Goal: Check status: Check status

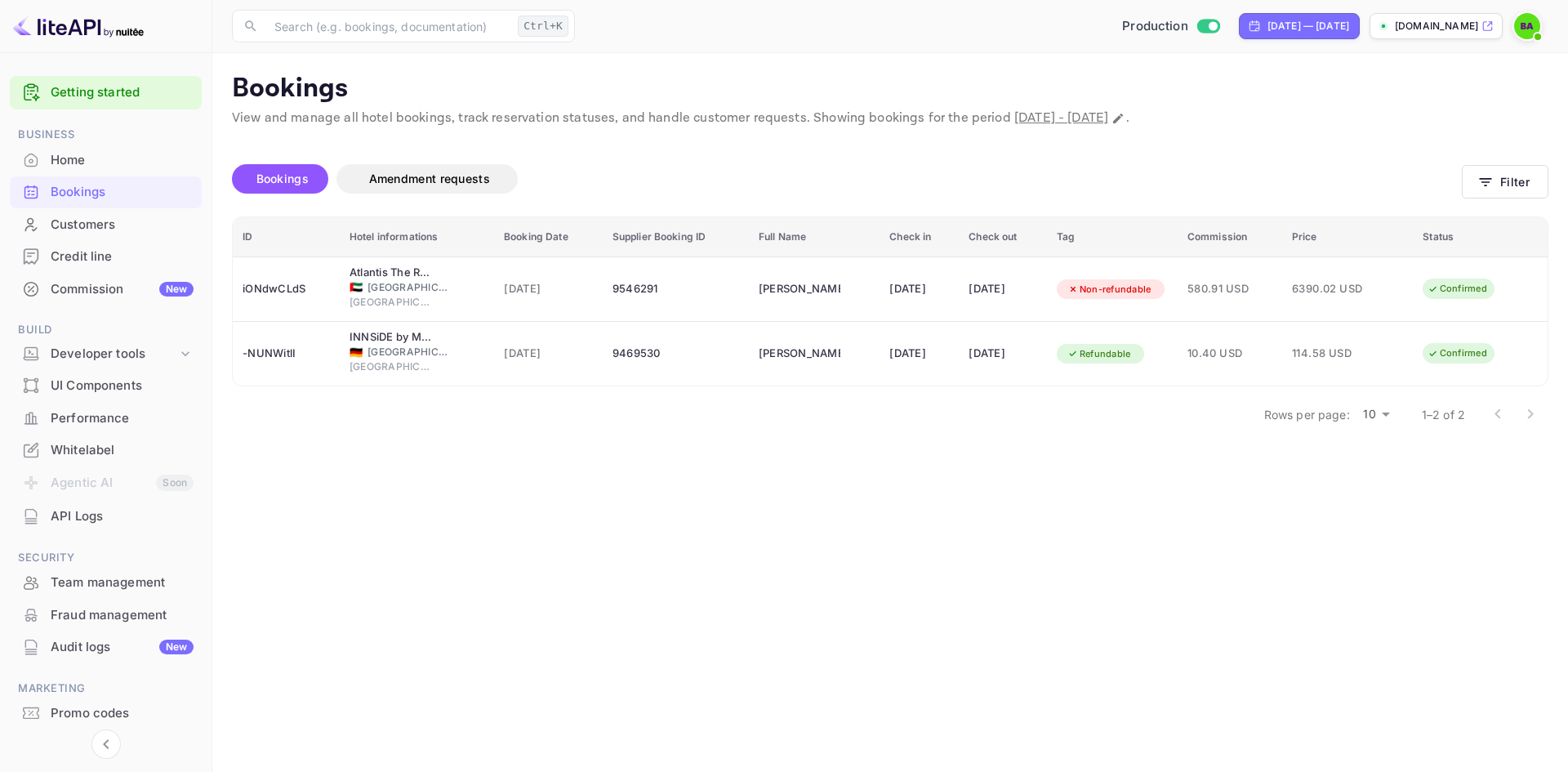
scroll to position [49, 0]
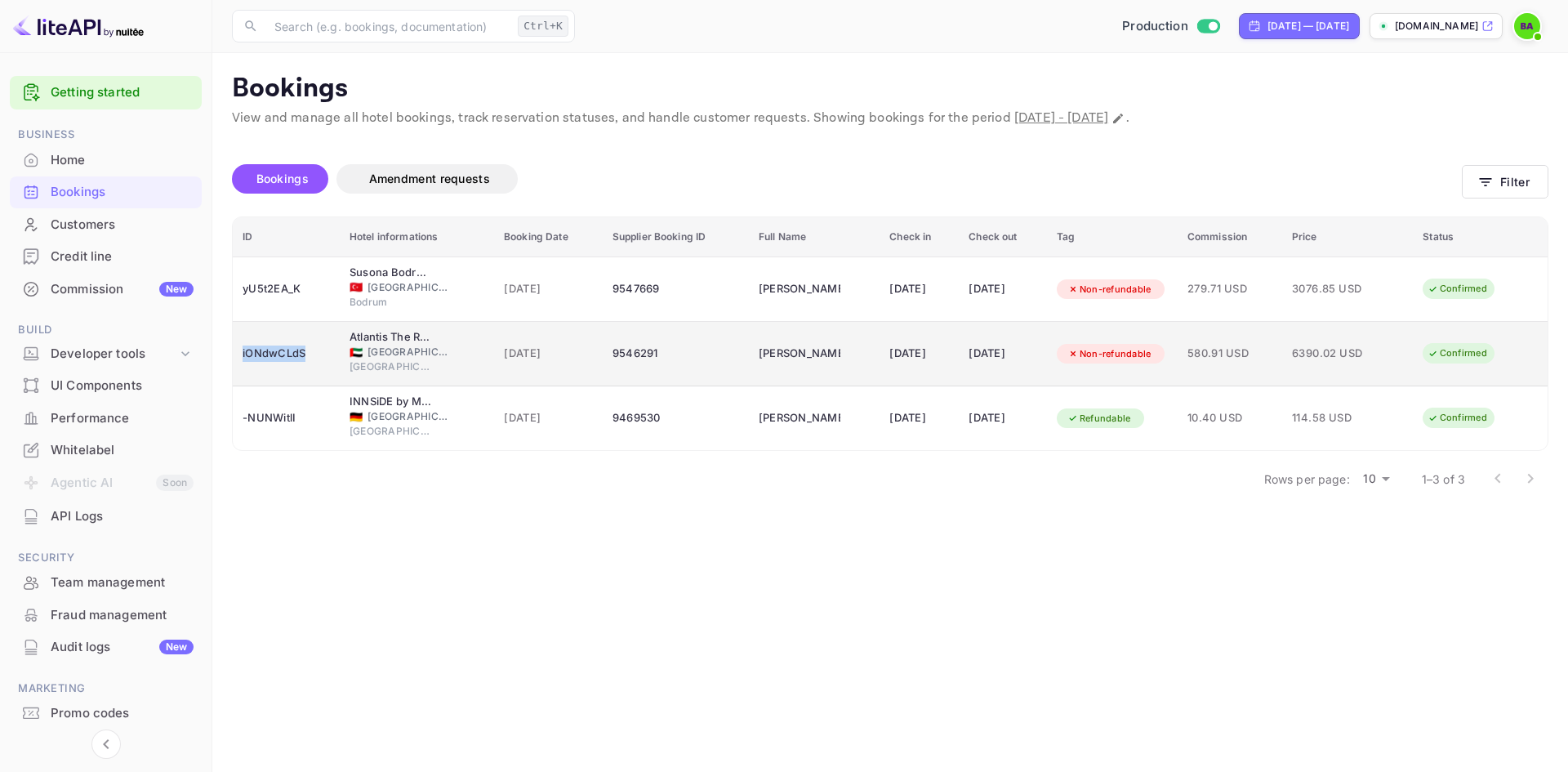
drag, startPoint x: 312, startPoint y: 356, endPoint x: 244, endPoint y: 360, distance: 68.1
click at [244, 360] on div "iONdwCLdS" at bounding box center [286, 354] width 87 height 26
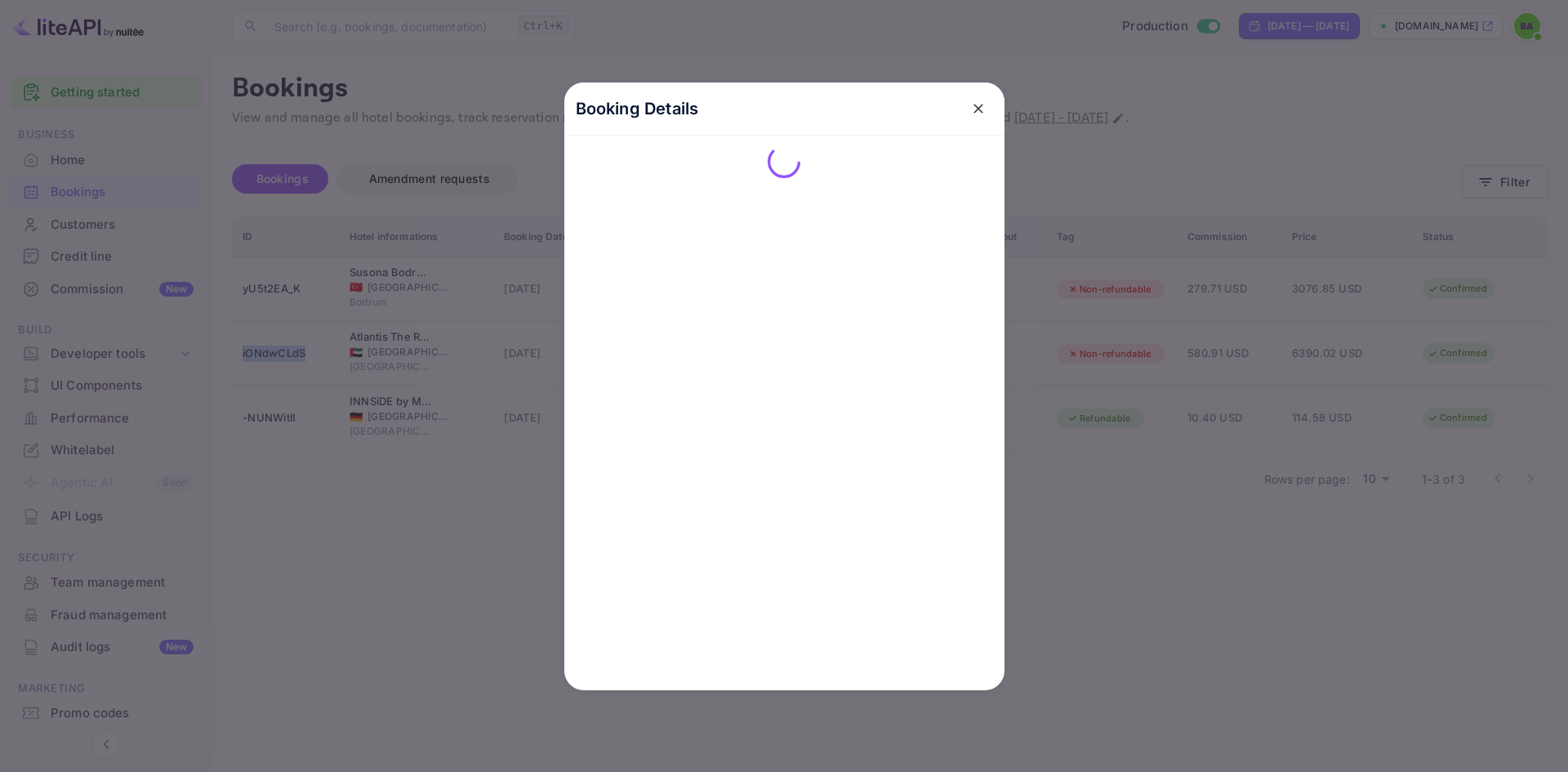
copy div "iONdwCLdS"
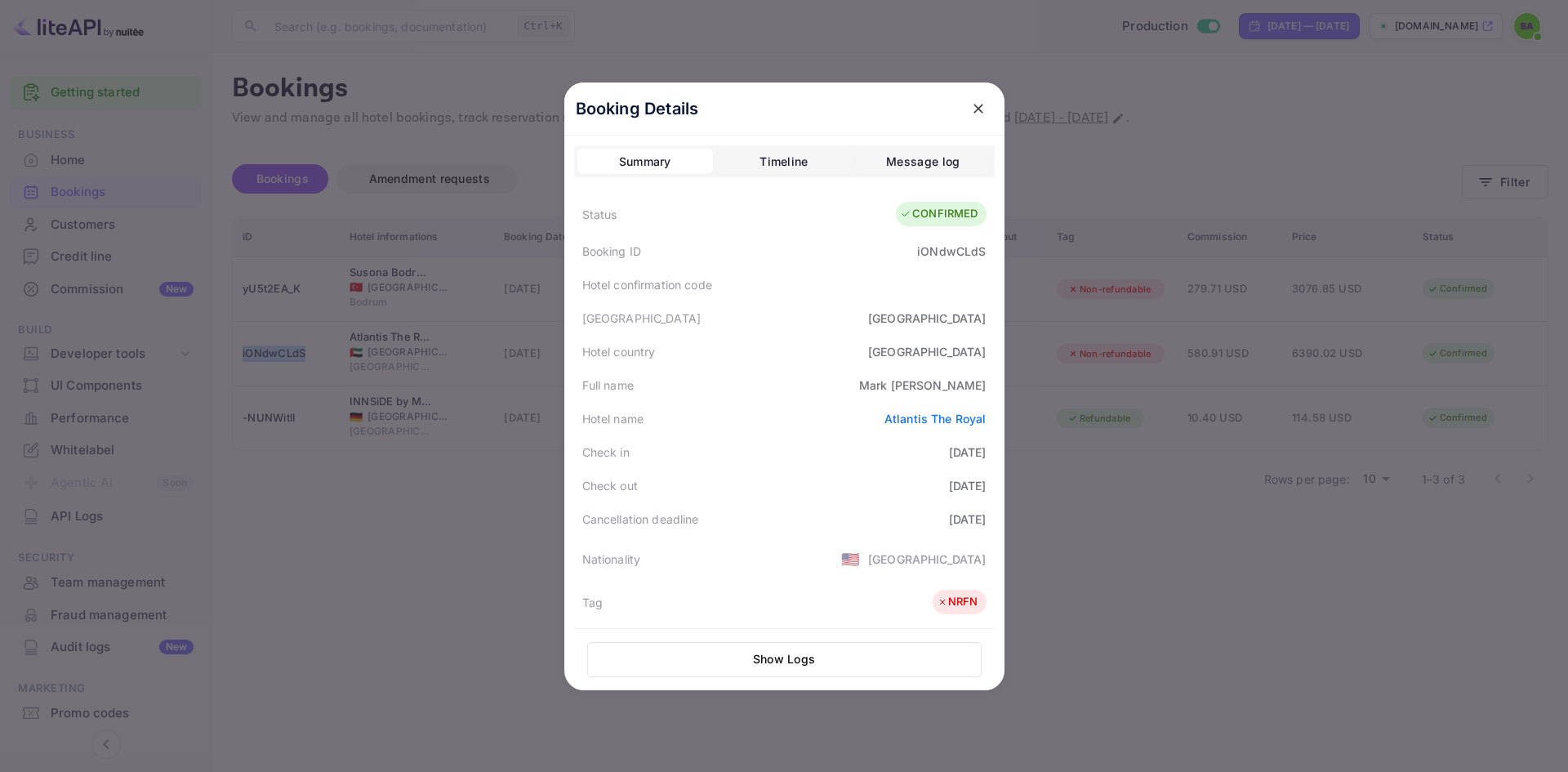
click at [971, 109] on icon "close" at bounding box center [979, 109] width 17 height 17
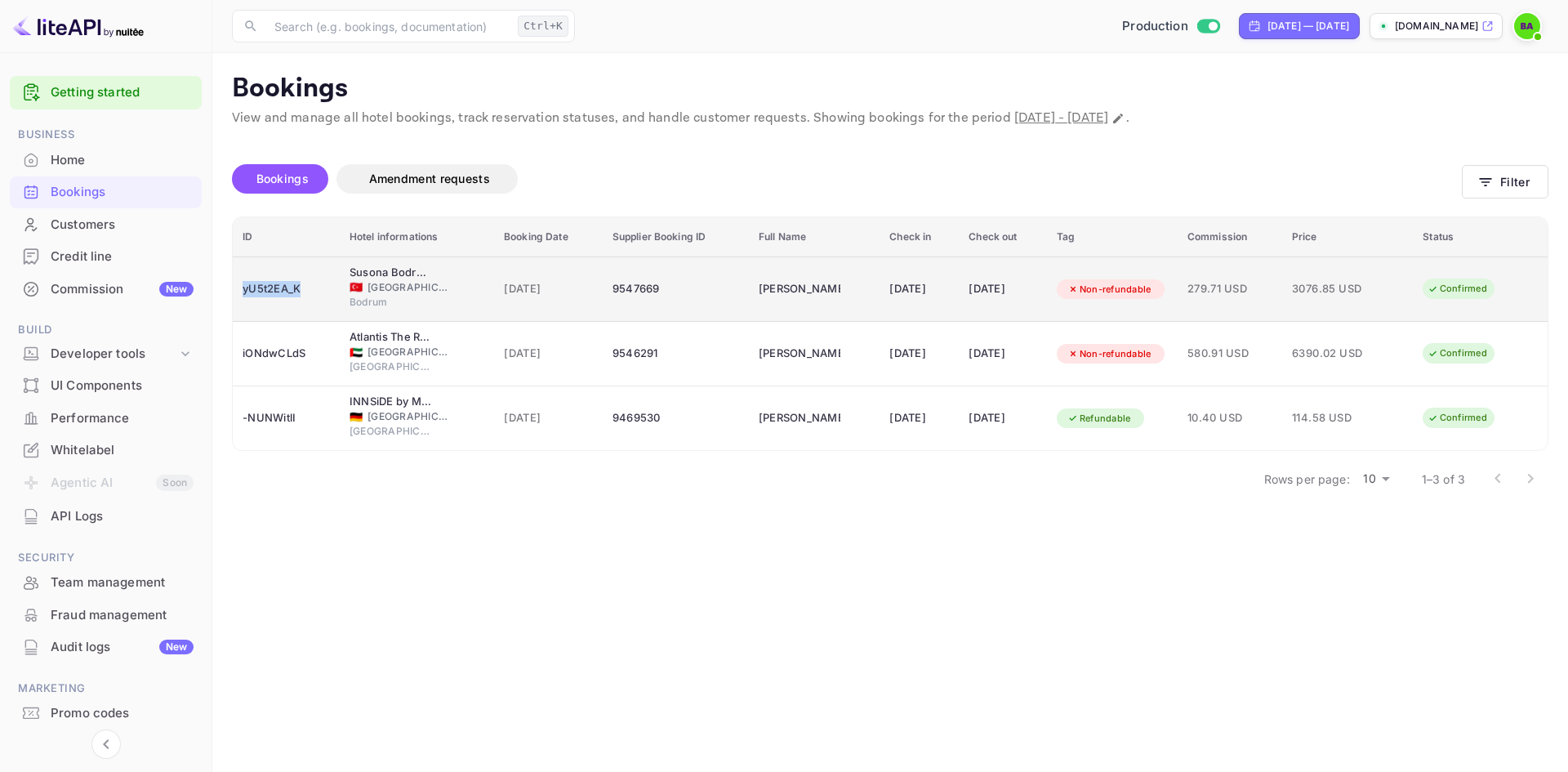
copy div "yU5t2EA_K"
drag, startPoint x: 317, startPoint y: 289, endPoint x: 244, endPoint y: 301, distance: 74.0
click at [244, 301] on div "yU5t2EA_K" at bounding box center [286, 289] width 87 height 26
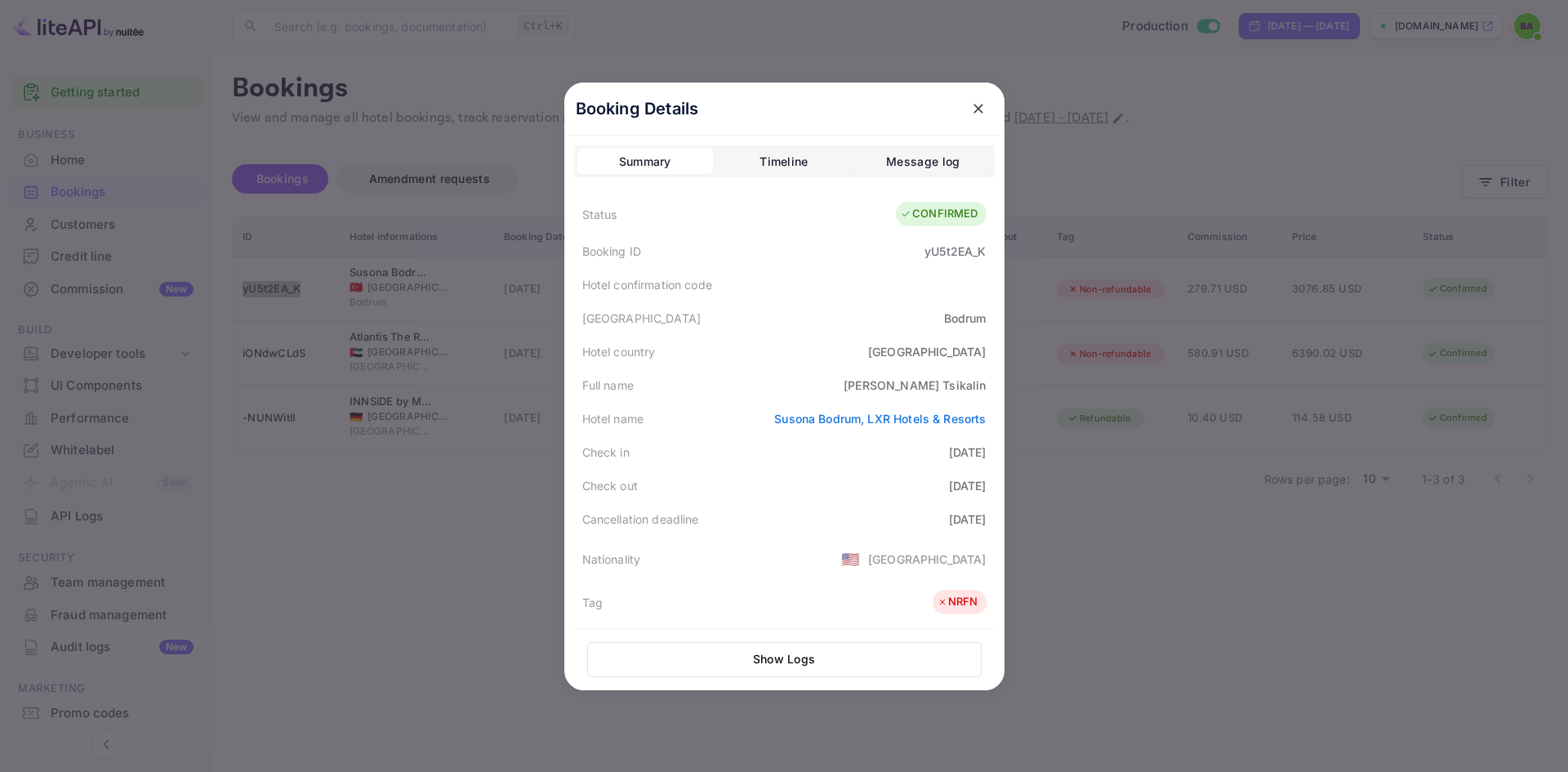
click at [976, 121] on button "close" at bounding box center [978, 108] width 29 height 29
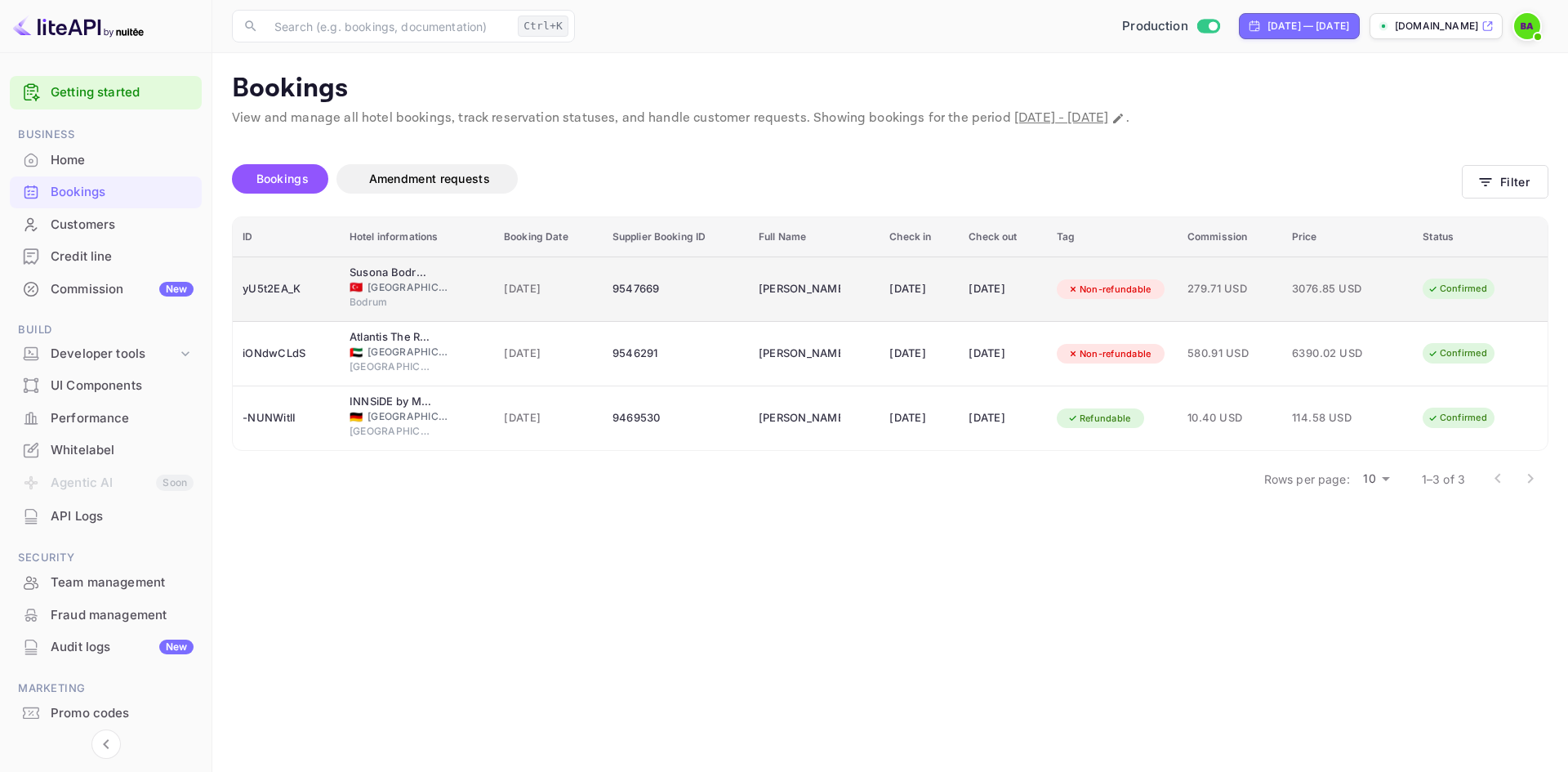
click at [1466, 291] on div "Confirmed" at bounding box center [1458, 289] width 81 height 20
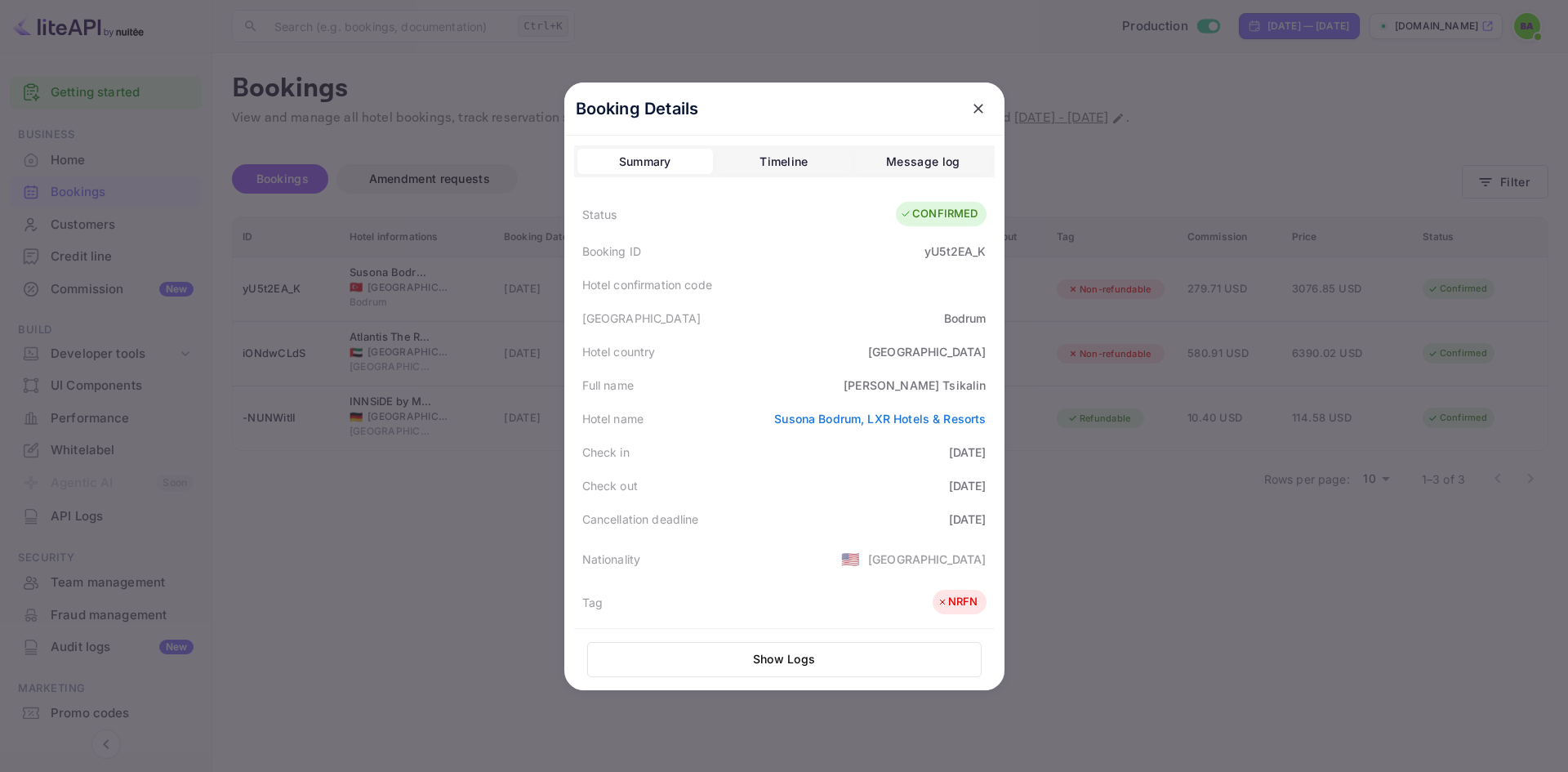
click at [807, 176] on div "Summary Timeline Message log" at bounding box center [784, 161] width 421 height 33
click at [974, 109] on icon "close" at bounding box center [979, 109] width 17 height 17
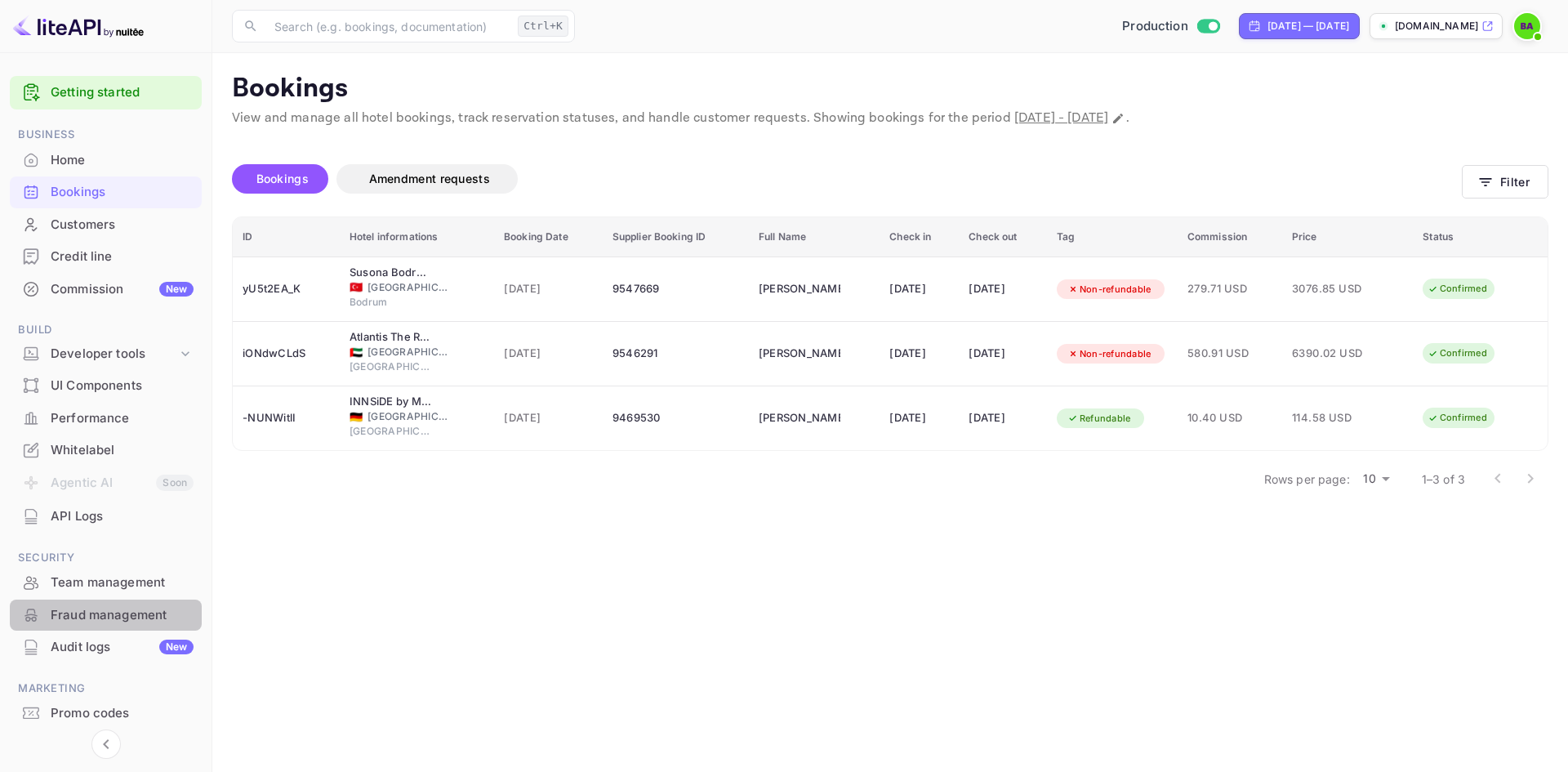
click at [116, 618] on div "Fraud management" at bounding box center [122, 615] width 143 height 19
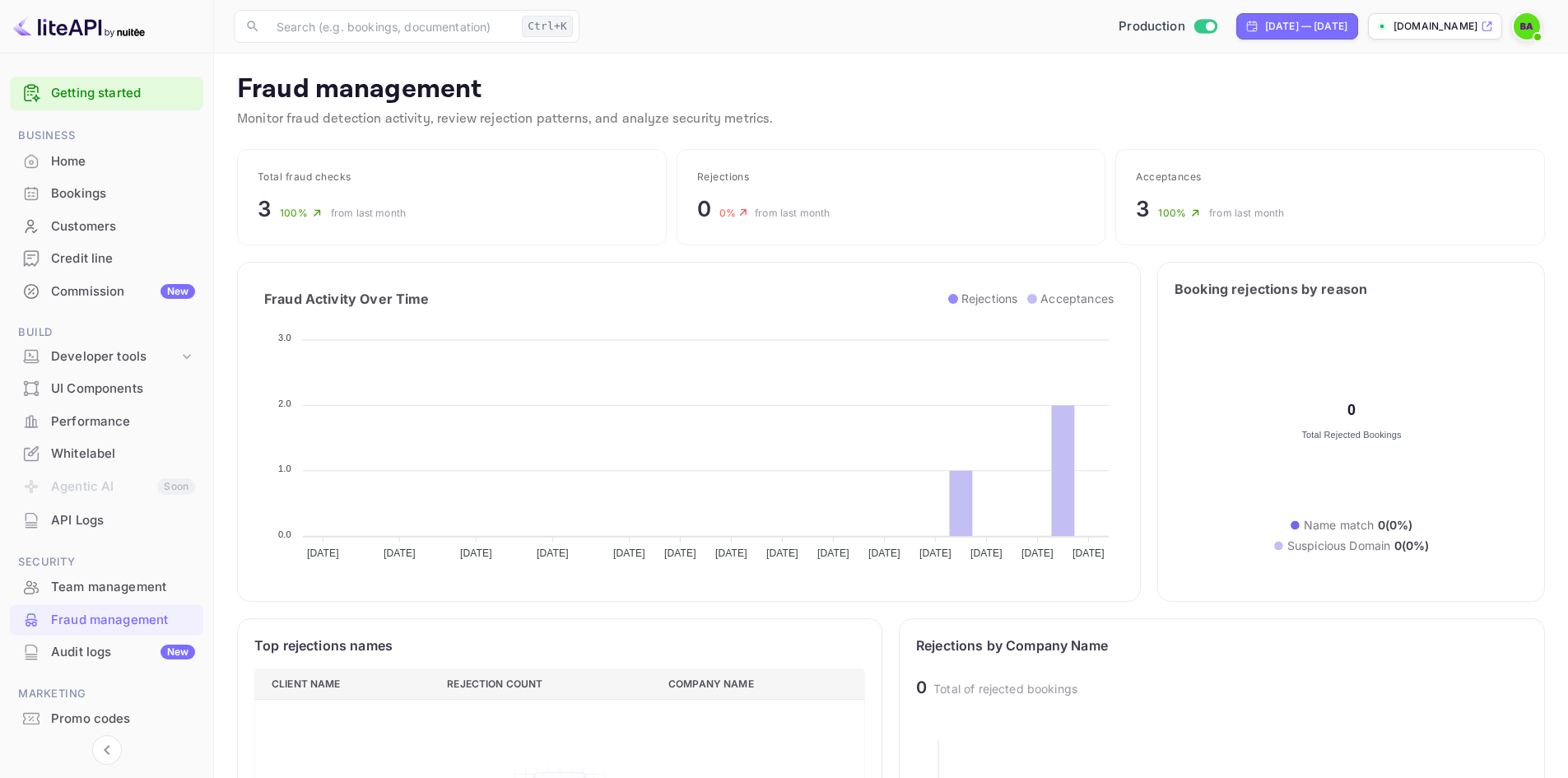
click at [82, 218] on div "Customers" at bounding box center [123, 226] width 144 height 19
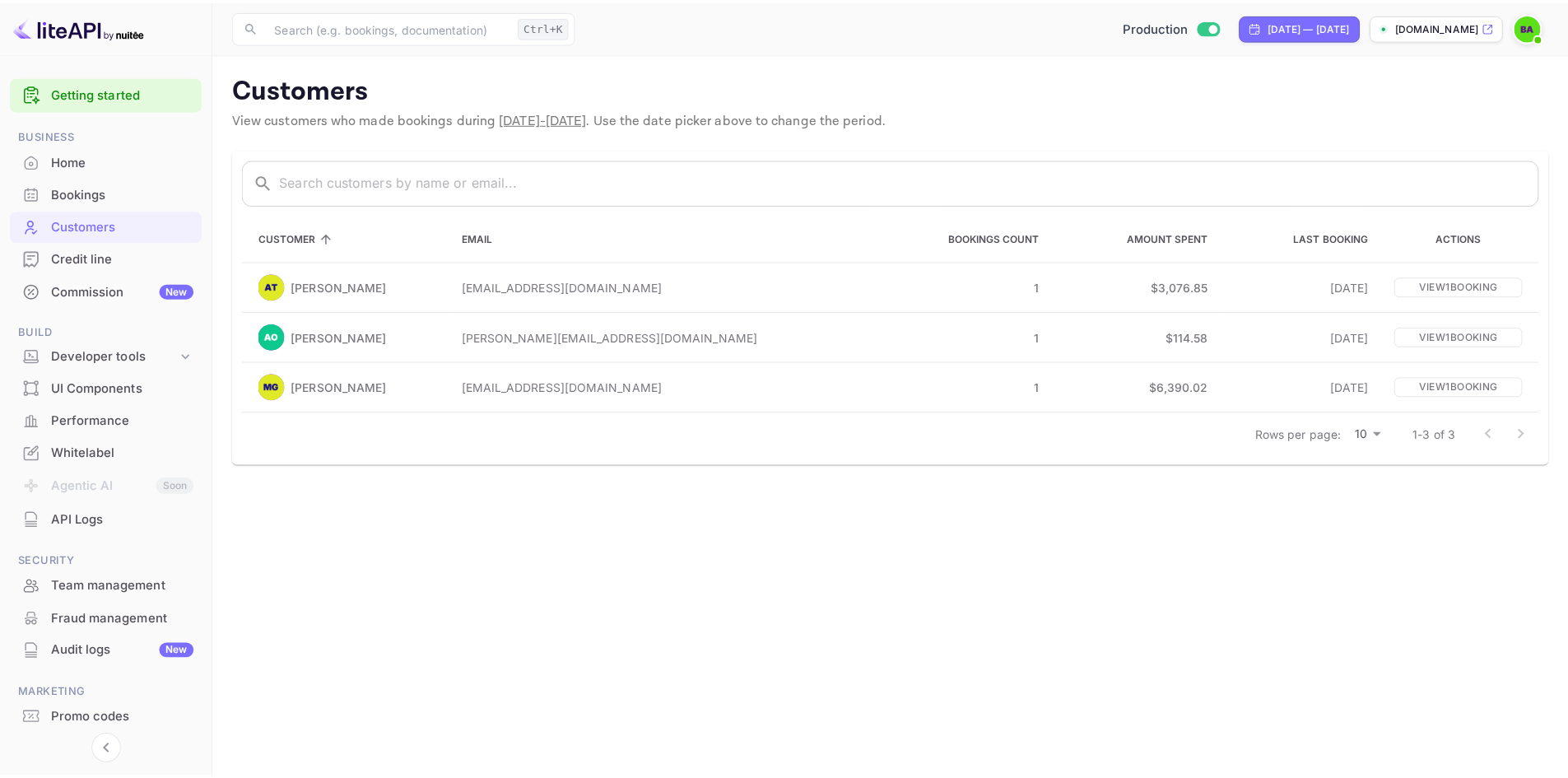
scroll to position [49, 0]
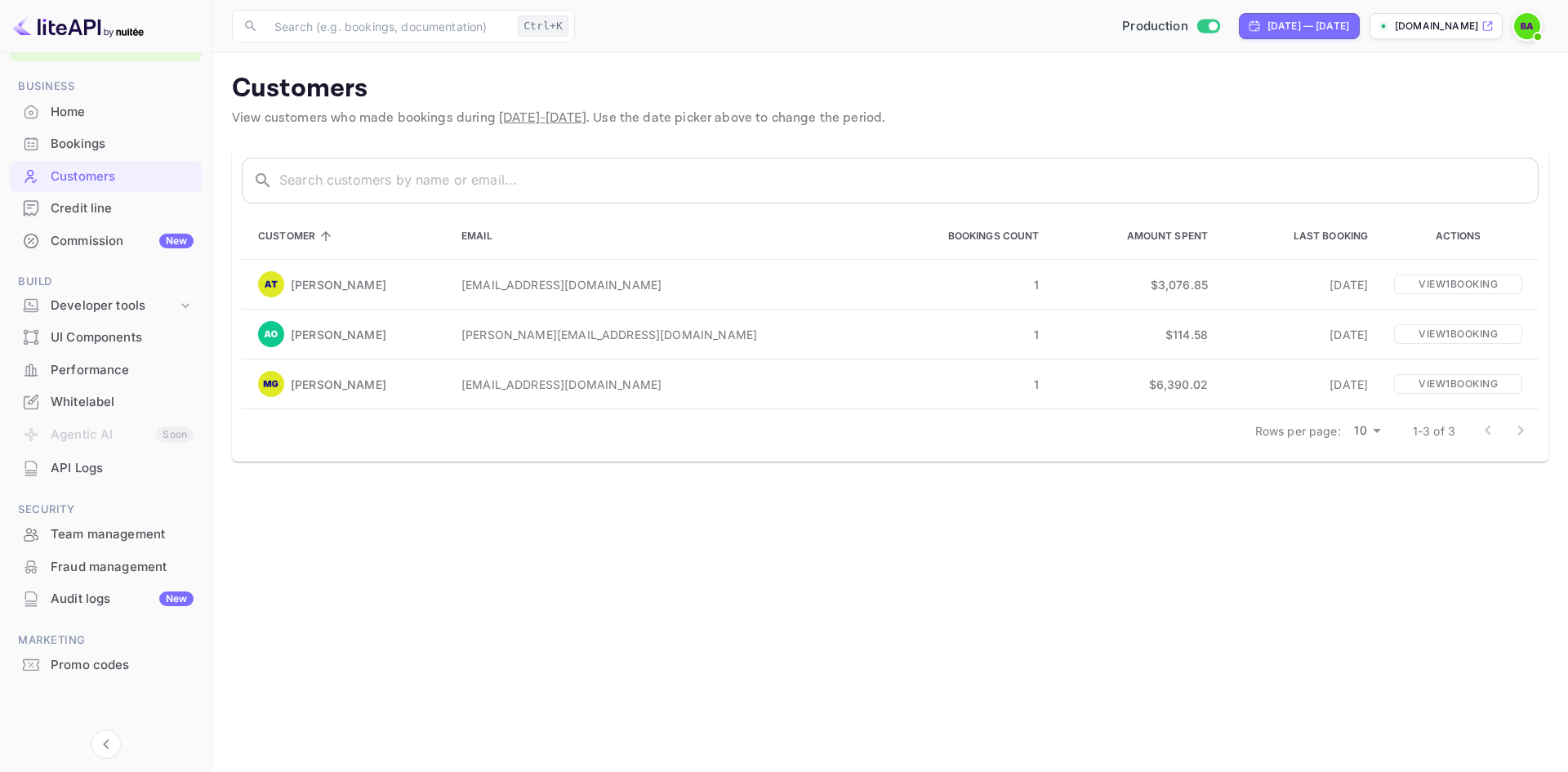
click at [1520, 34] on img at bounding box center [1527, 26] width 26 height 26
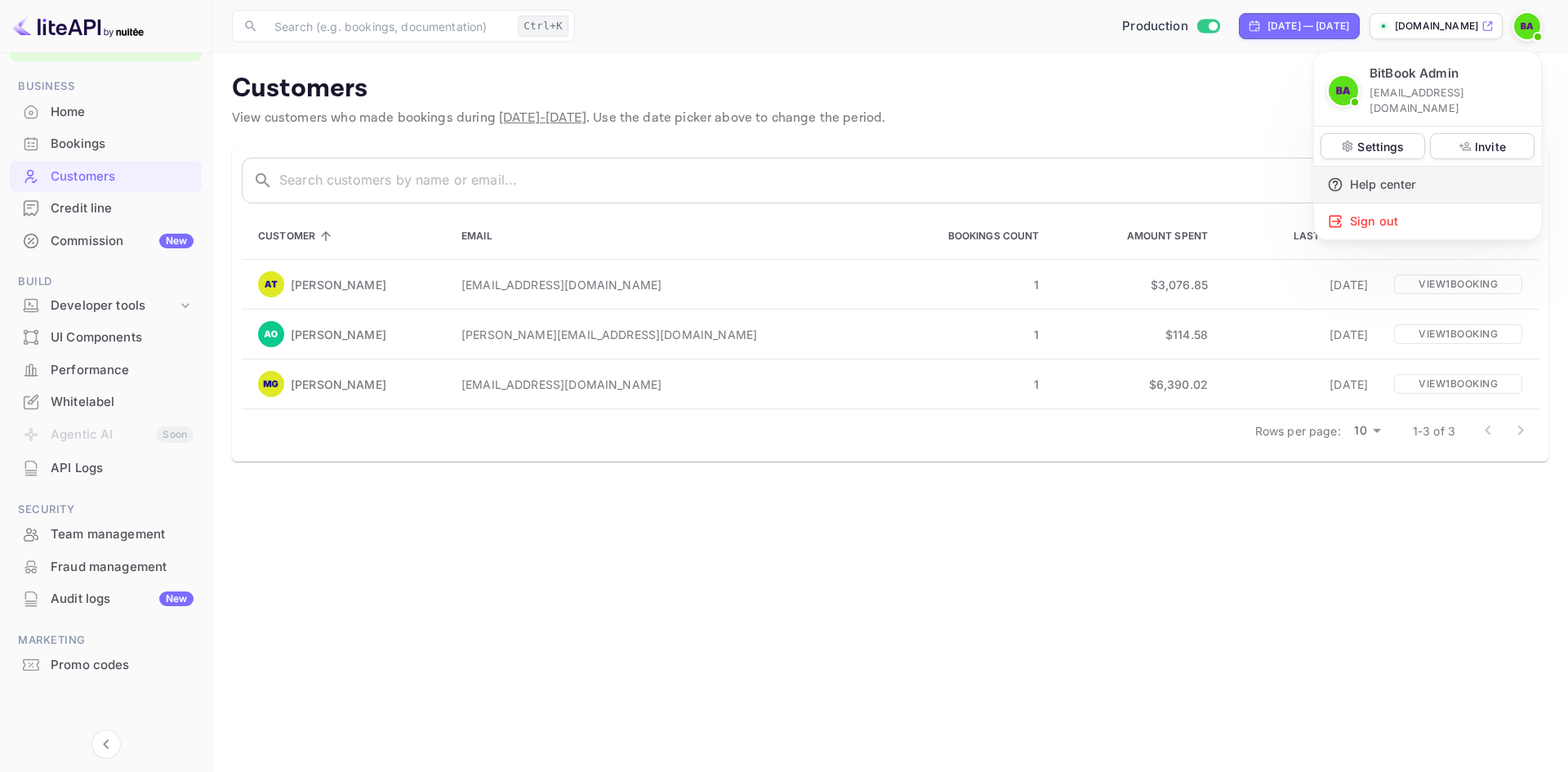
click at [1399, 167] on div "Help center" at bounding box center [1427, 184] width 227 height 36
click at [80, 144] on div at bounding box center [784, 386] width 1568 height 772
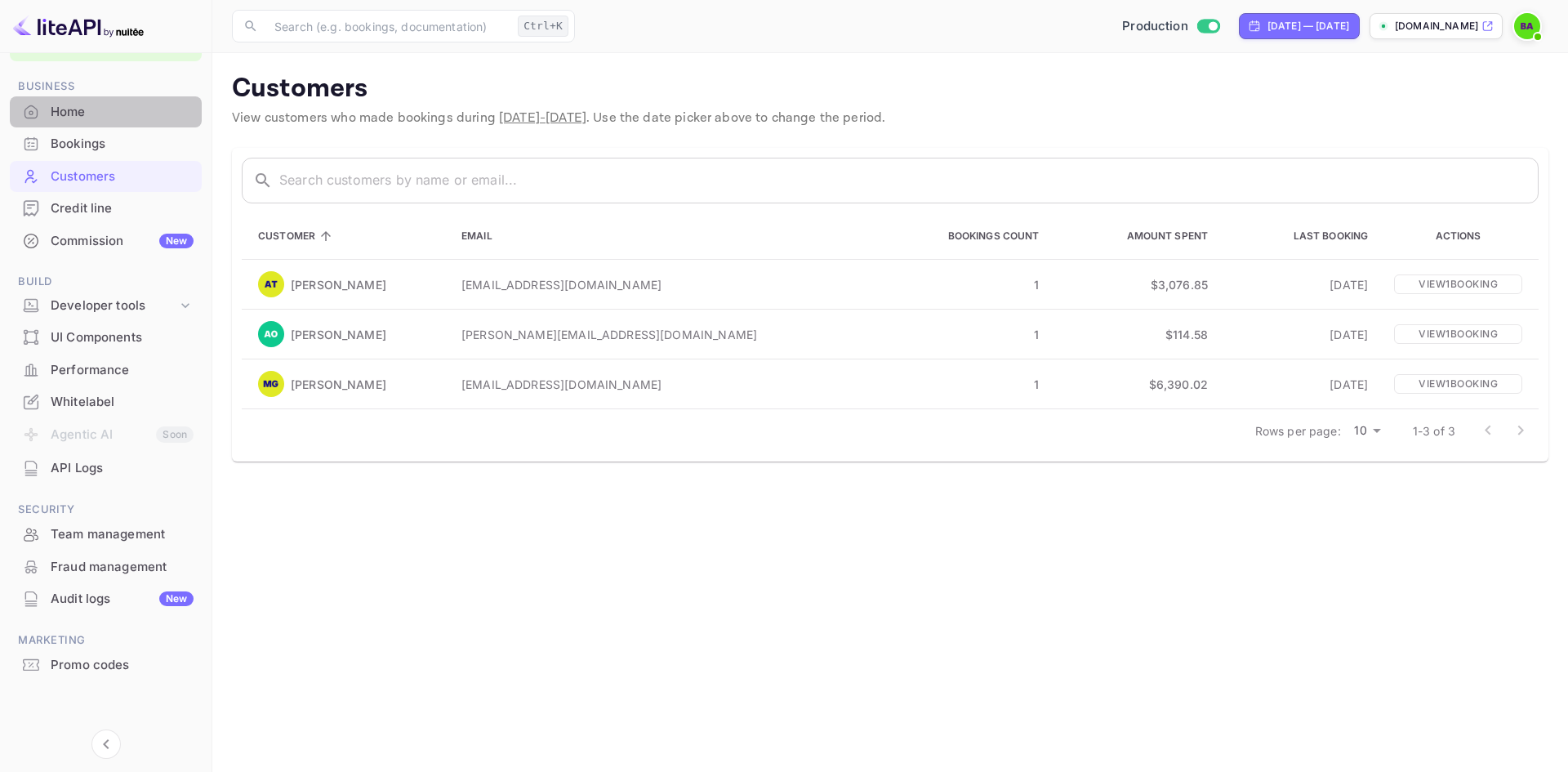
click at [79, 115] on div "Home" at bounding box center [122, 112] width 143 height 19
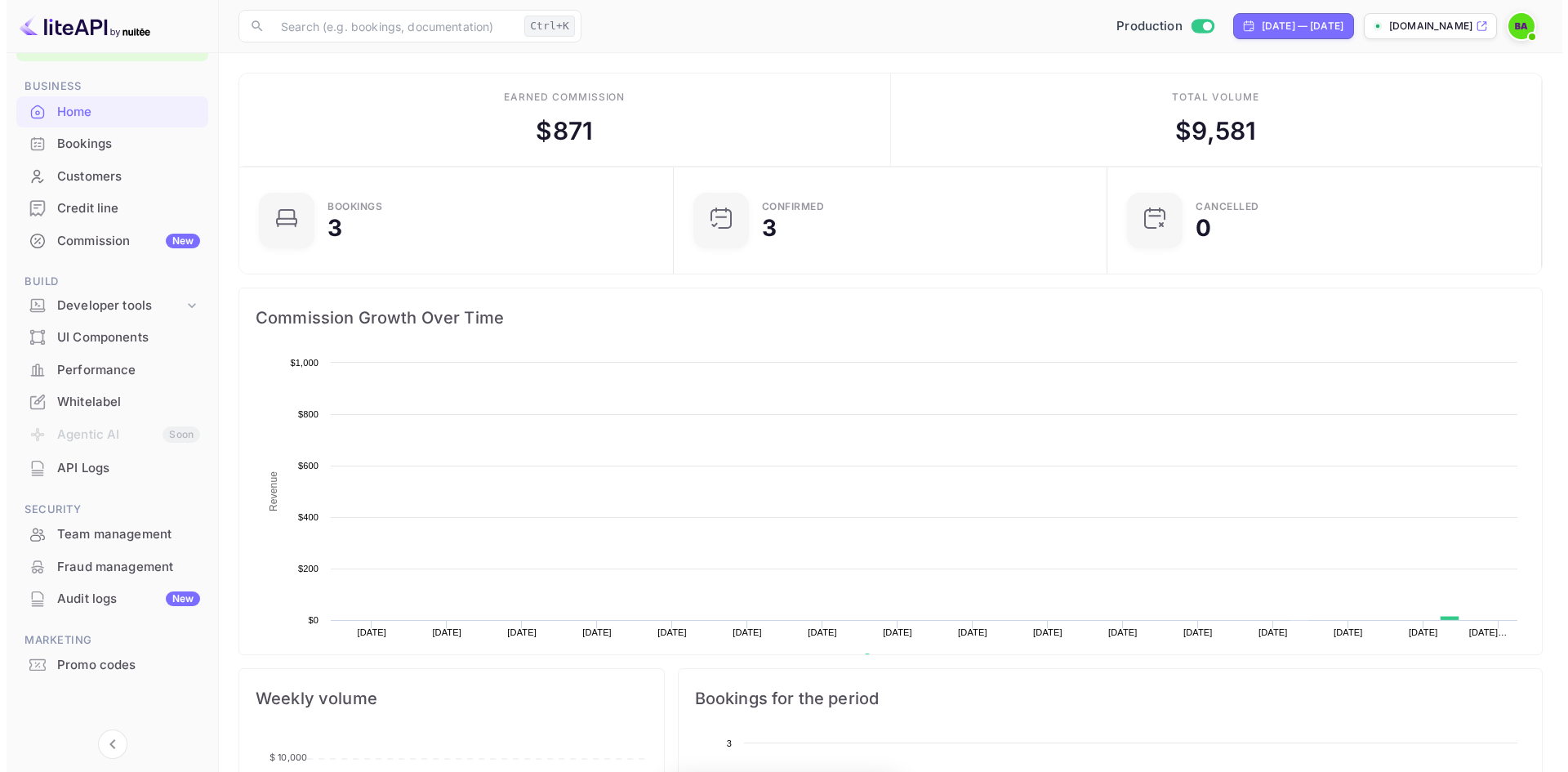
scroll to position [253, 411]
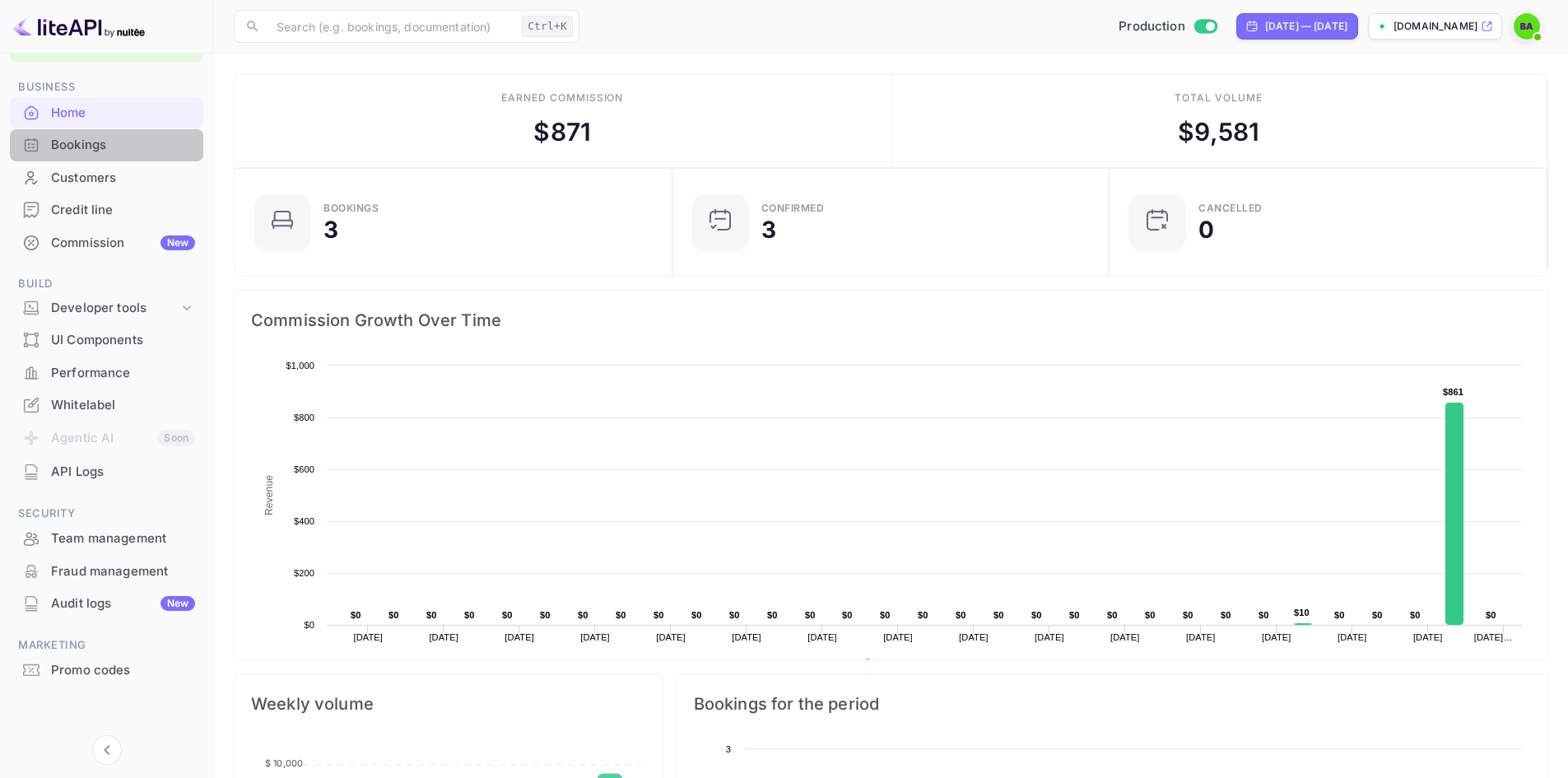
click at [100, 145] on div "Bookings" at bounding box center [123, 145] width 144 height 19
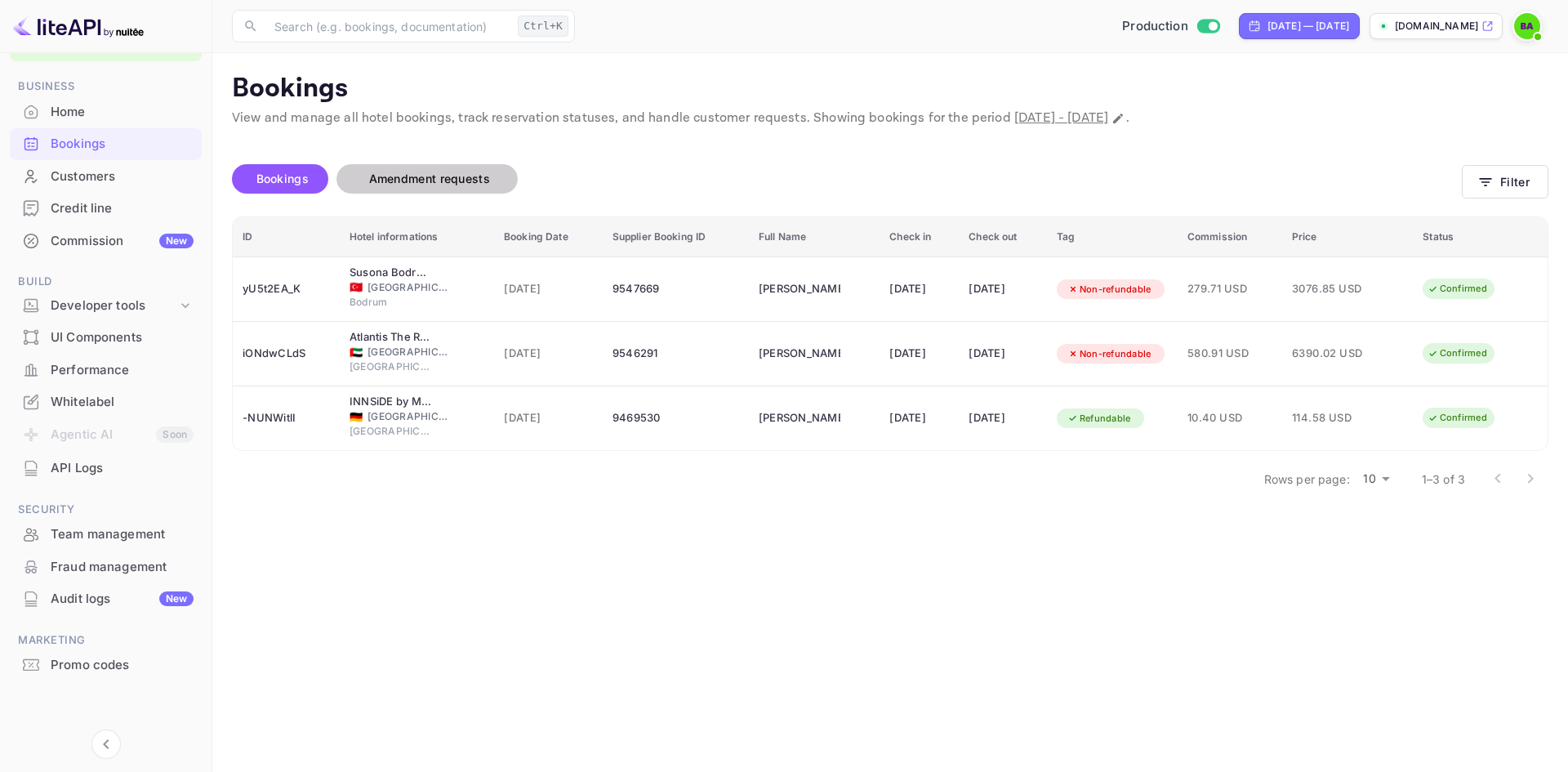
click at [501, 187] on span "Amendment requests" at bounding box center [430, 179] width 154 height 19
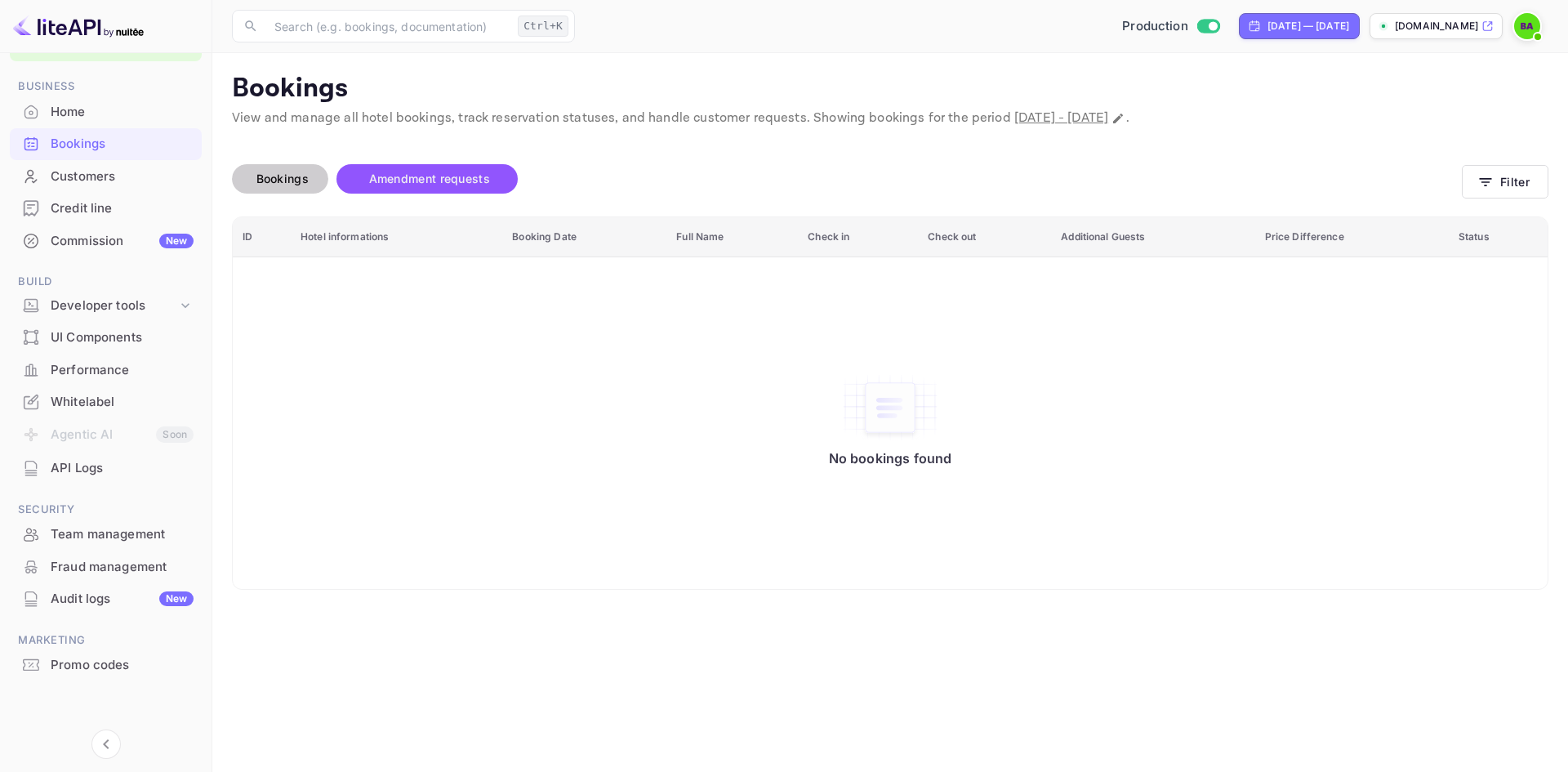
click at [240, 175] on div "Bookings" at bounding box center [280, 179] width 80 height 19
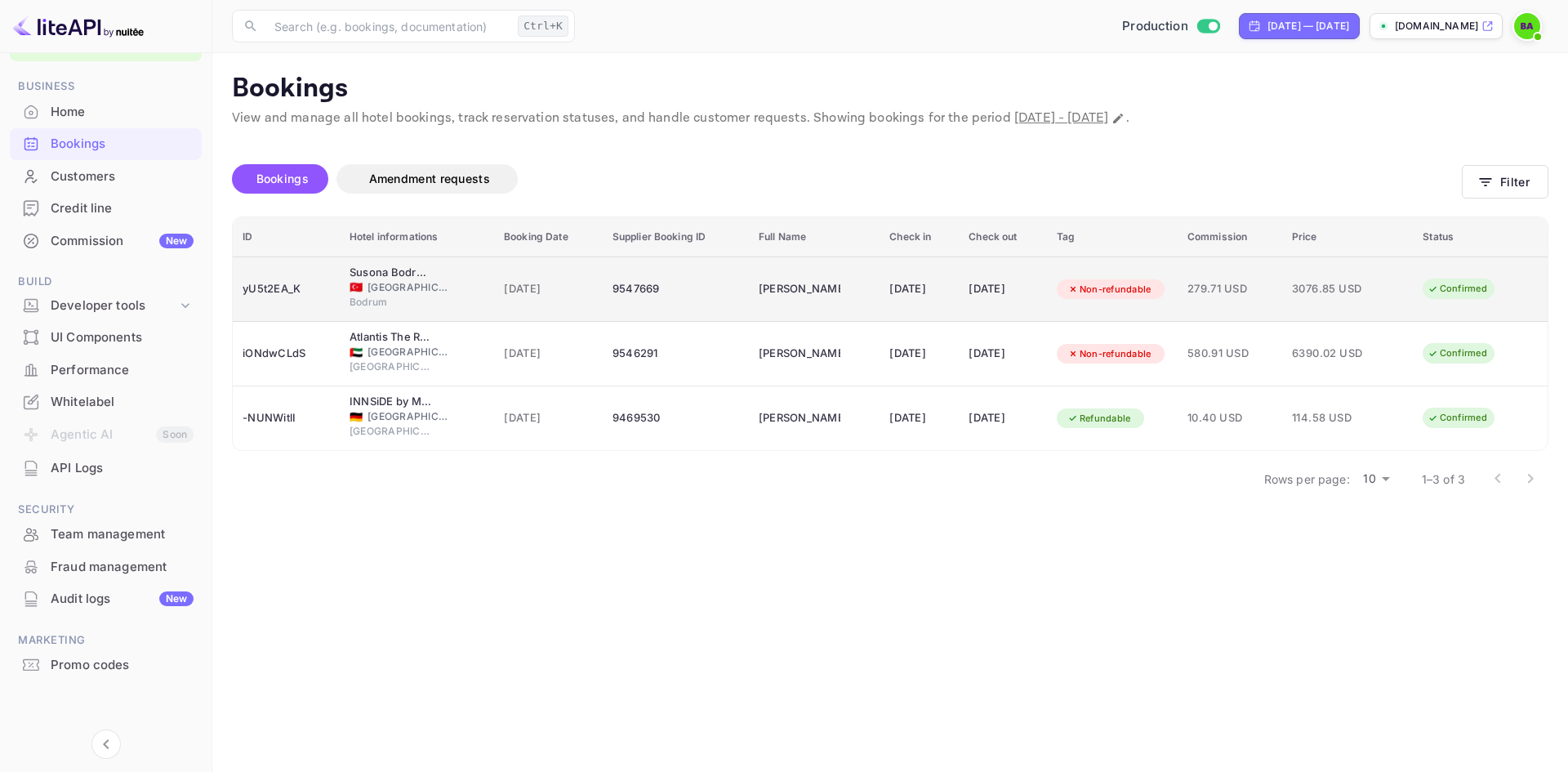
click at [510, 296] on span "[DATE]" at bounding box center [548, 289] width 89 height 18
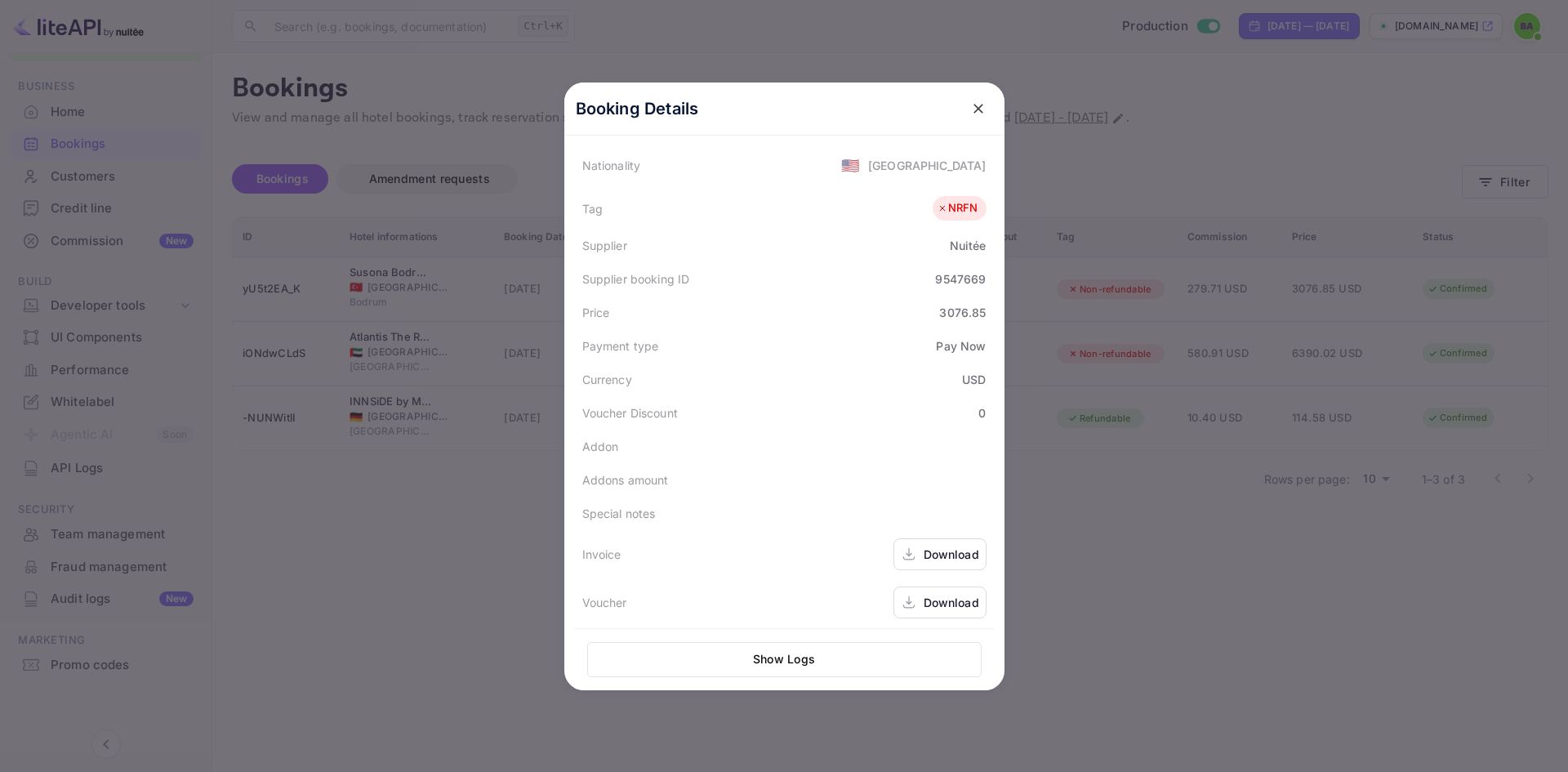
scroll to position [399, 0]
click at [782, 441] on div "Addon" at bounding box center [784, 441] width 421 height 34
click at [1138, 510] on div at bounding box center [784, 386] width 1568 height 772
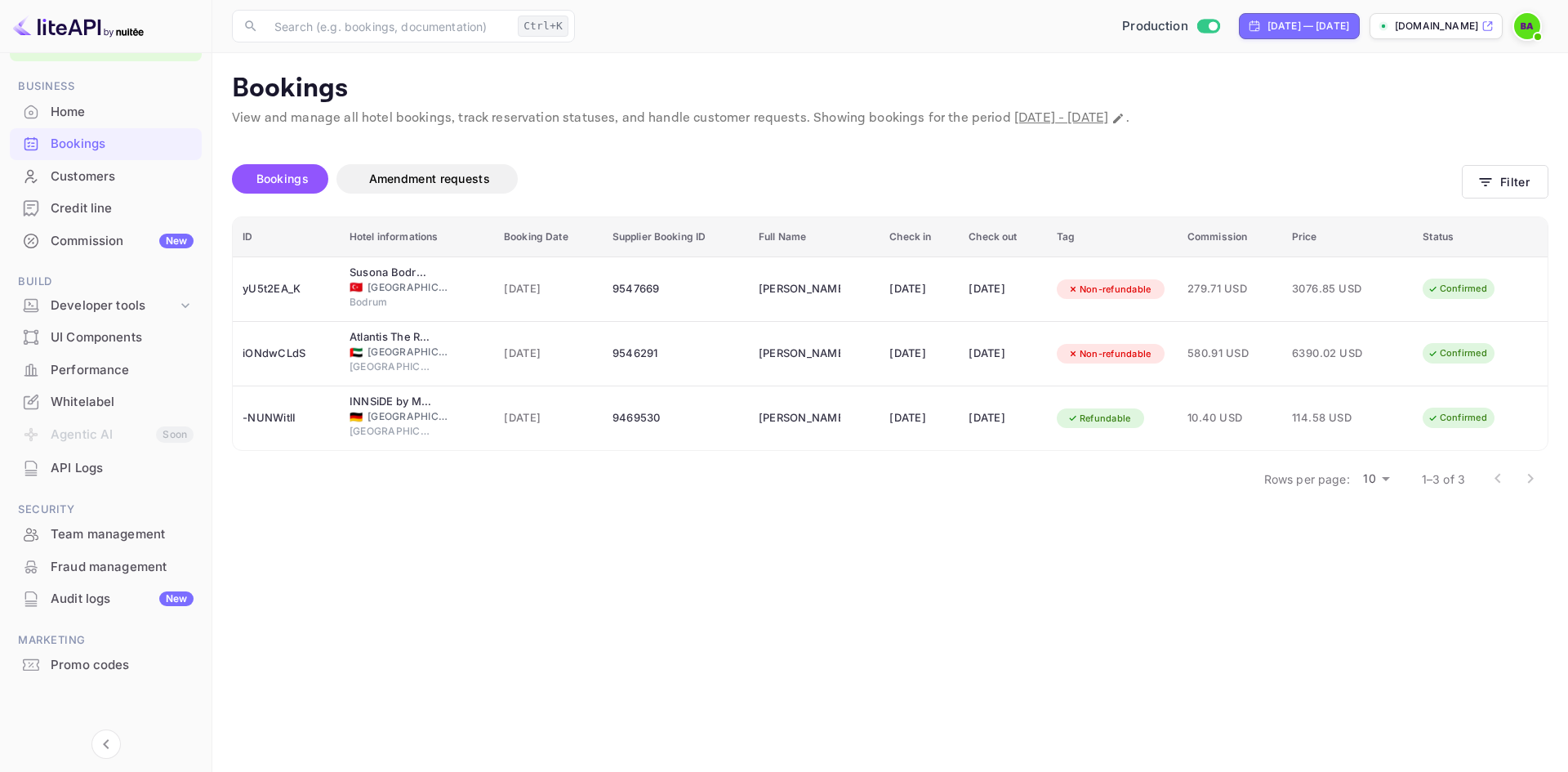
click at [813, 638] on main "Bookings View and manage all hotel bookings, track reservation statuses, and ha…" at bounding box center [890, 412] width 1355 height 719
drag, startPoint x: 127, startPoint y: 541, endPoint x: 632, endPoint y: 575, distance: 506.1
click at [632, 575] on main "Bookings View and manage all hotel bookings, track reservation statuses, and ha…" at bounding box center [890, 412] width 1355 height 719
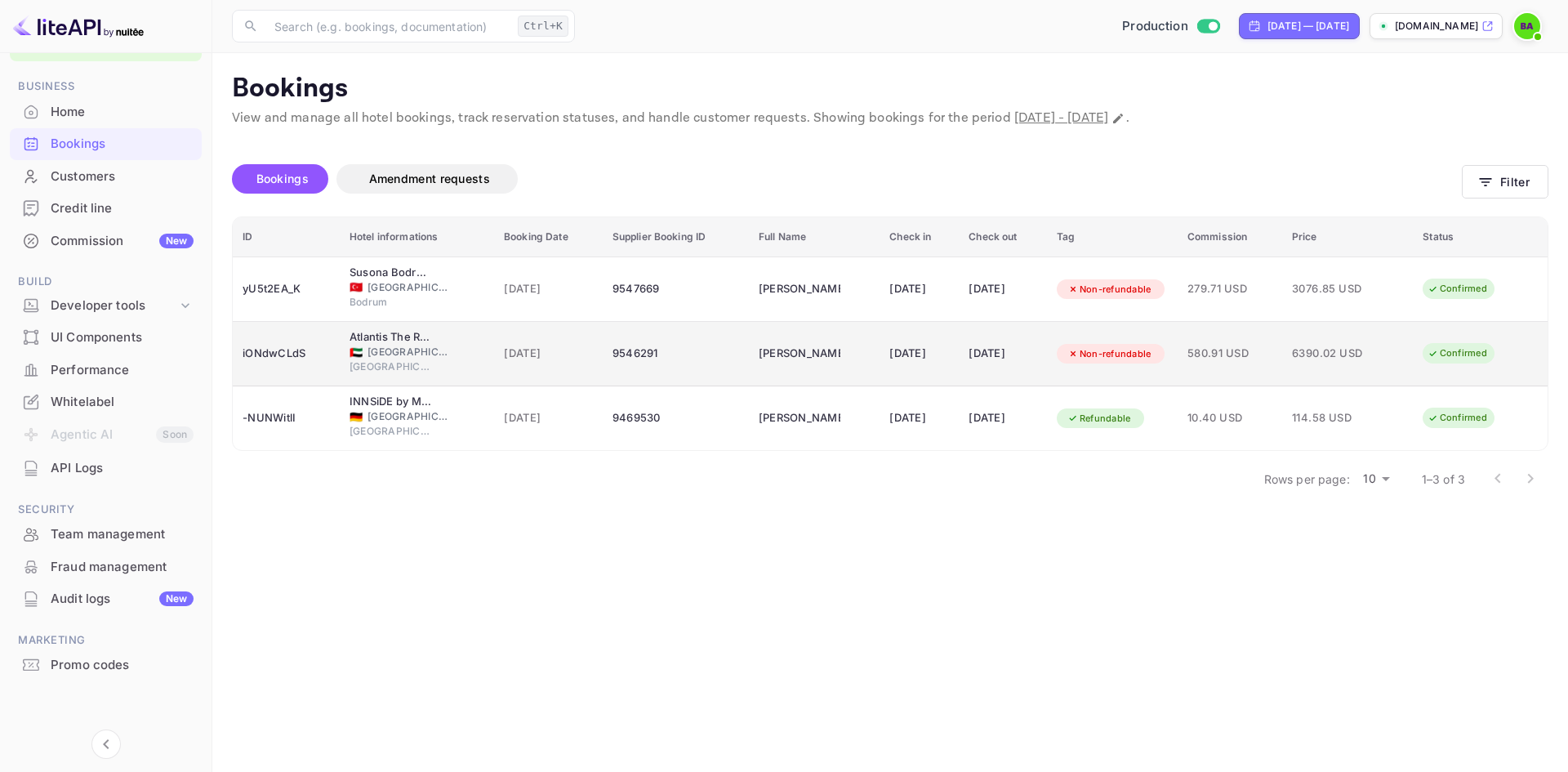
click at [269, 364] on div "iONdwCLdS" at bounding box center [286, 354] width 87 height 26
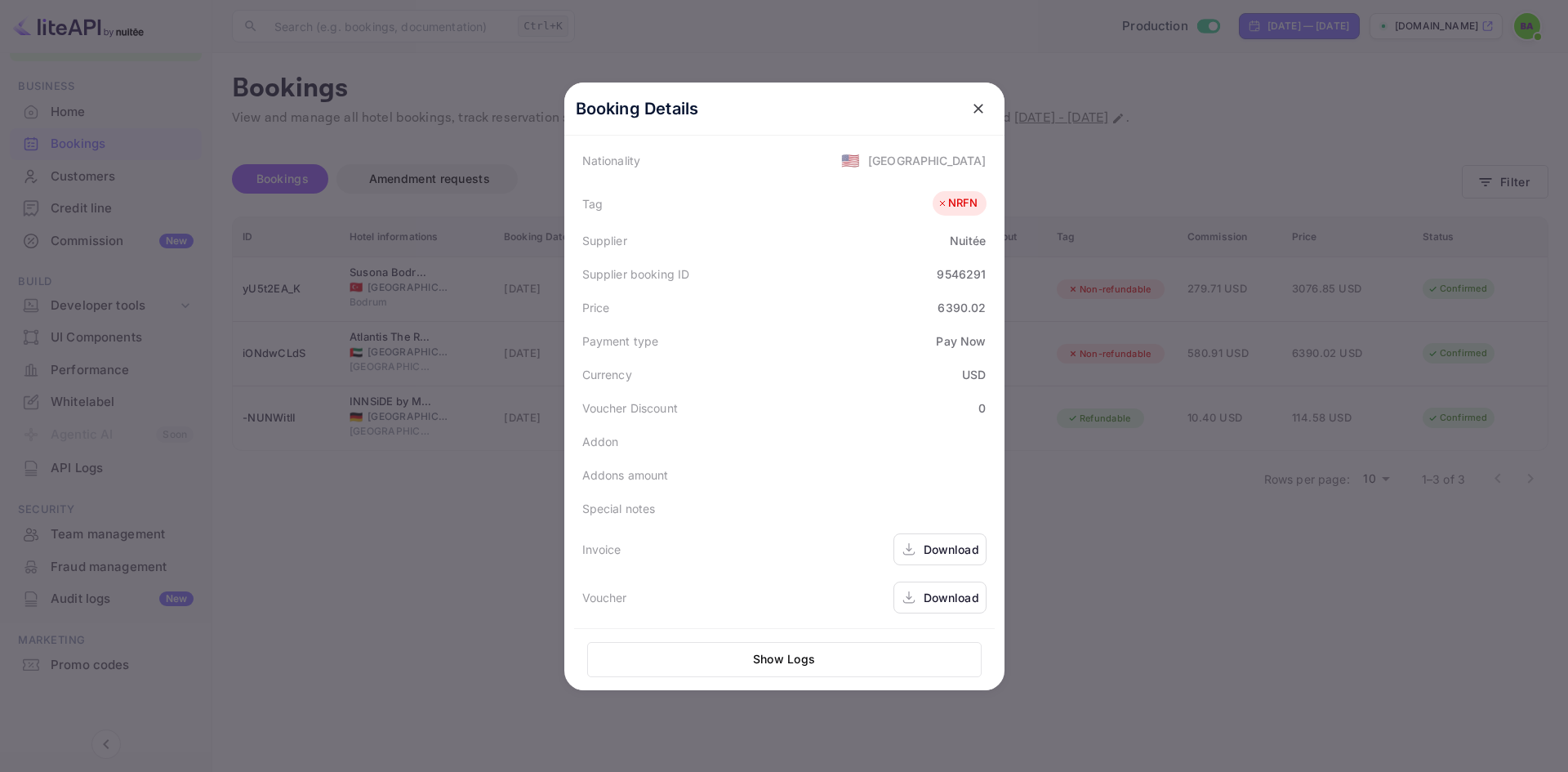
click at [930, 602] on div "Download" at bounding box center [951, 596] width 56 height 17
click at [971, 107] on icon "close" at bounding box center [979, 109] width 17 height 17
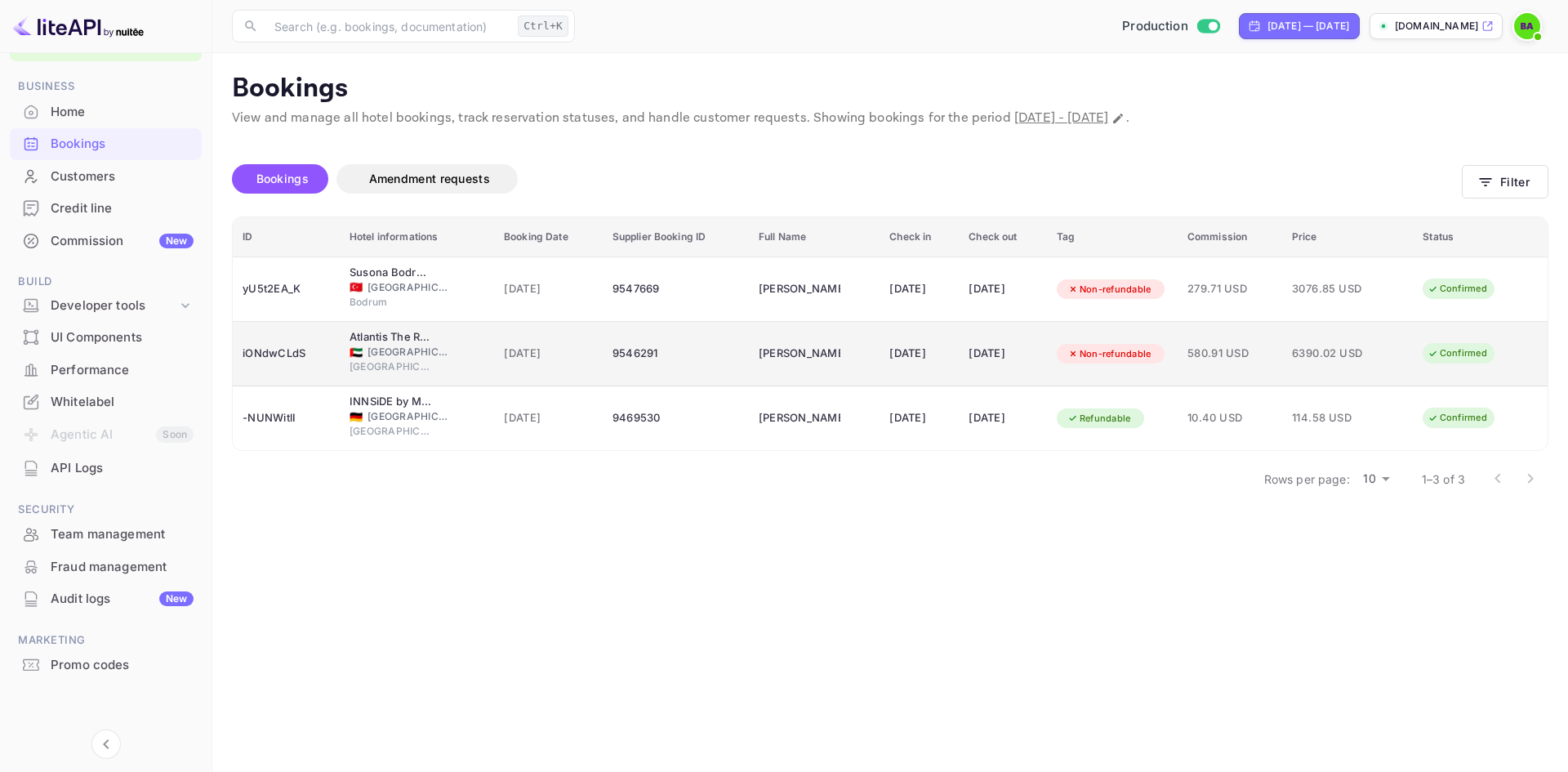
click at [749, 365] on td "[PERSON_NAME]" at bounding box center [814, 354] width 131 height 64
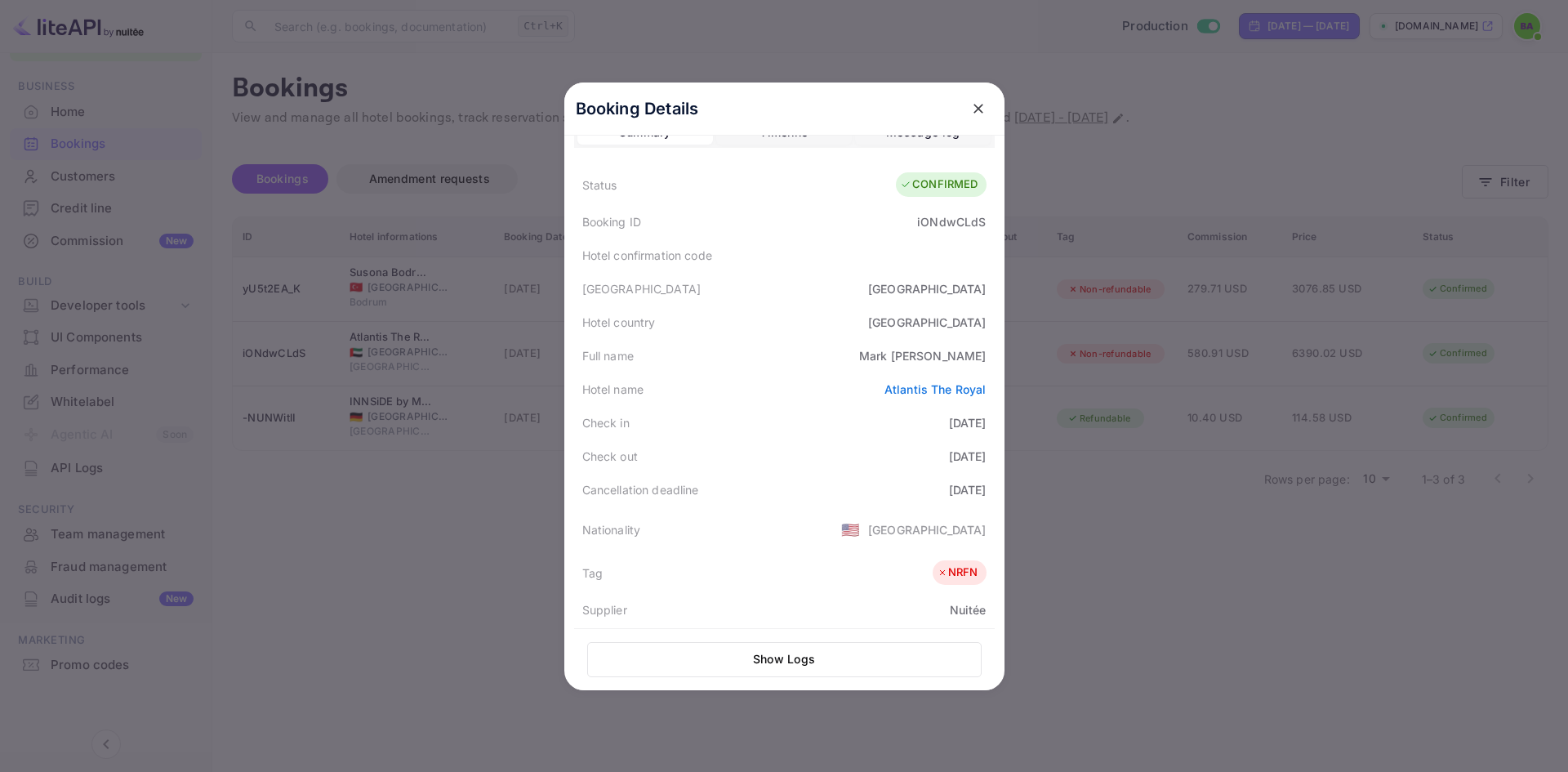
scroll to position [0, 0]
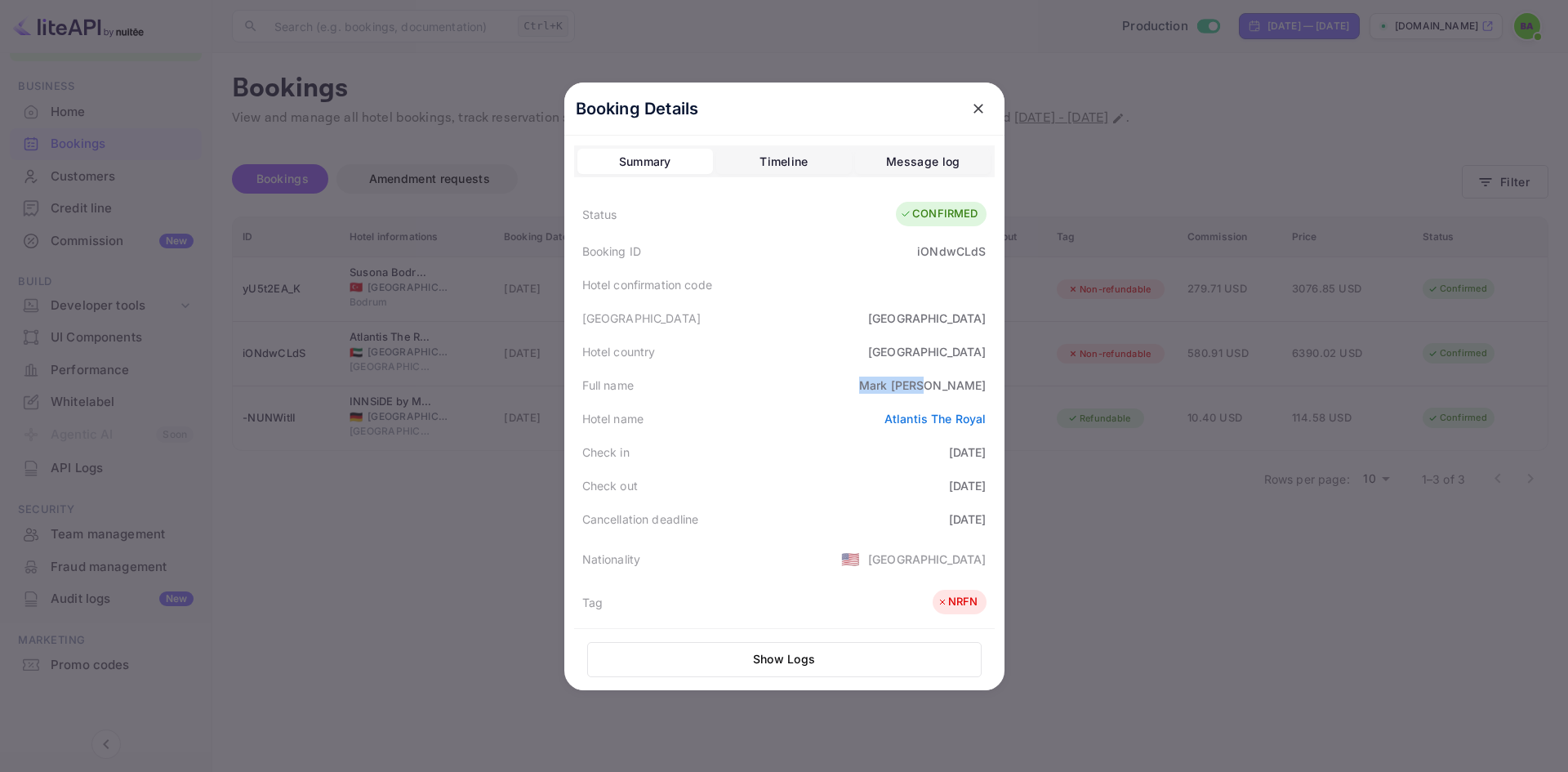
drag, startPoint x: 982, startPoint y: 384, endPoint x: 912, endPoint y: 390, distance: 70.3
click at [912, 390] on div "Full name [PERSON_NAME]" at bounding box center [784, 385] width 421 height 34
click at [947, 385] on div "[PERSON_NAME]" at bounding box center [923, 385] width 127 height 17
click at [971, 102] on icon "close" at bounding box center [979, 109] width 17 height 17
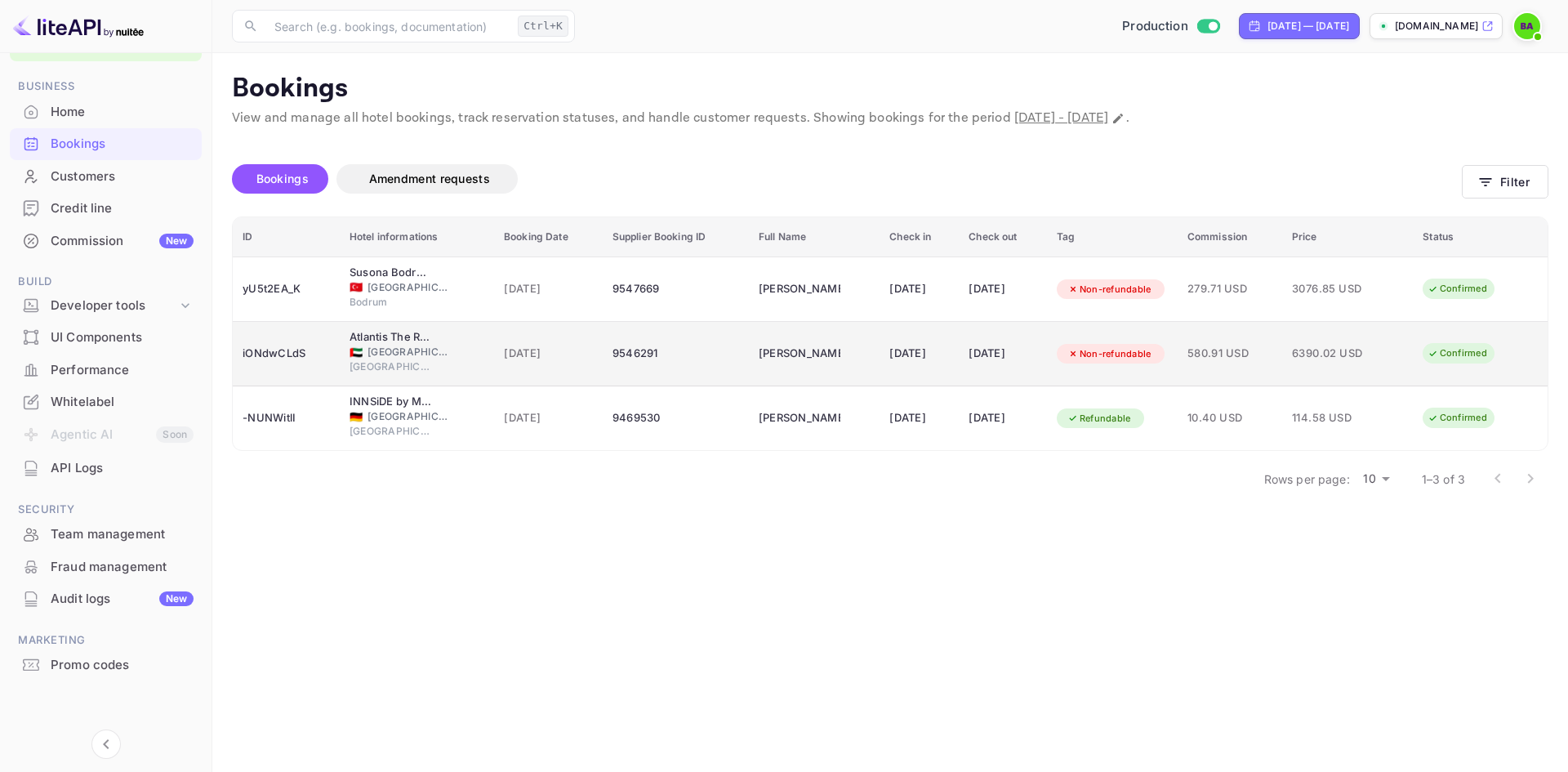
click at [494, 343] on td "[DATE]" at bounding box center [548, 354] width 109 height 64
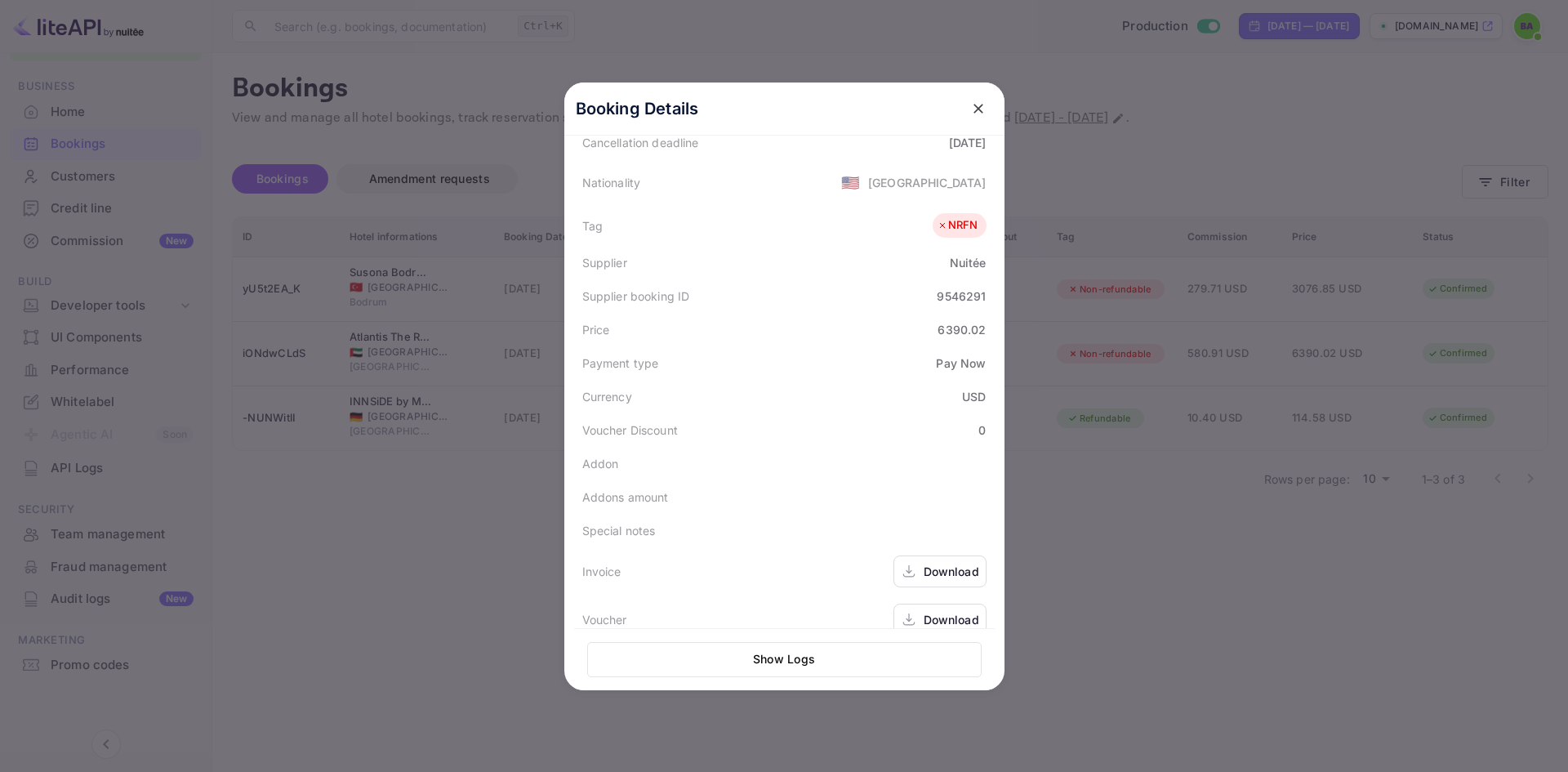
scroll to position [399, 0]
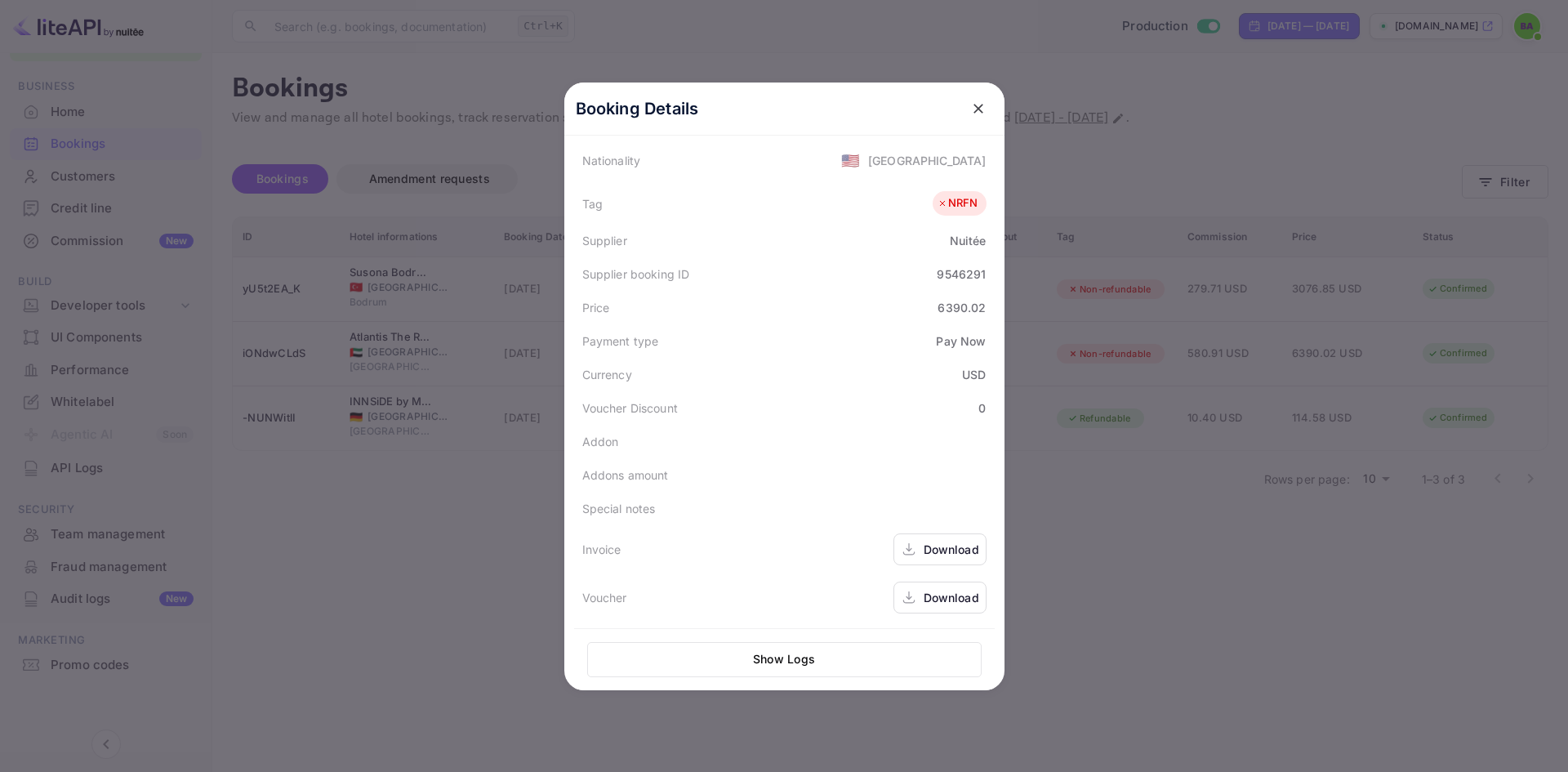
click at [971, 105] on icon "close" at bounding box center [979, 109] width 17 height 17
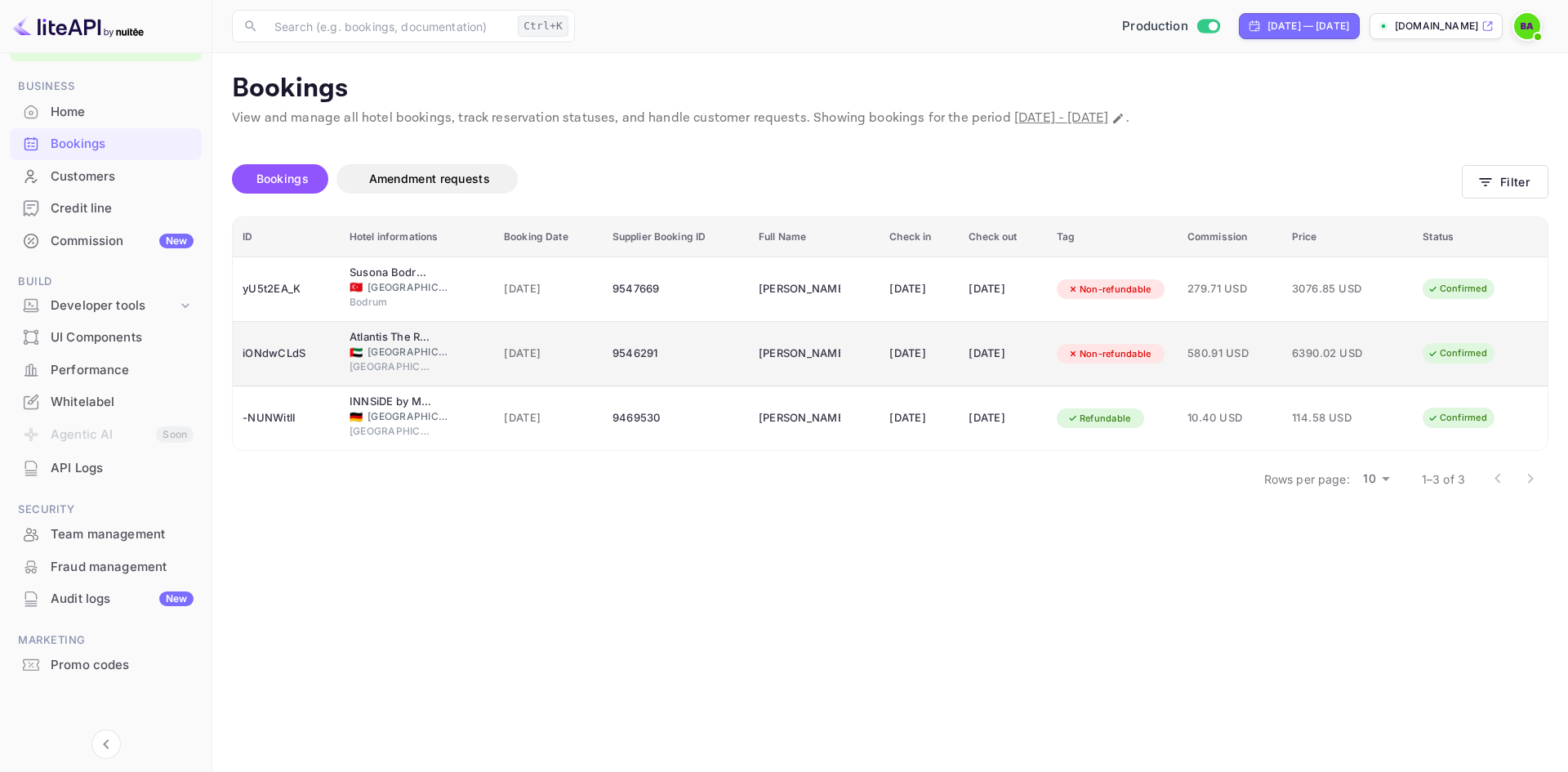
click at [516, 350] on span "[DATE]" at bounding box center [548, 354] width 89 height 18
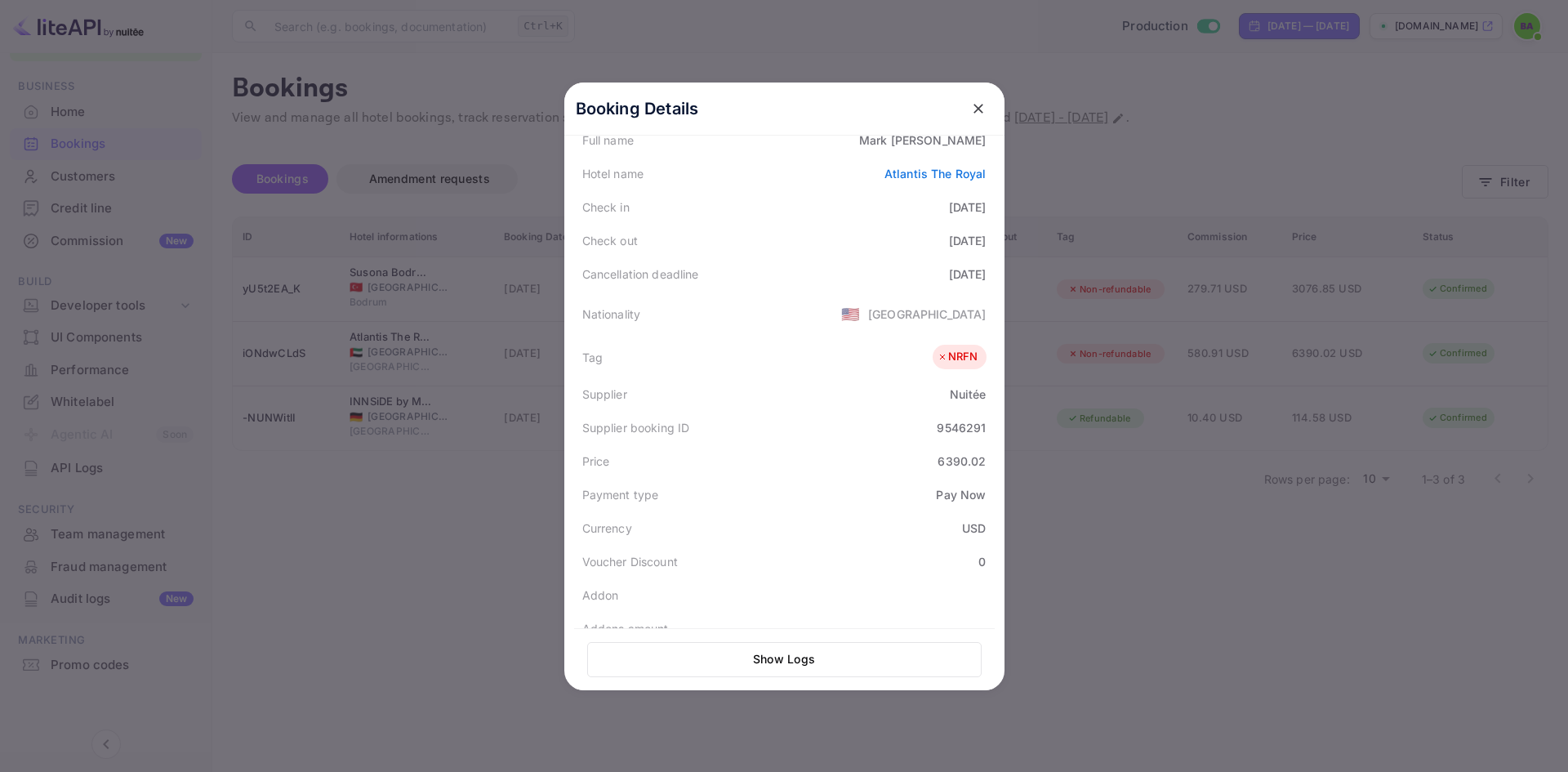
scroll to position [326, 0]
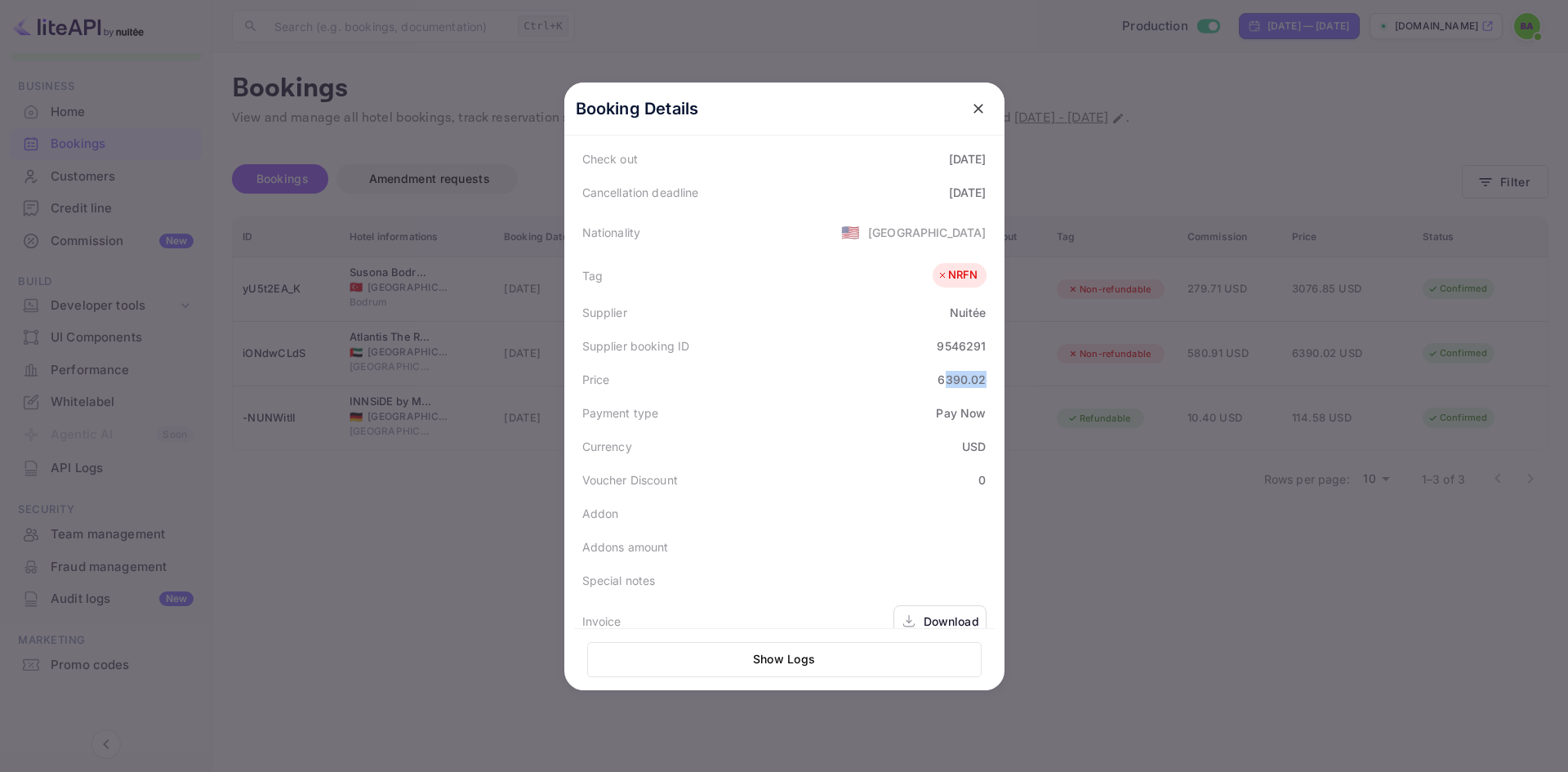
drag, startPoint x: 938, startPoint y: 378, endPoint x: 980, endPoint y: 382, distance: 42.2
click at [980, 382] on div "Price 6390.02" at bounding box center [784, 379] width 421 height 34
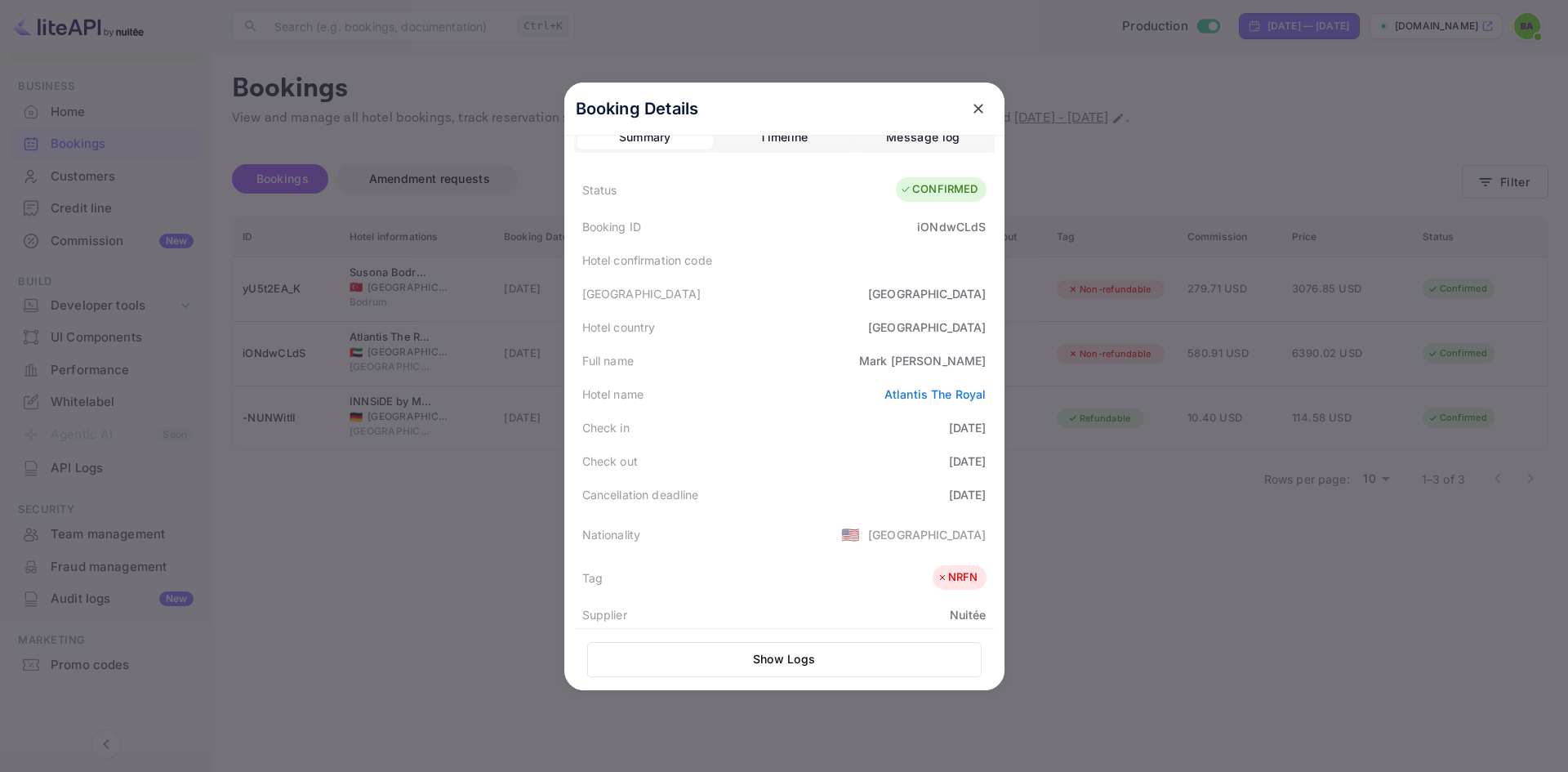
scroll to position [0, 0]
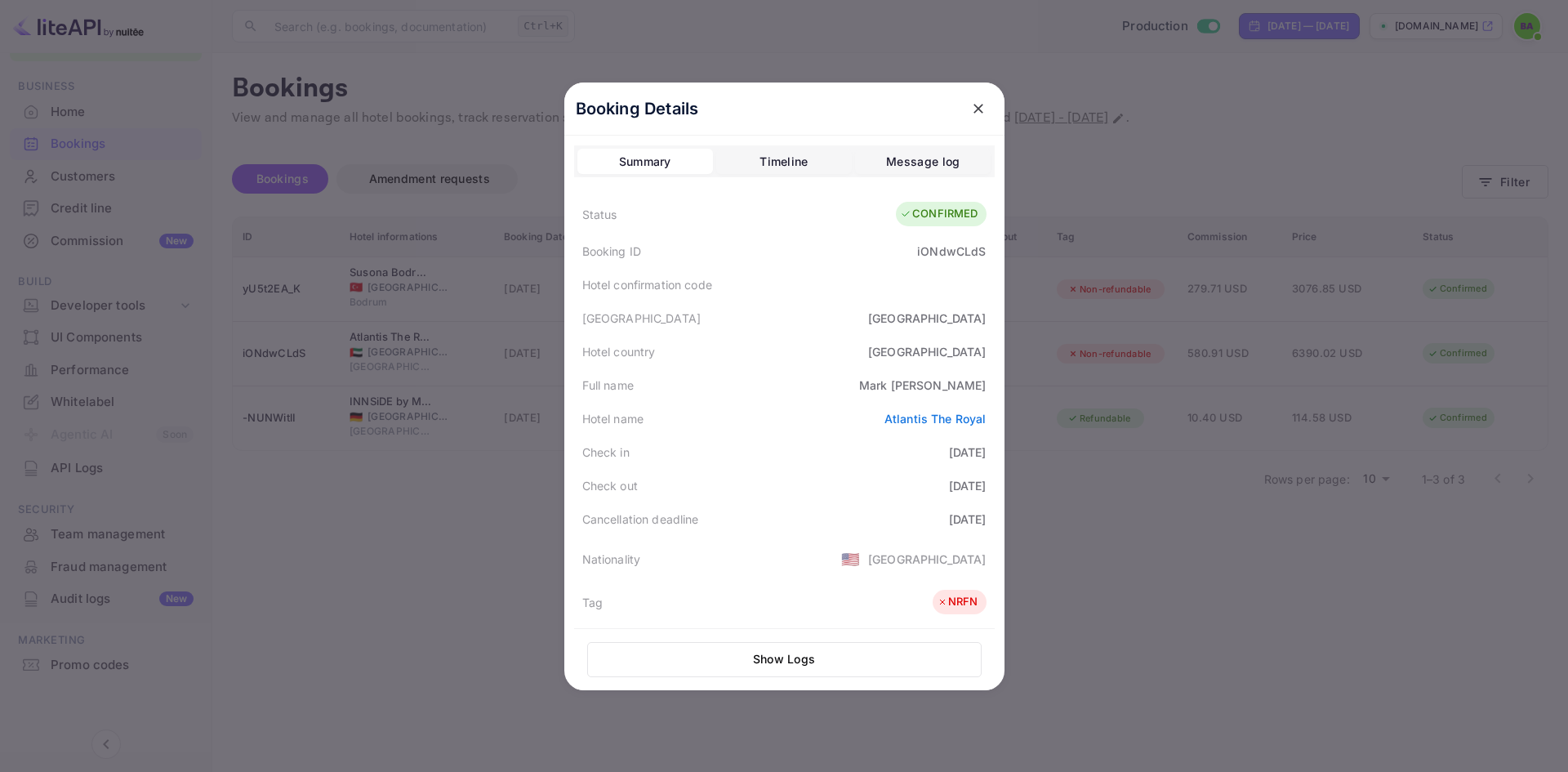
click at [975, 113] on icon "close" at bounding box center [979, 109] width 17 height 17
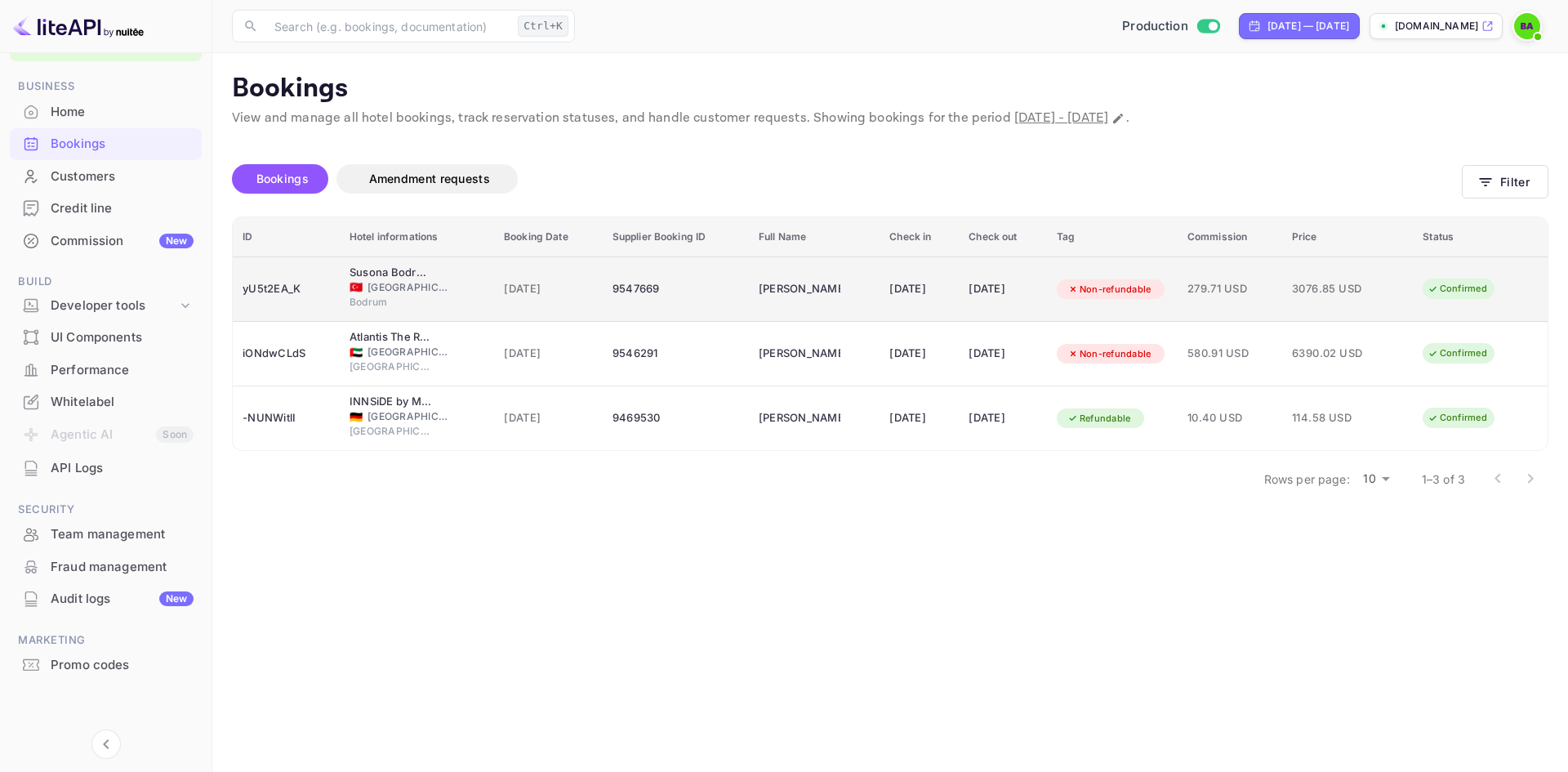
click at [964, 313] on td "[DATE]" at bounding box center [1003, 289] width 88 height 65
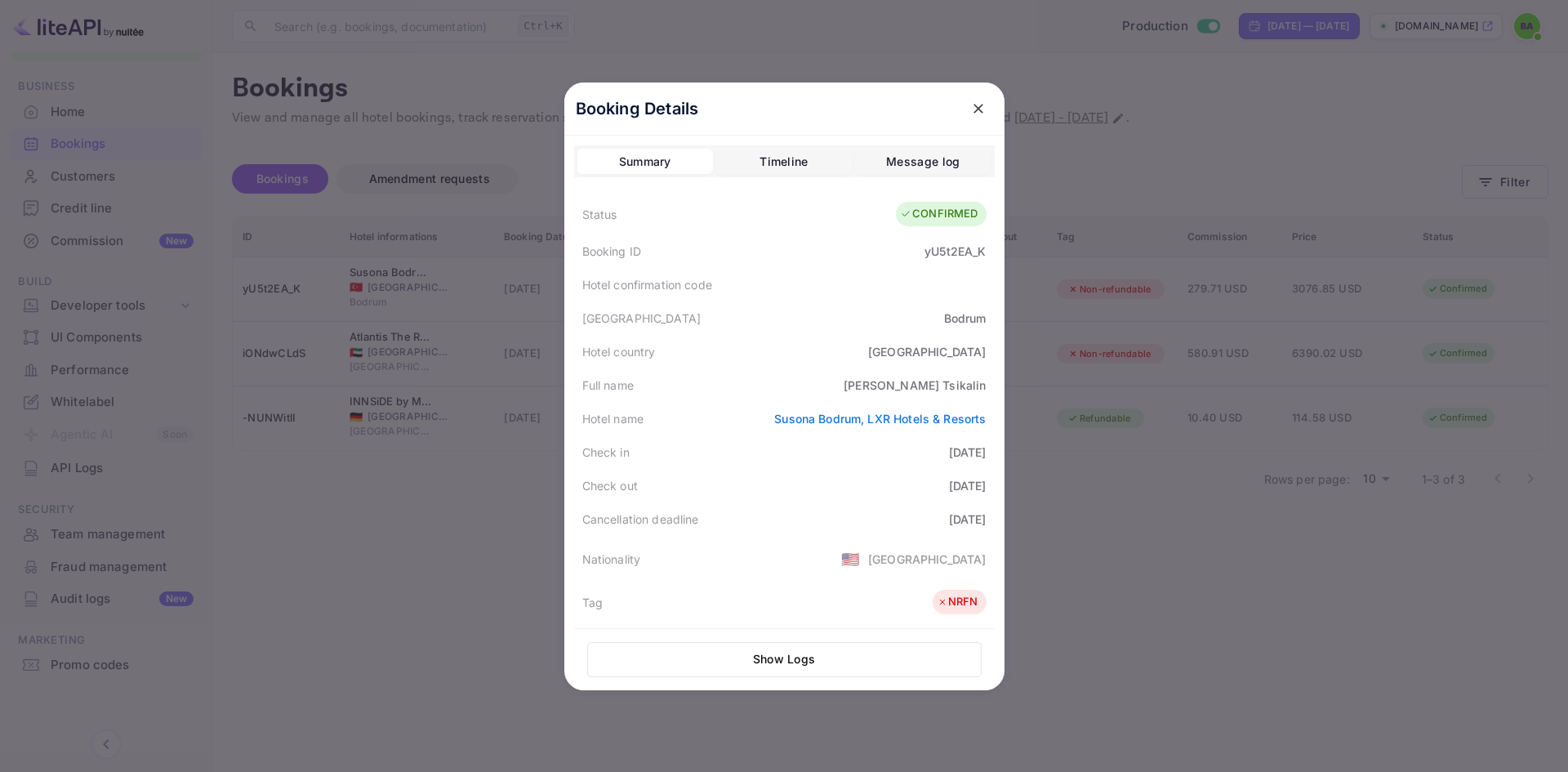
click at [979, 104] on icon "close" at bounding box center [979, 109] width 17 height 17
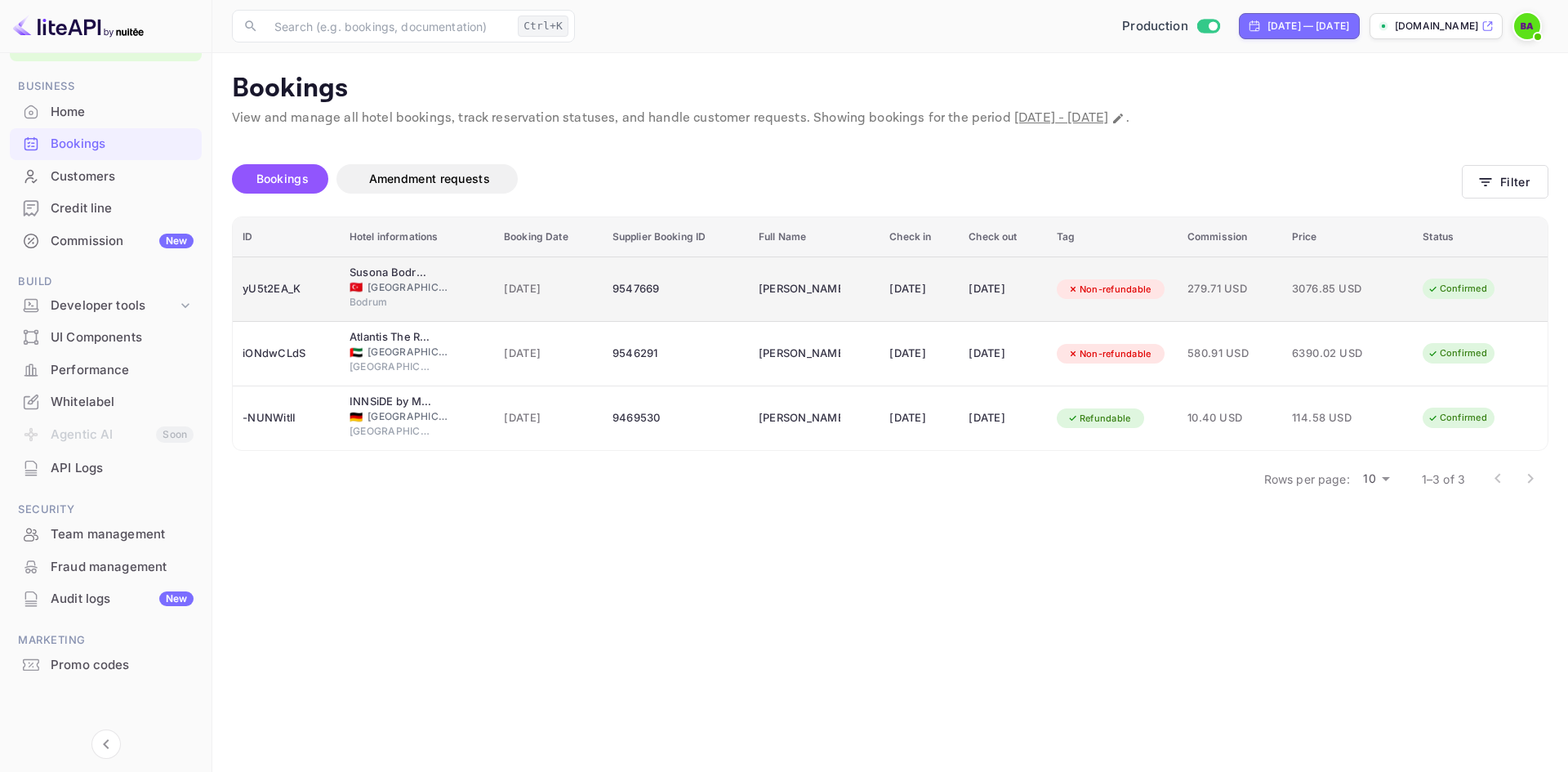
click at [819, 299] on td "[PERSON_NAME]" at bounding box center [814, 289] width 131 height 65
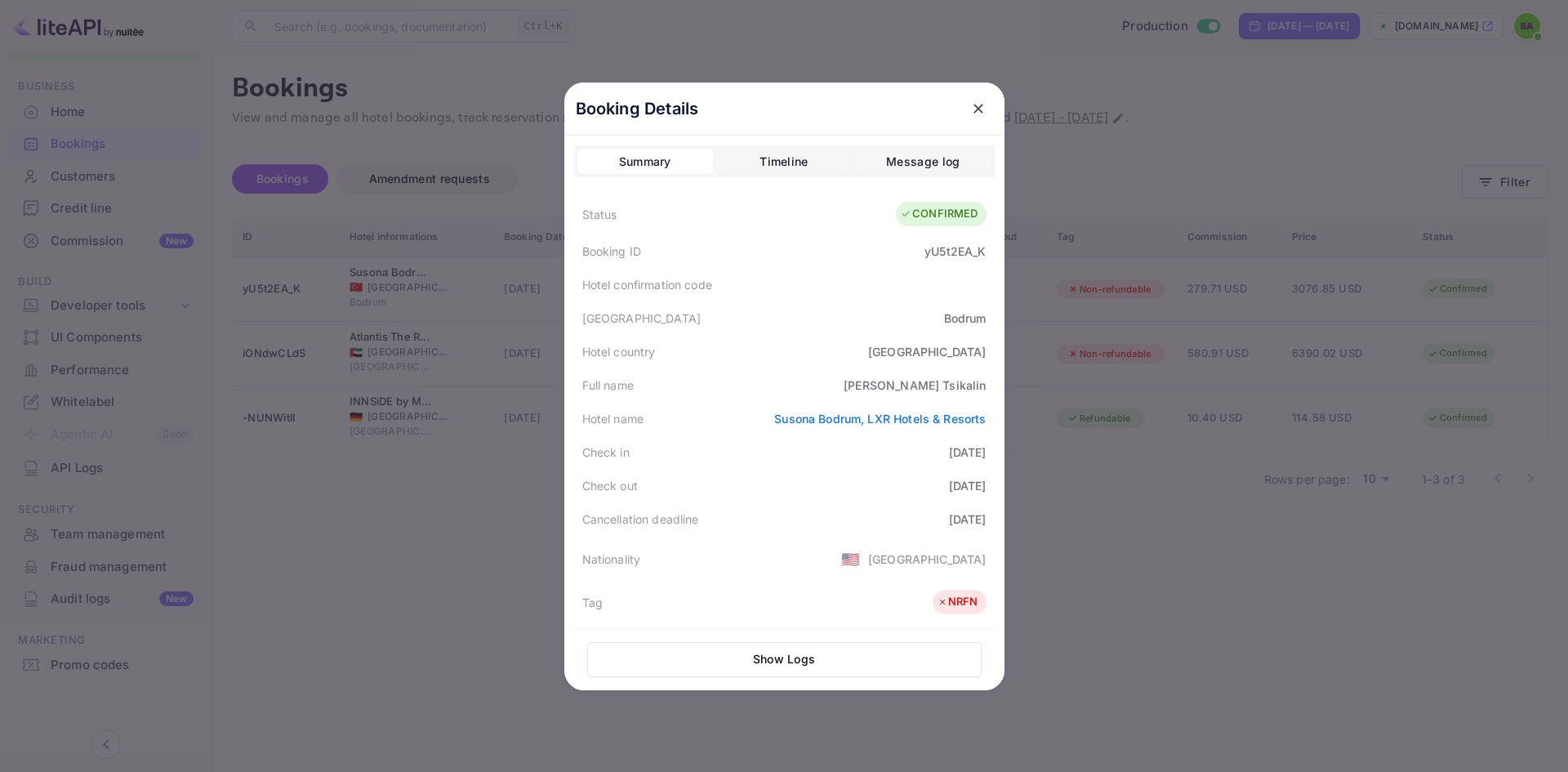
click at [964, 108] on button "close" at bounding box center [978, 108] width 29 height 29
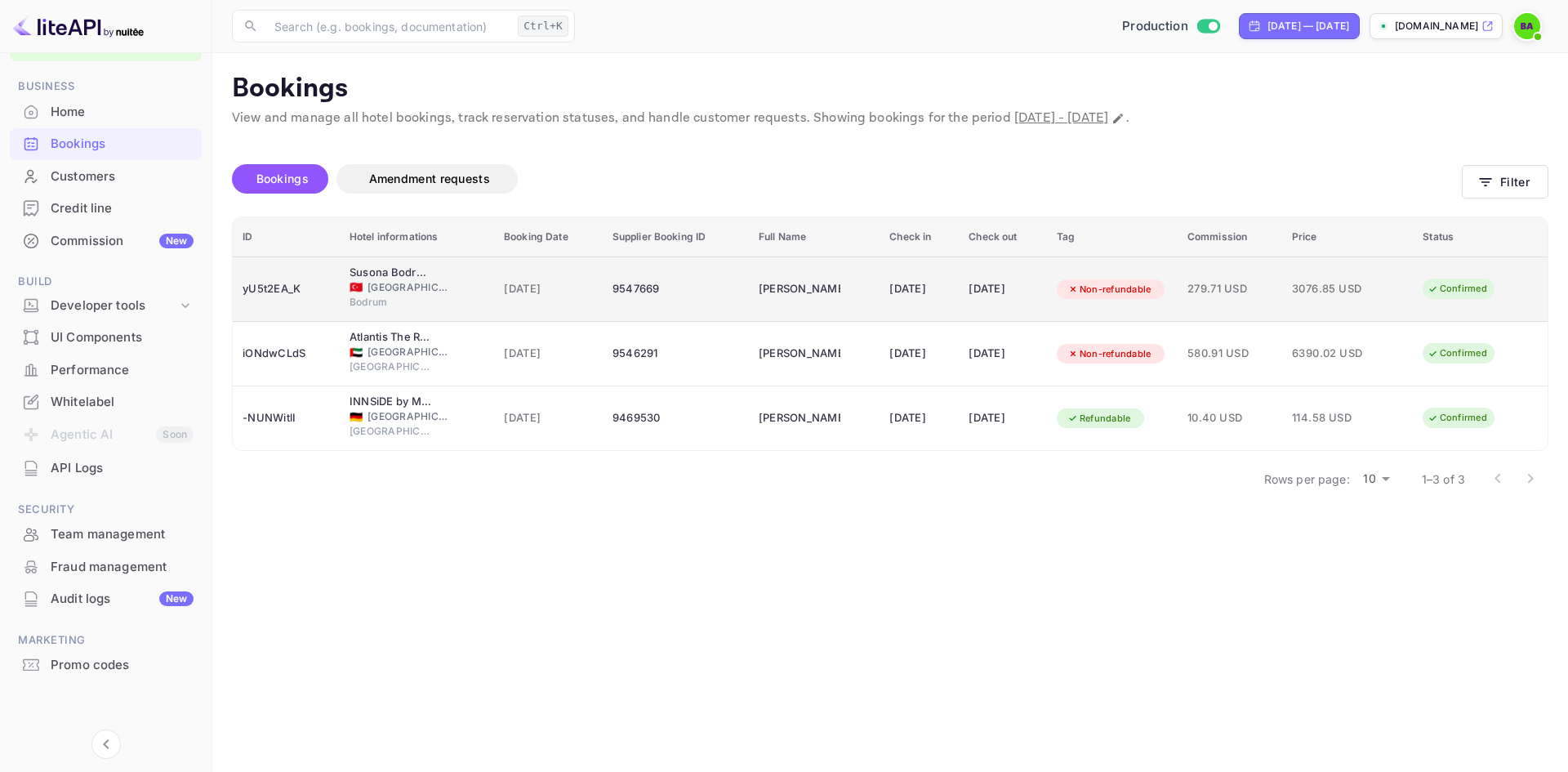
click at [1310, 298] on div "3076.85 USD" at bounding box center [1332, 289] width 82 height 26
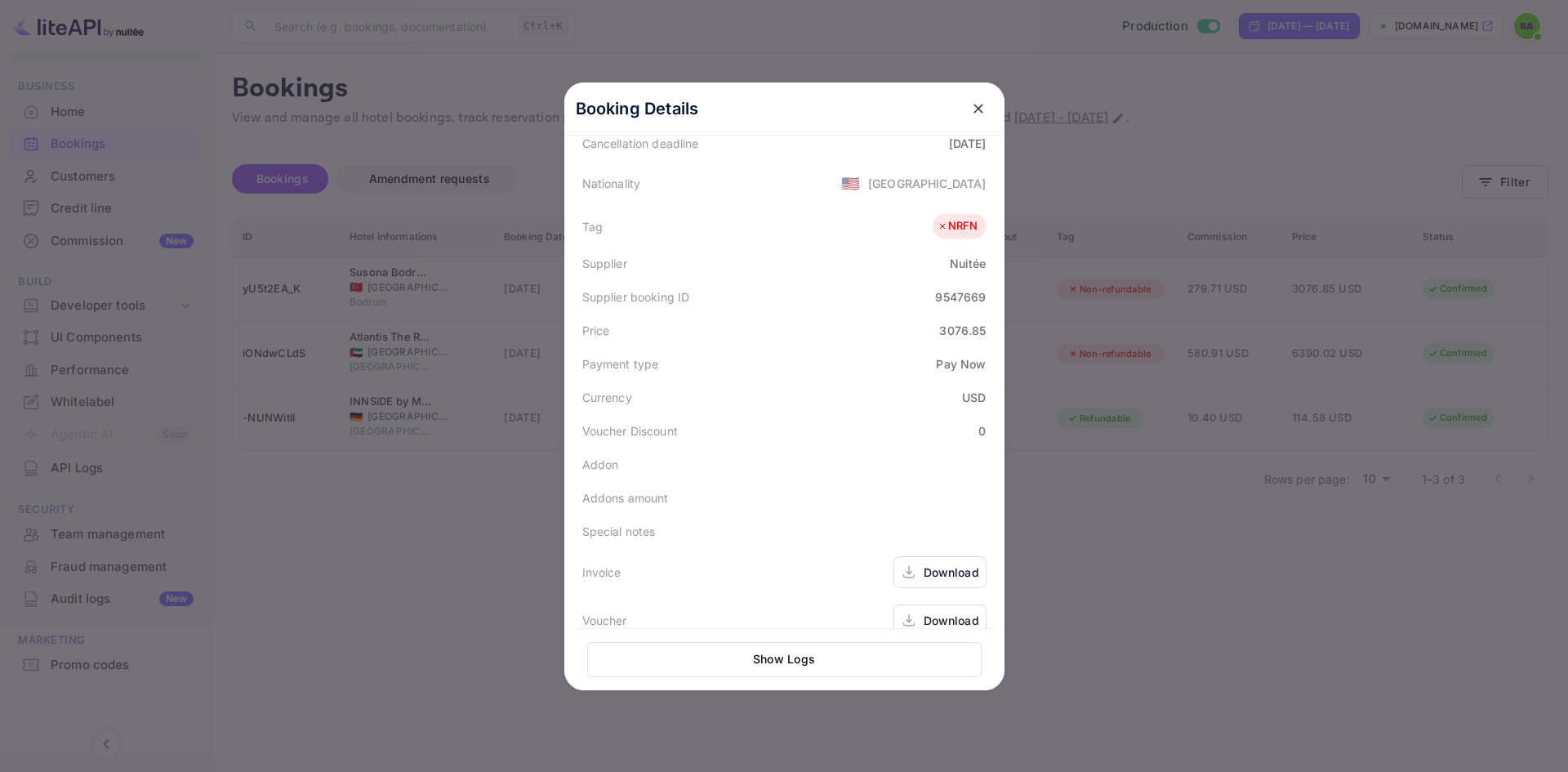
scroll to position [399, 0]
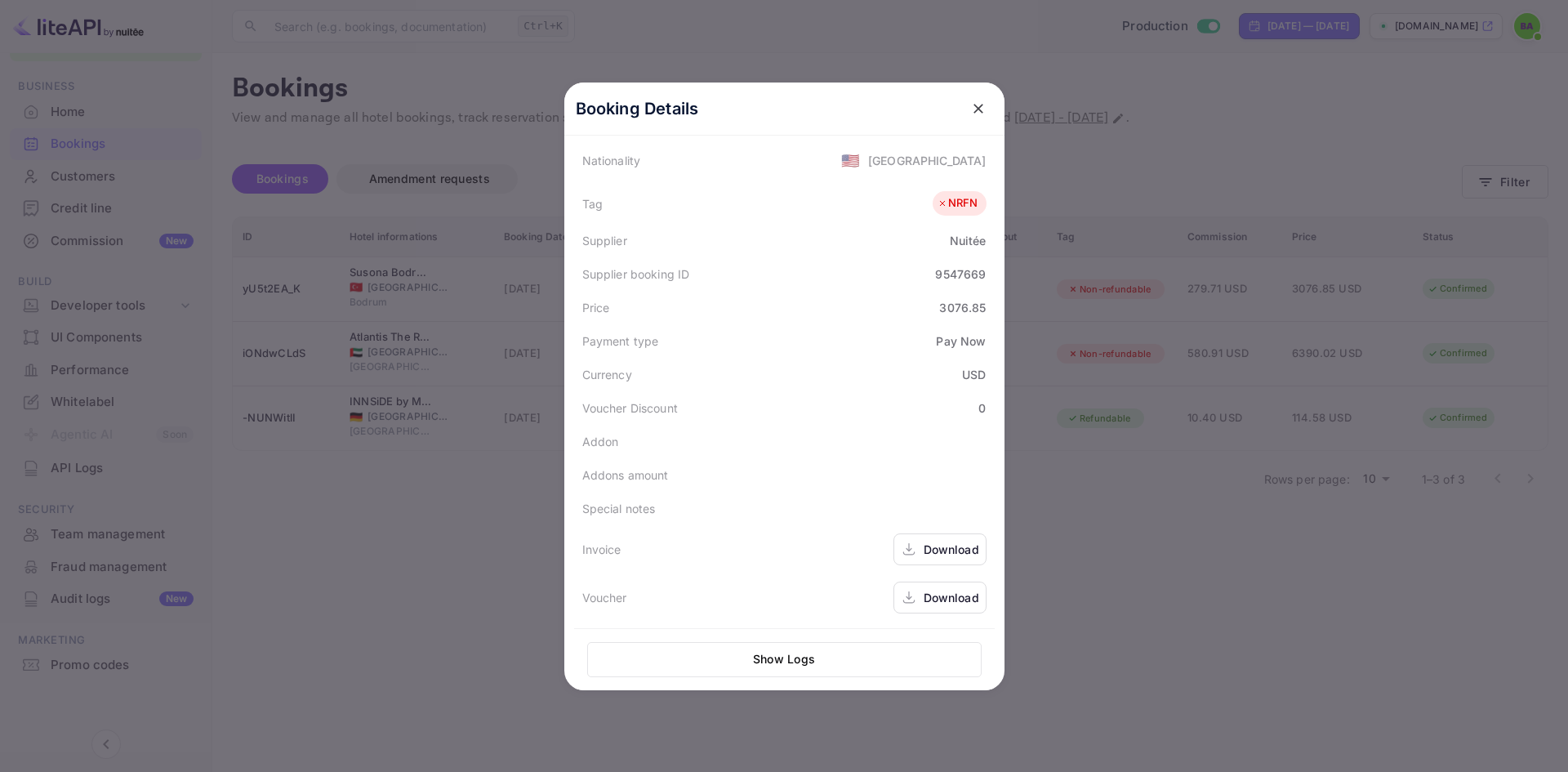
click at [931, 551] on div "Download" at bounding box center [951, 549] width 56 height 17
click at [956, 105] on div "Booking Details" at bounding box center [784, 109] width 440 height 53
click at [973, 109] on icon "close" at bounding box center [979, 109] width 17 height 17
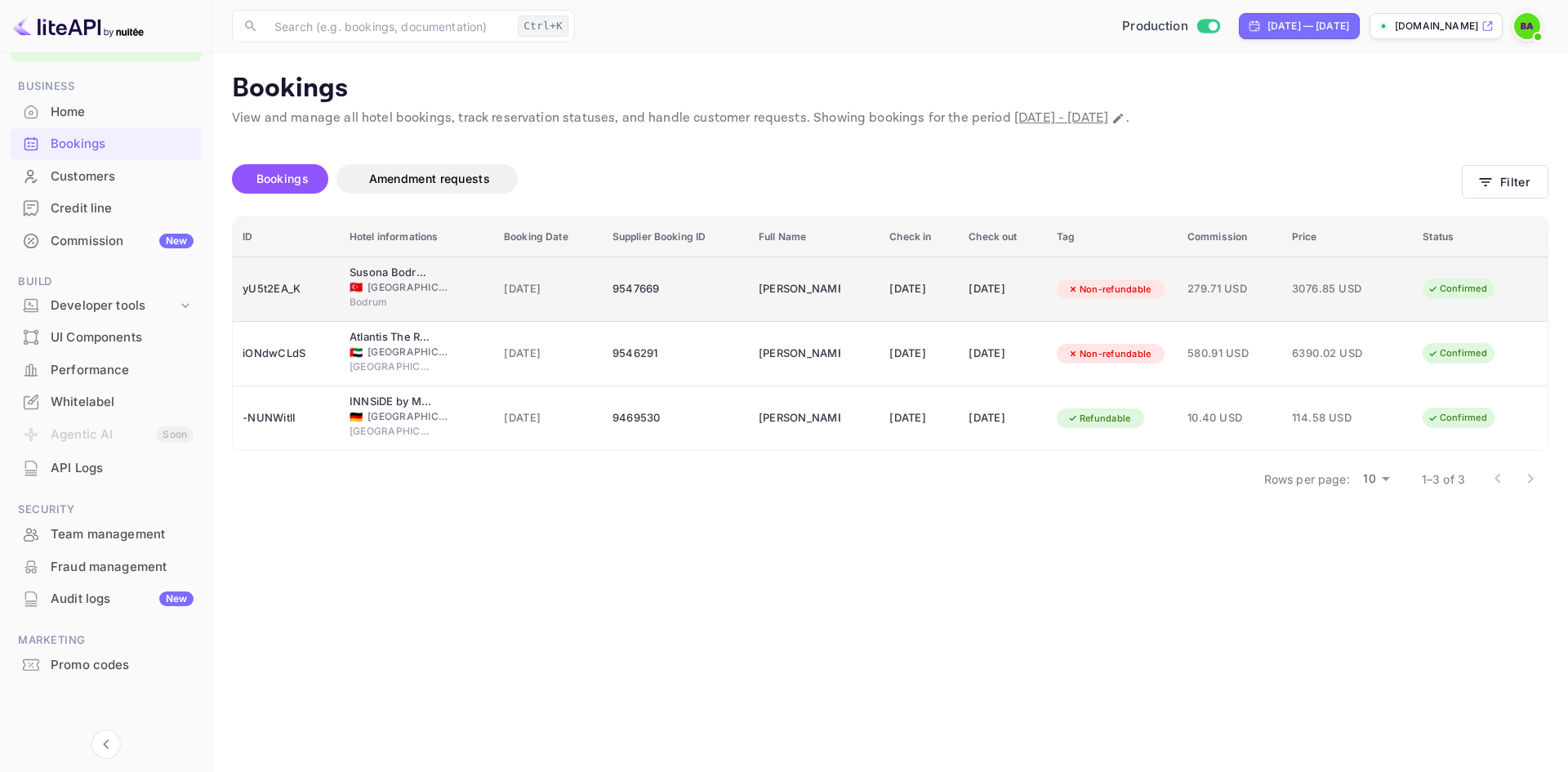
click at [1073, 277] on td "Non-refundable" at bounding box center [1113, 289] width 131 height 65
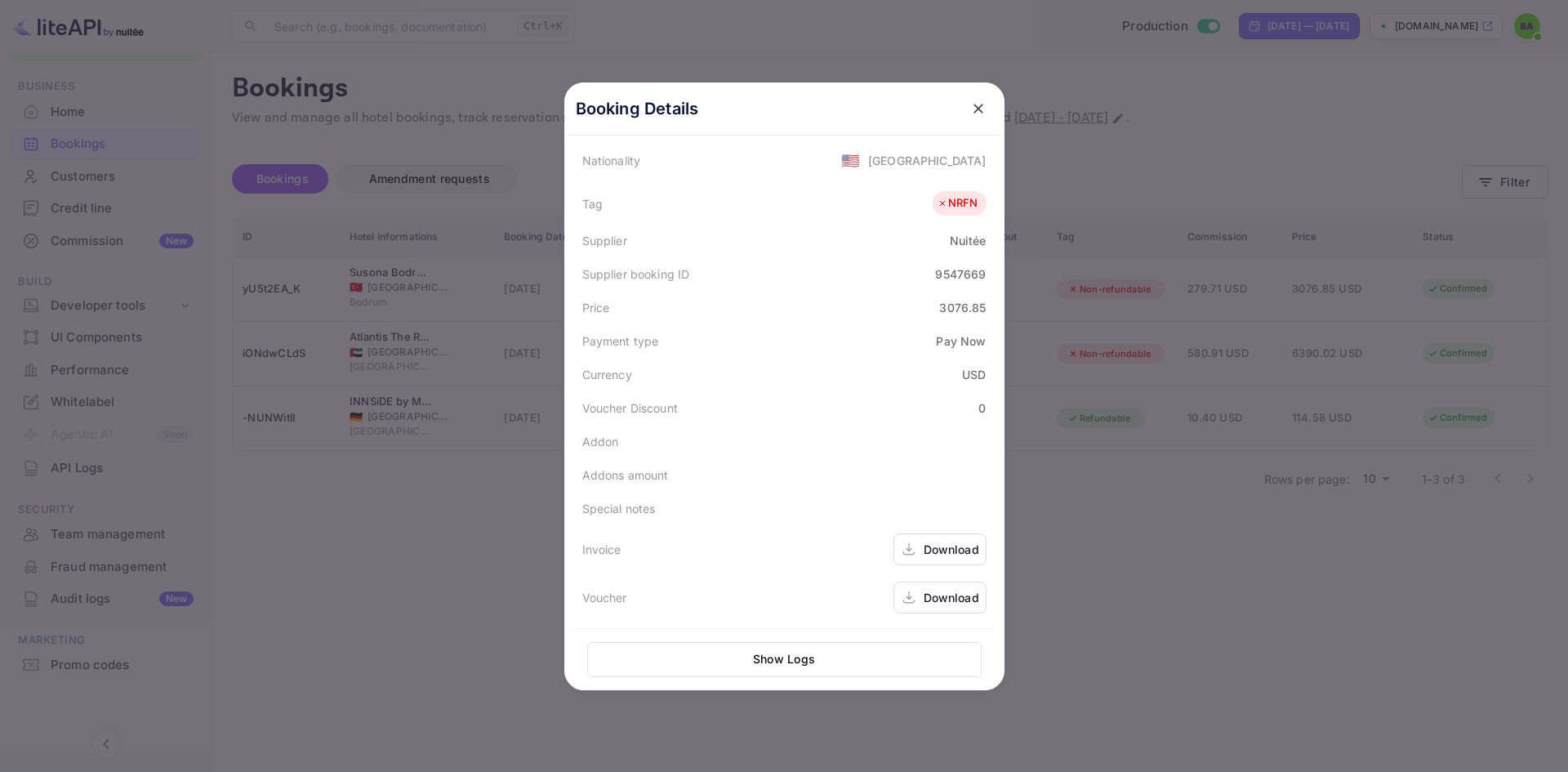
click at [1226, 561] on div at bounding box center [784, 386] width 1568 height 772
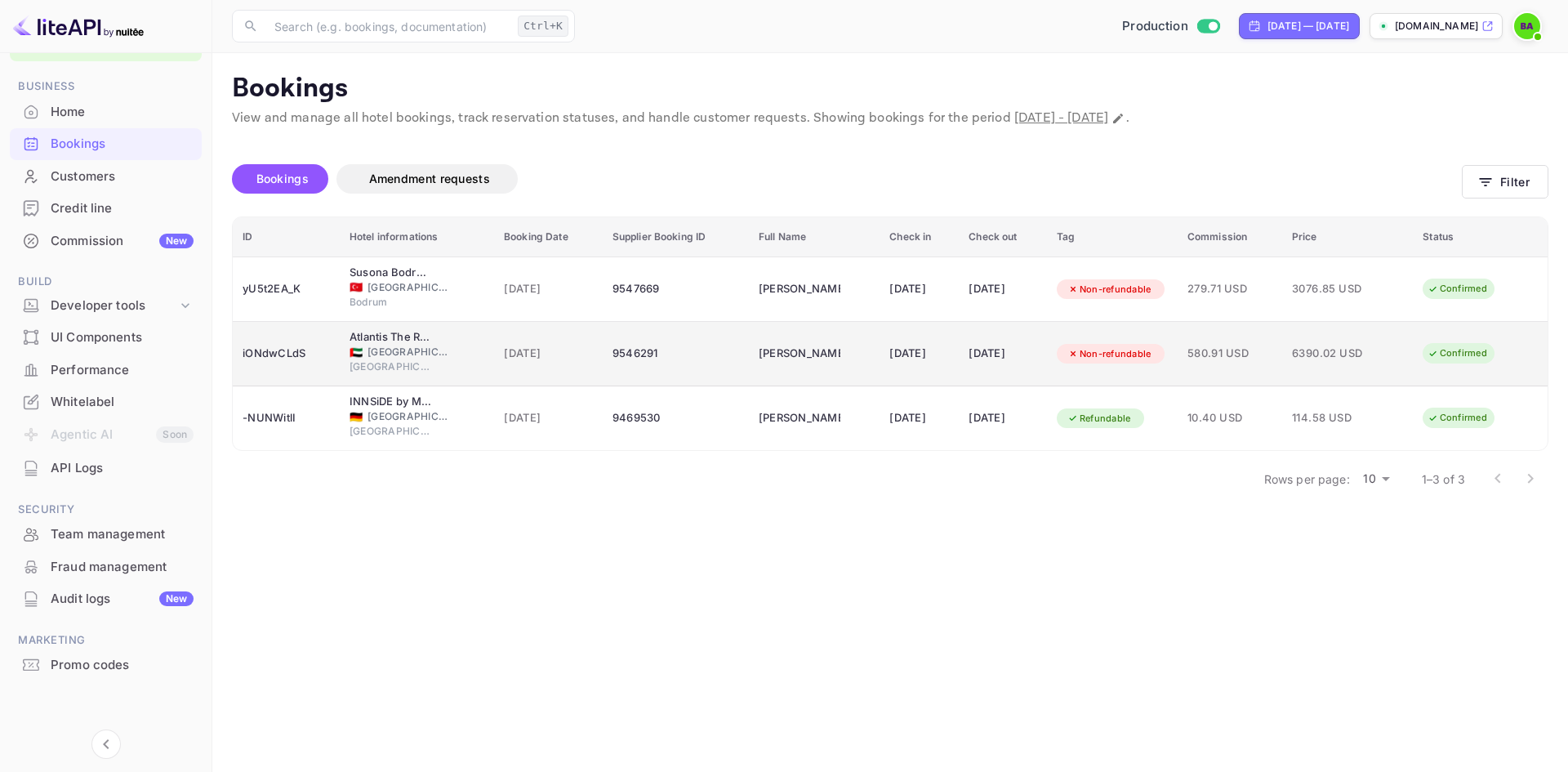
click at [518, 368] on td "[DATE]" at bounding box center [548, 354] width 109 height 64
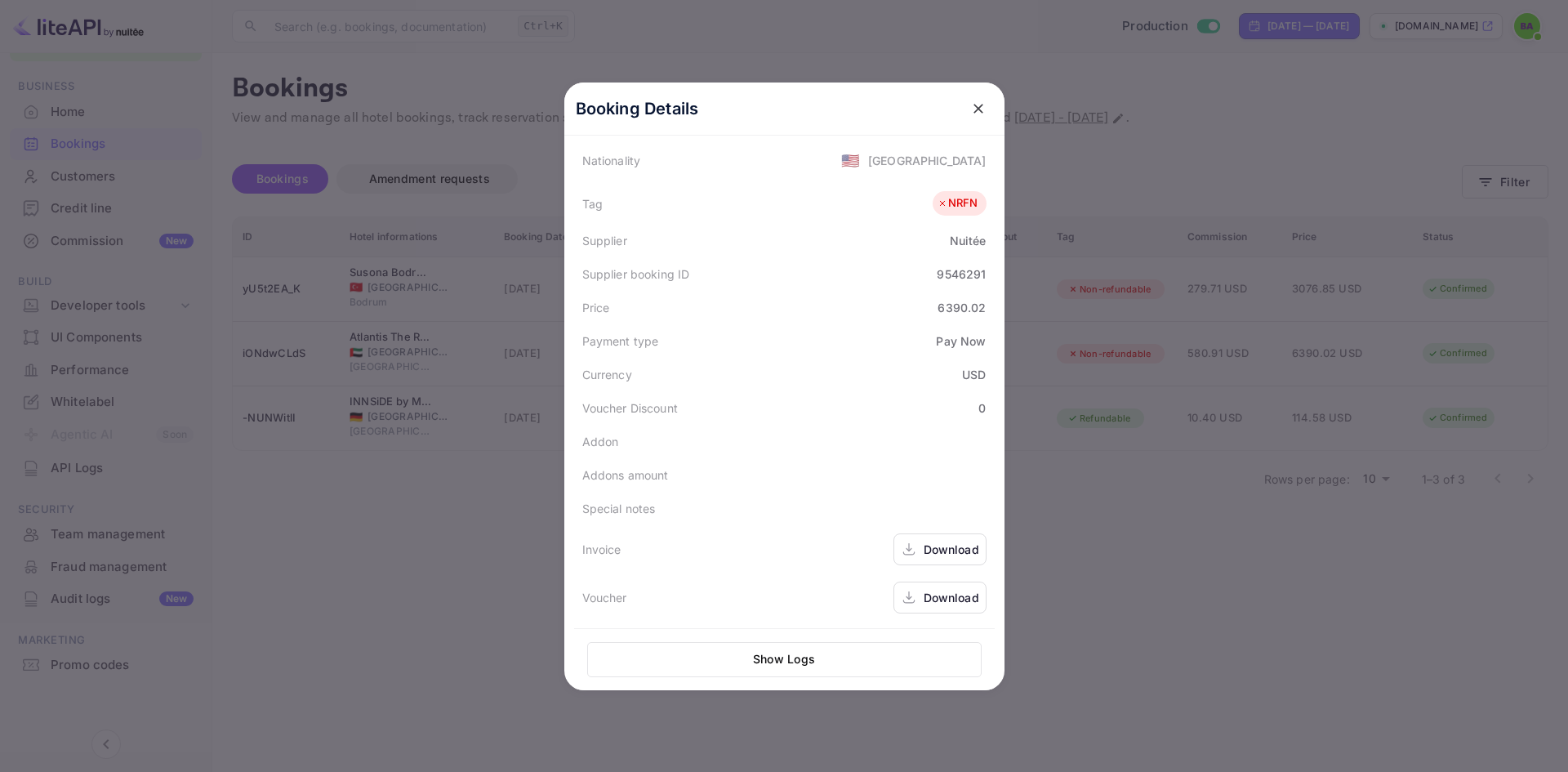
click at [949, 596] on div "Download" at bounding box center [951, 596] width 56 height 17
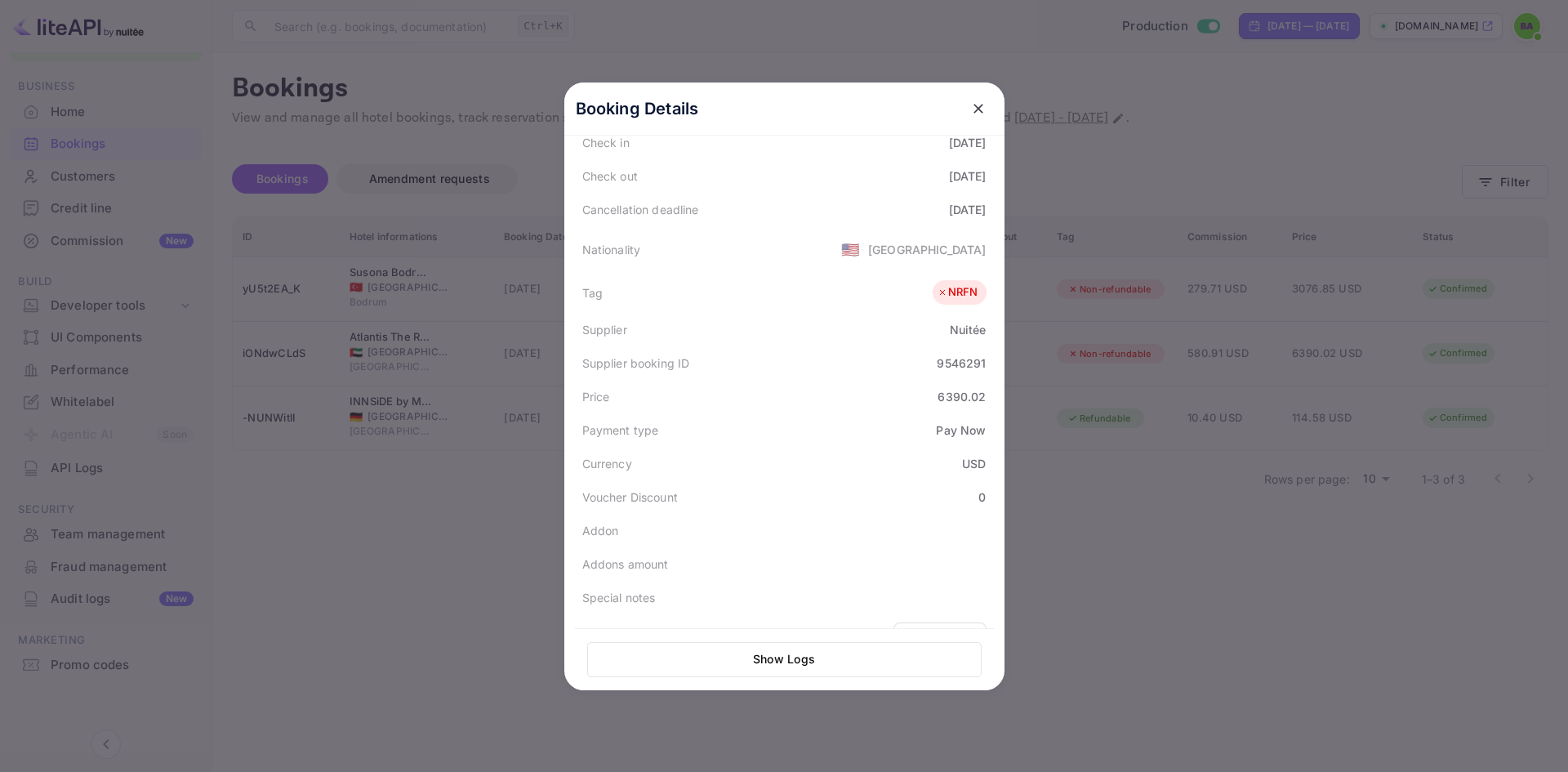
scroll to position [154, 0]
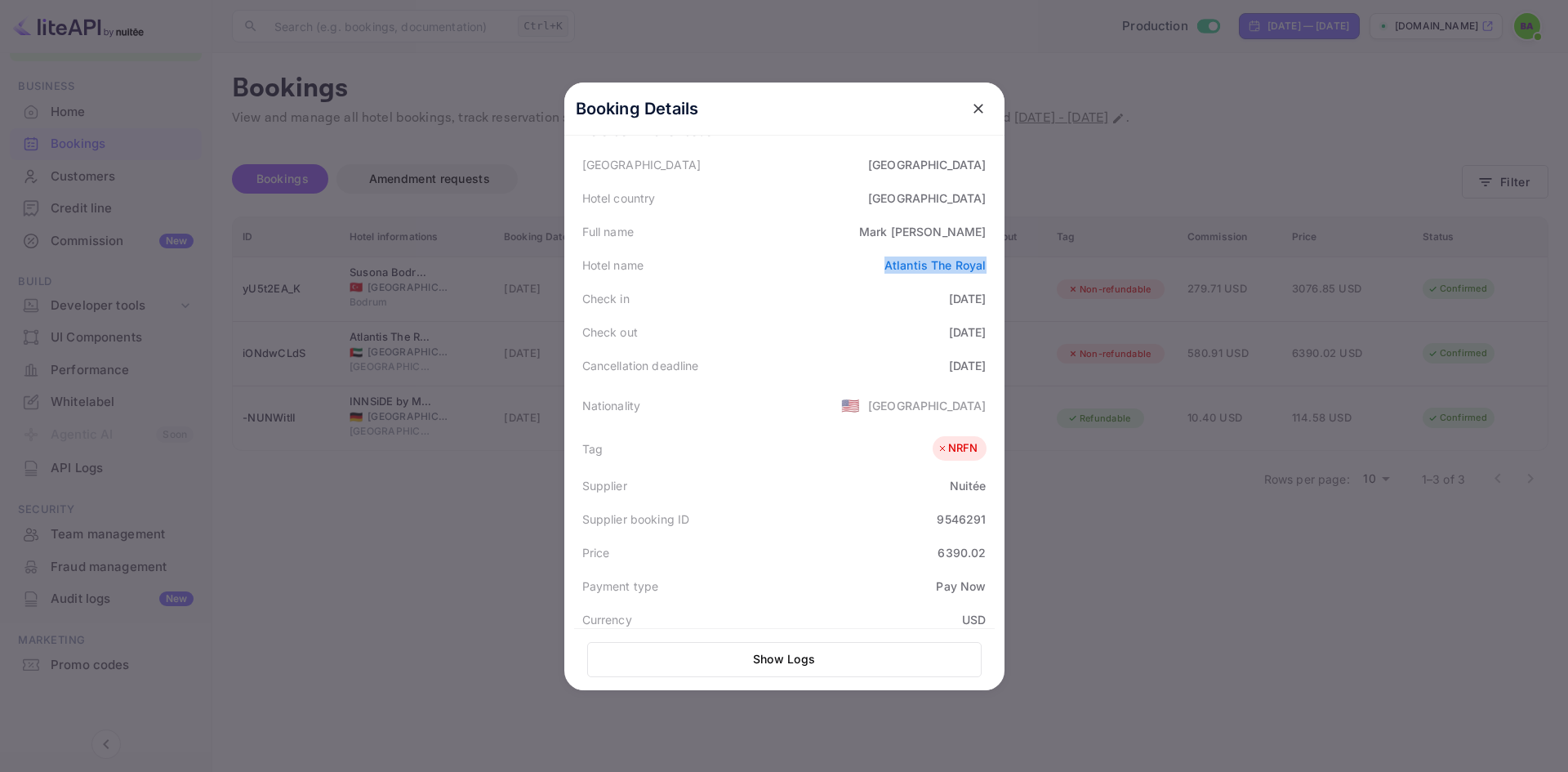
drag, startPoint x: 994, startPoint y: 259, endPoint x: 863, endPoint y: 269, distance: 131.4
click at [863, 269] on div "Booking Details Summary Timeline Message log Status CONFIRMED Booking ID iONdwC…" at bounding box center [784, 232] width 440 height 608
copy link "Atlantis The Royal"
drag, startPoint x: 994, startPoint y: 228, endPoint x: 924, endPoint y: 225, distance: 70.1
click at [924, 225] on div "Booking Details Summary Timeline Message log Status CONFIRMED Booking ID iONdwC…" at bounding box center [784, 232] width 440 height 608
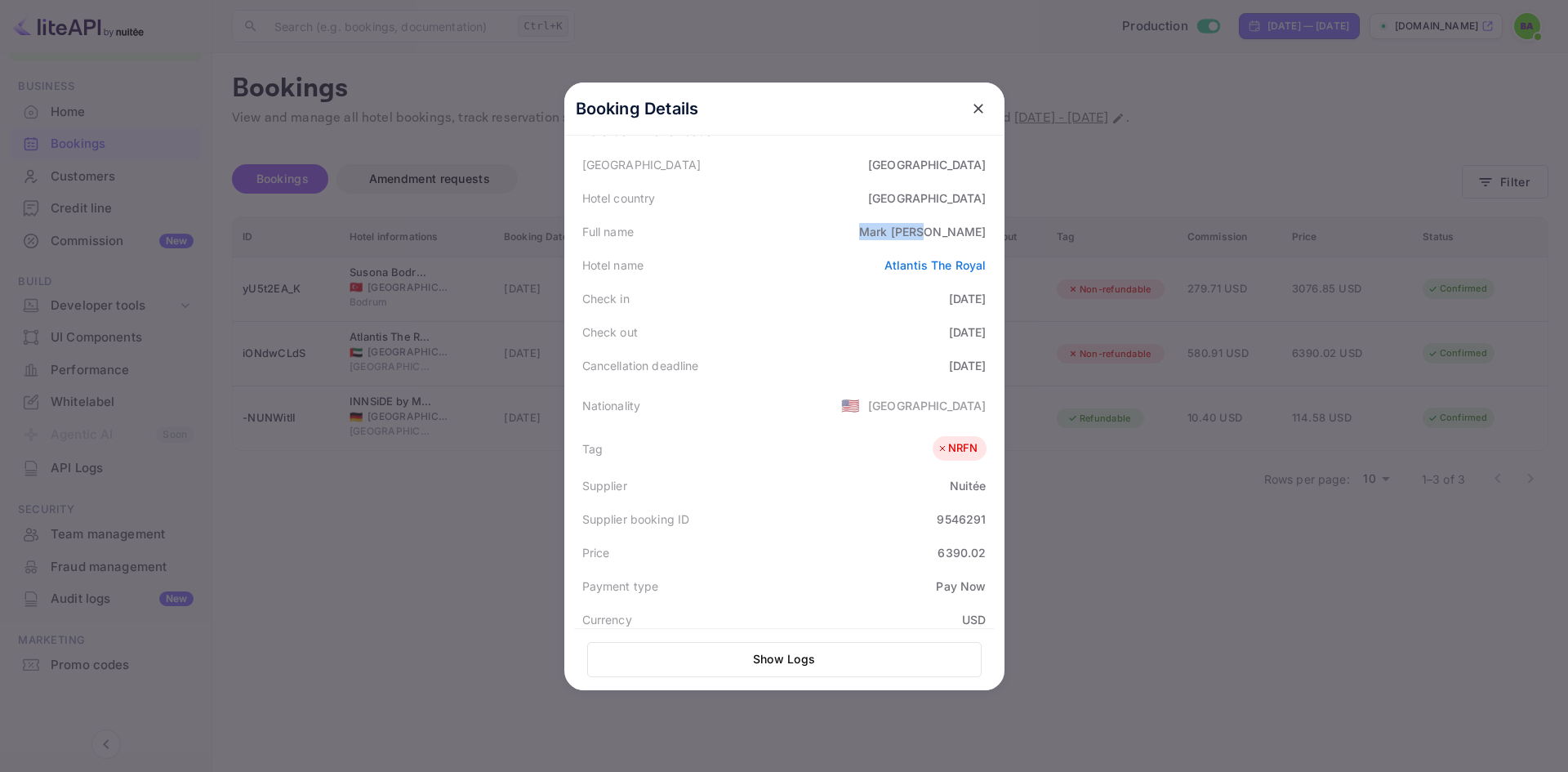
copy div "[PERSON_NAME]"
click at [434, 531] on div at bounding box center [784, 386] width 1568 height 772
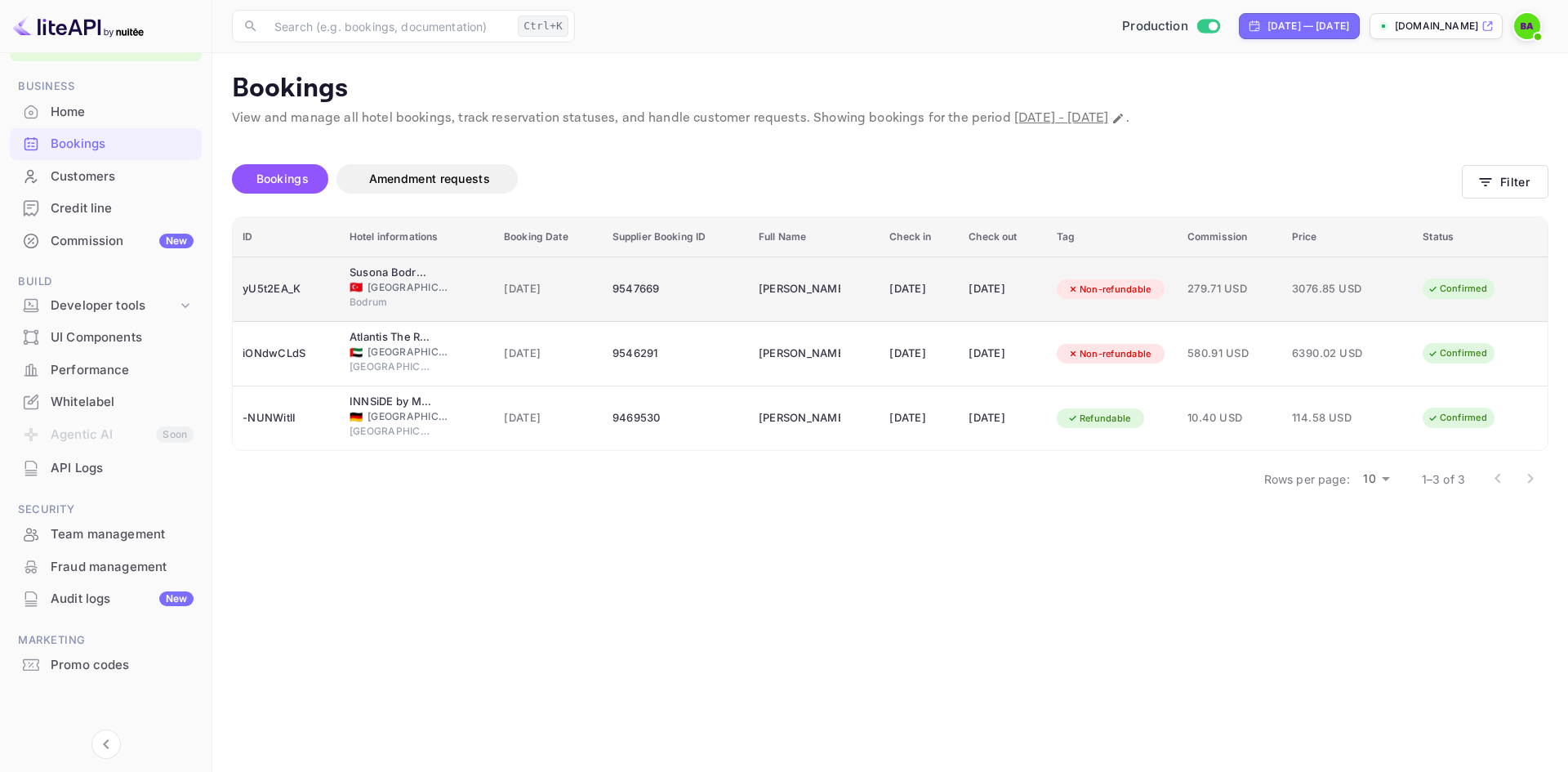
click at [826, 301] on td "[PERSON_NAME]" at bounding box center [814, 289] width 131 height 65
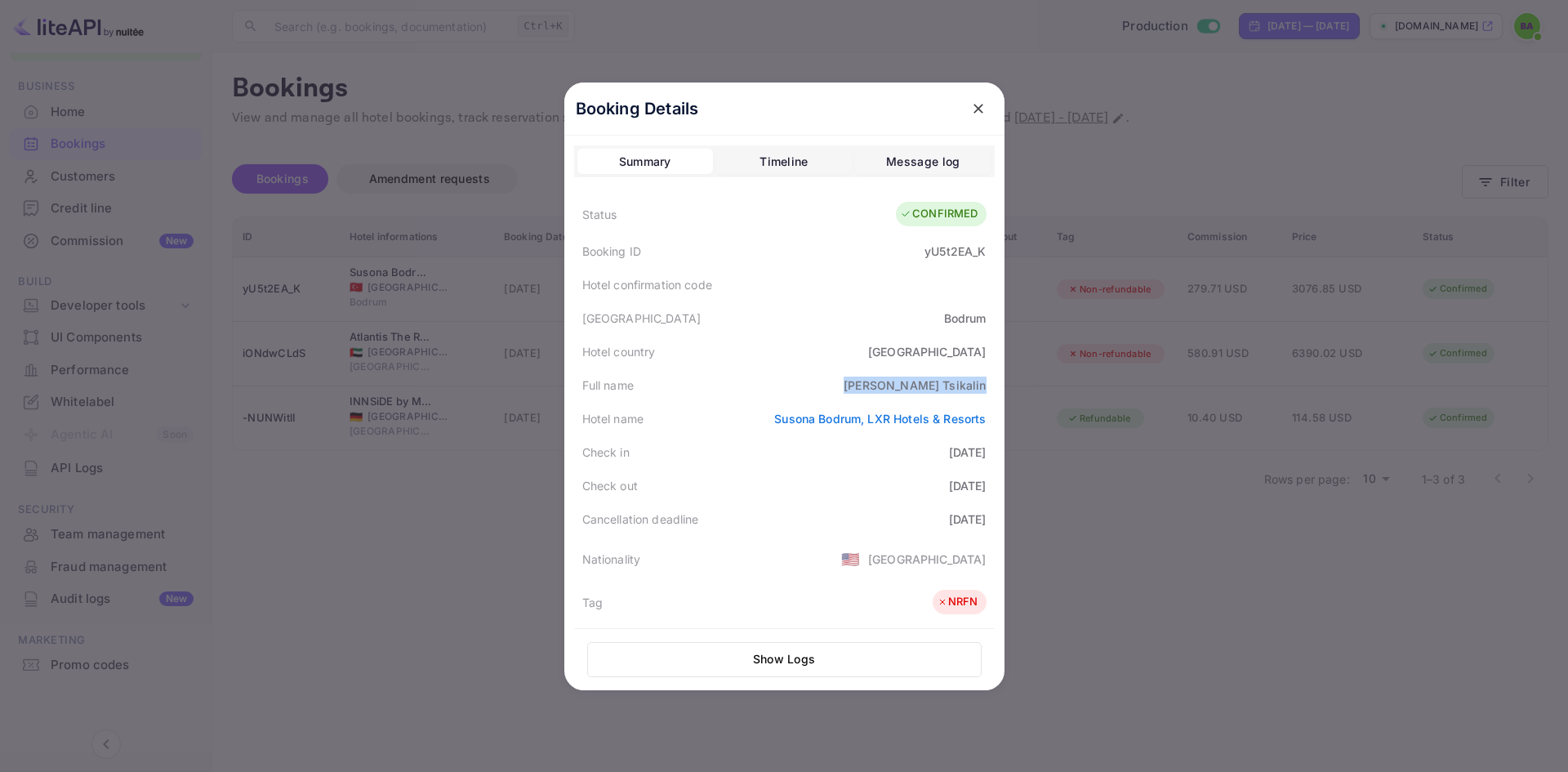
drag, startPoint x: 890, startPoint y: 387, endPoint x: 985, endPoint y: 386, distance: 95.0
click at [985, 386] on div "Full name [PERSON_NAME]" at bounding box center [784, 385] width 421 height 34
copy div "[PERSON_NAME]"
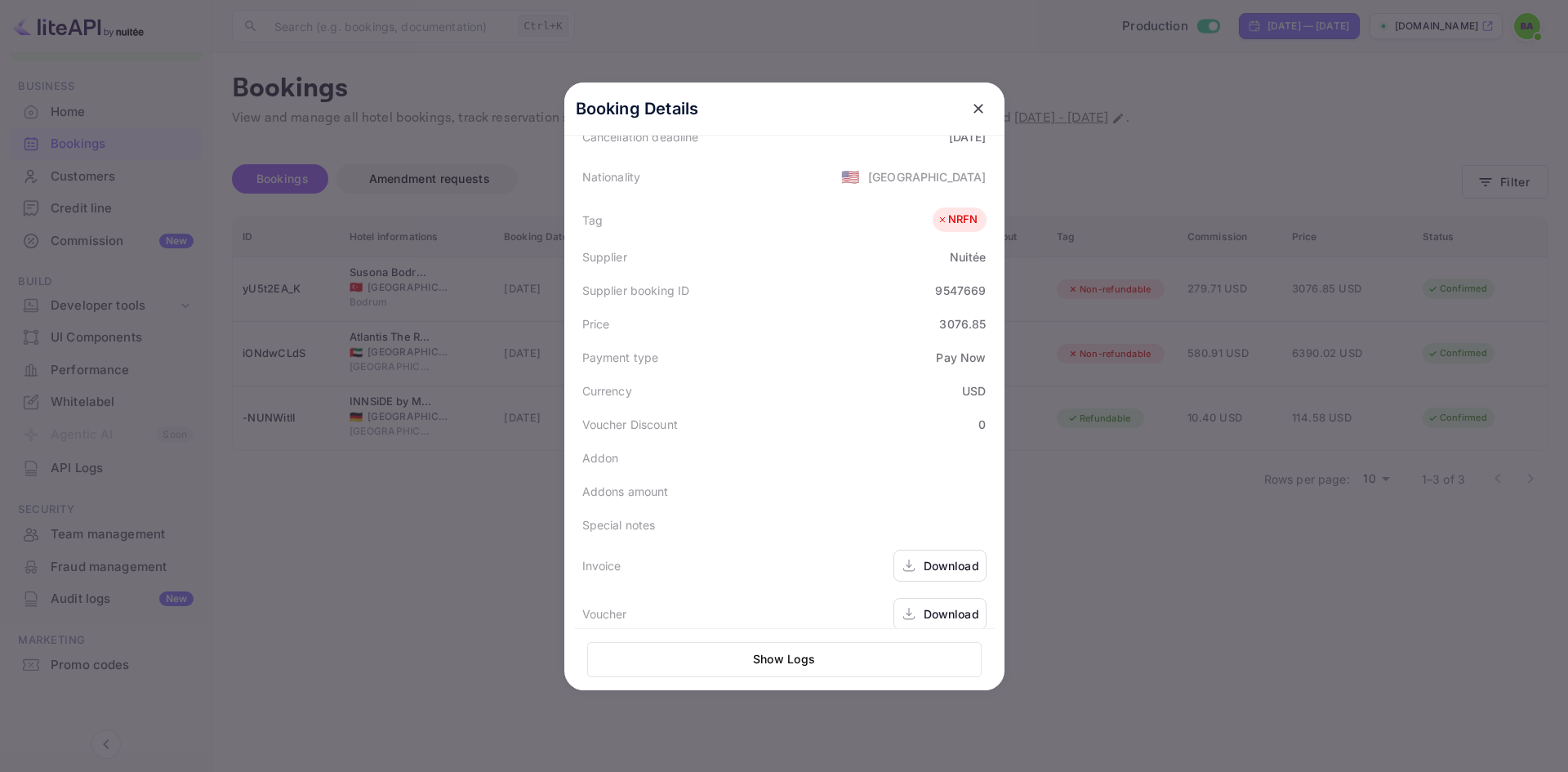
scroll to position [399, 0]
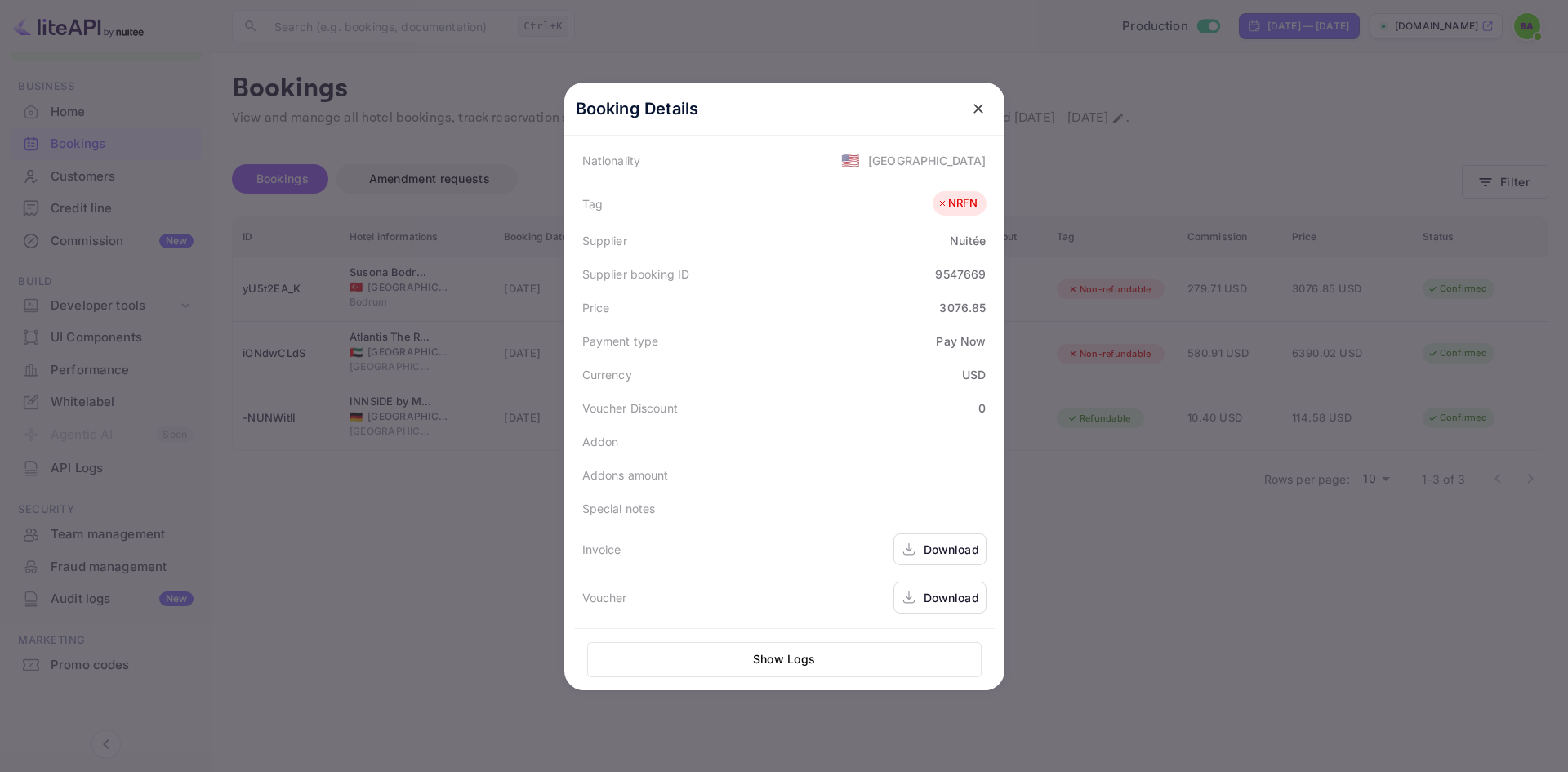
click at [924, 594] on div "Download" at bounding box center [951, 596] width 56 height 17
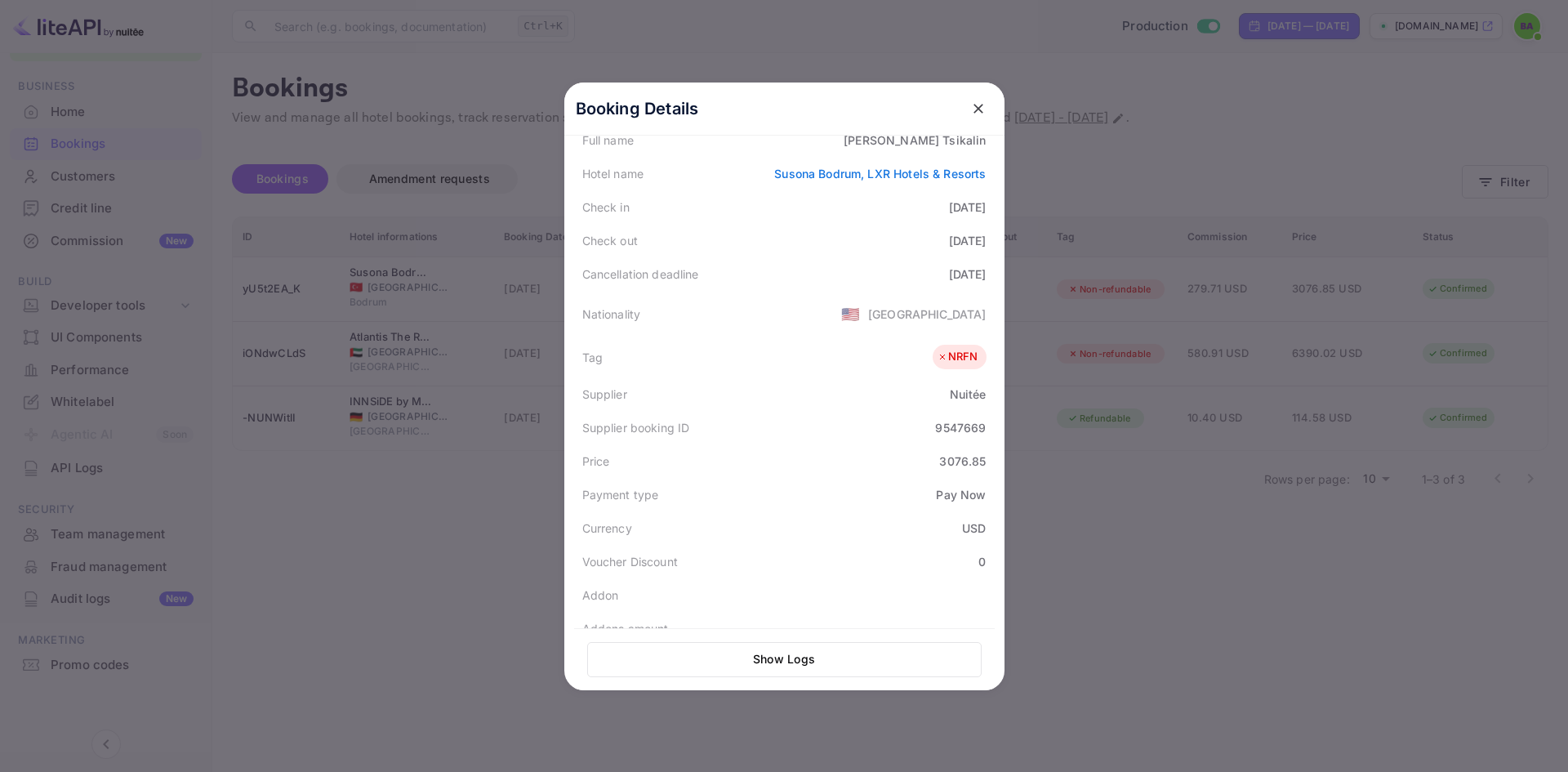
scroll to position [163, 0]
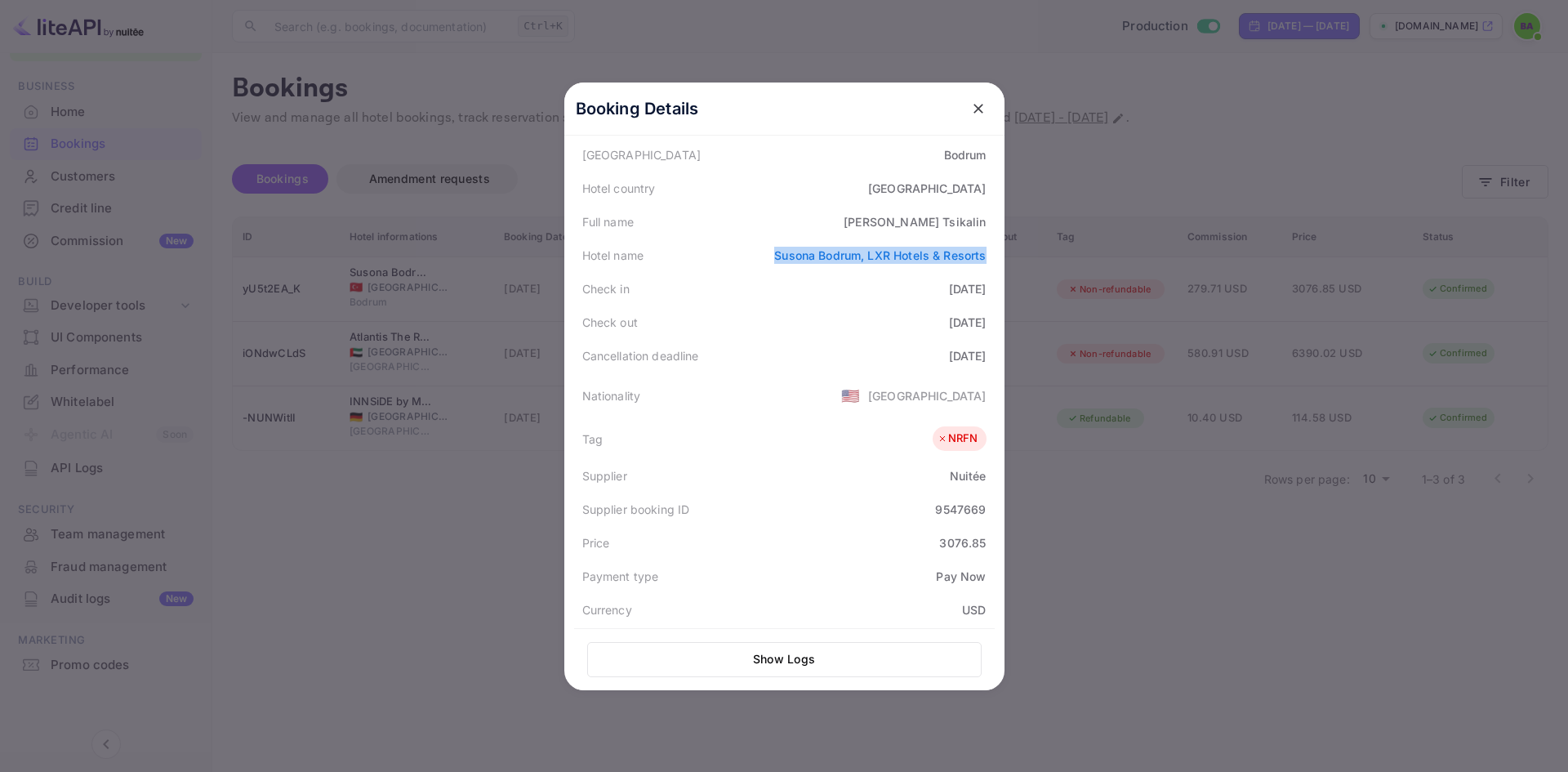
drag, startPoint x: 983, startPoint y: 252, endPoint x: 765, endPoint y: 251, distance: 218.0
click at [765, 251] on div "Hotel name [PERSON_NAME], LXR Hotels & Resorts" at bounding box center [784, 255] width 421 height 34
copy link "Susona Bodrum, LXR Hotels & Resorts"
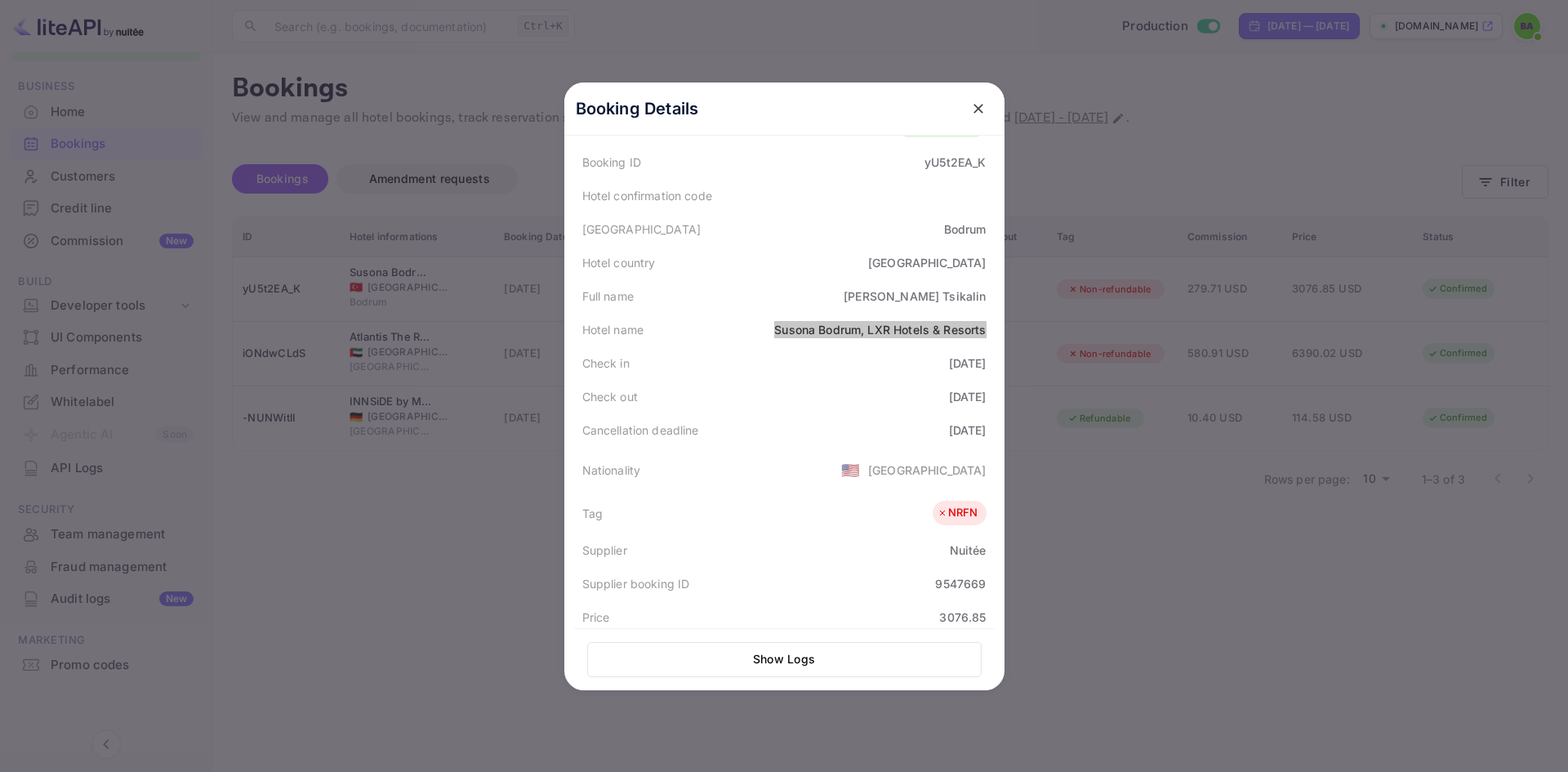
scroll to position [0, 0]
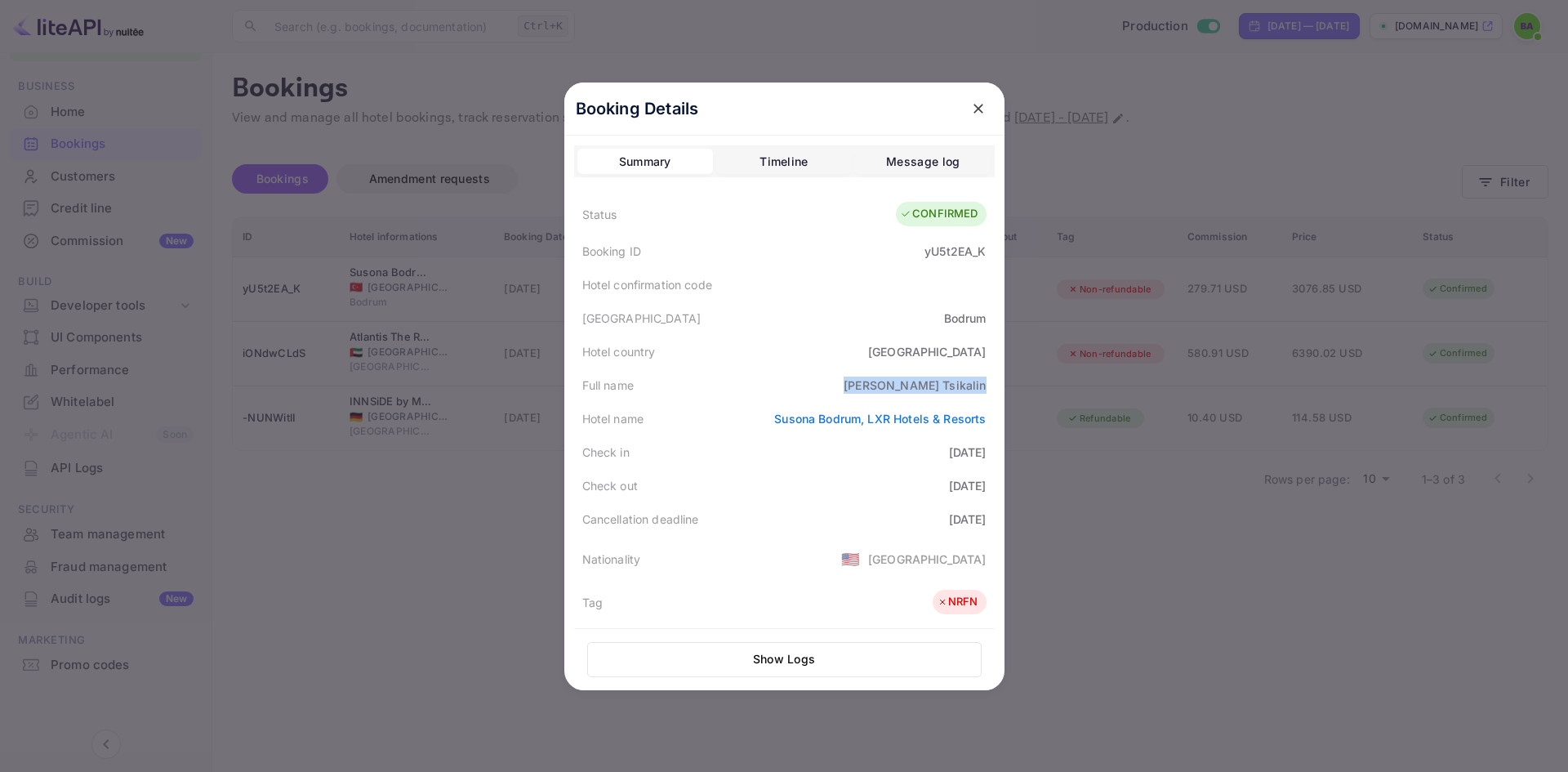
drag, startPoint x: 982, startPoint y: 384, endPoint x: 899, endPoint y: 381, distance: 83.1
click at [899, 381] on div "Full name [PERSON_NAME]" at bounding box center [784, 385] width 421 height 34
copy div "[PERSON_NAME]"
click at [387, 510] on div at bounding box center [784, 386] width 1568 height 772
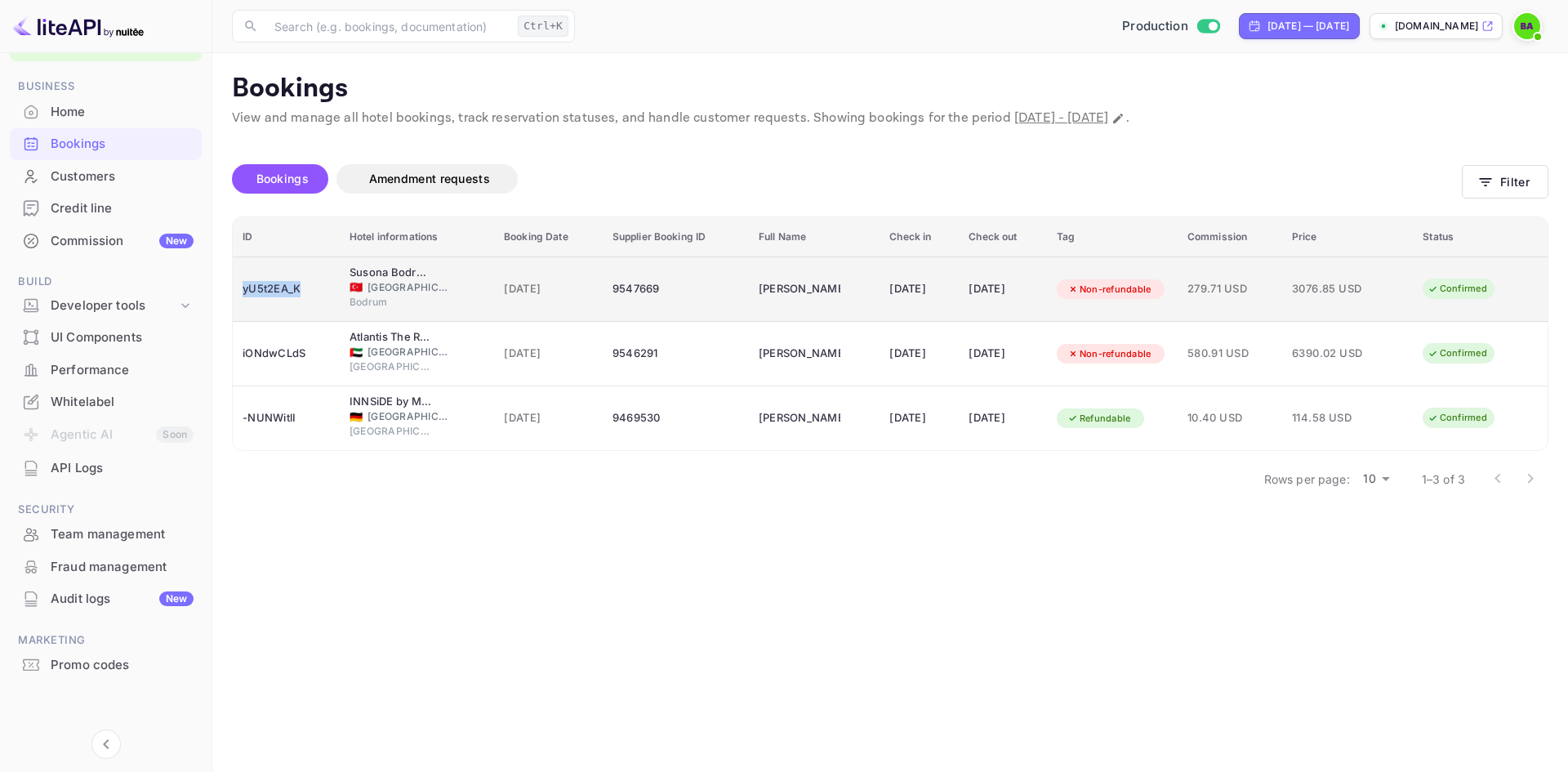
copy div "yU5t2EA_K"
drag, startPoint x: 317, startPoint y: 296, endPoint x: 244, endPoint y: 292, distance: 73.1
click at [244, 292] on div "yU5t2EA_K" at bounding box center [286, 289] width 87 height 26
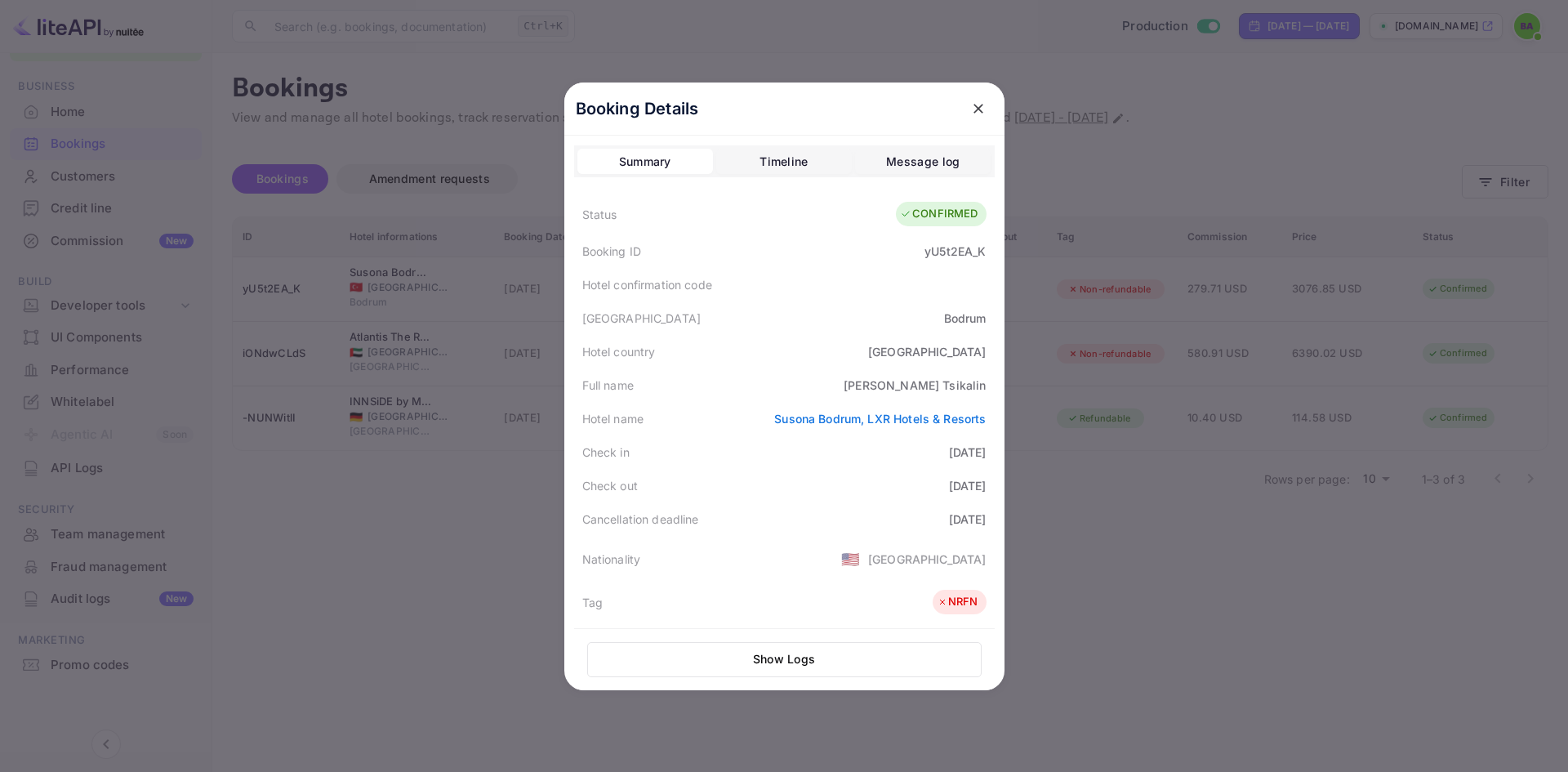
click at [977, 252] on div "yU5t2EA_K" at bounding box center [955, 251] width 61 height 17
copy div "yU5t2EA_K"
click at [418, 472] on div at bounding box center [784, 386] width 1568 height 772
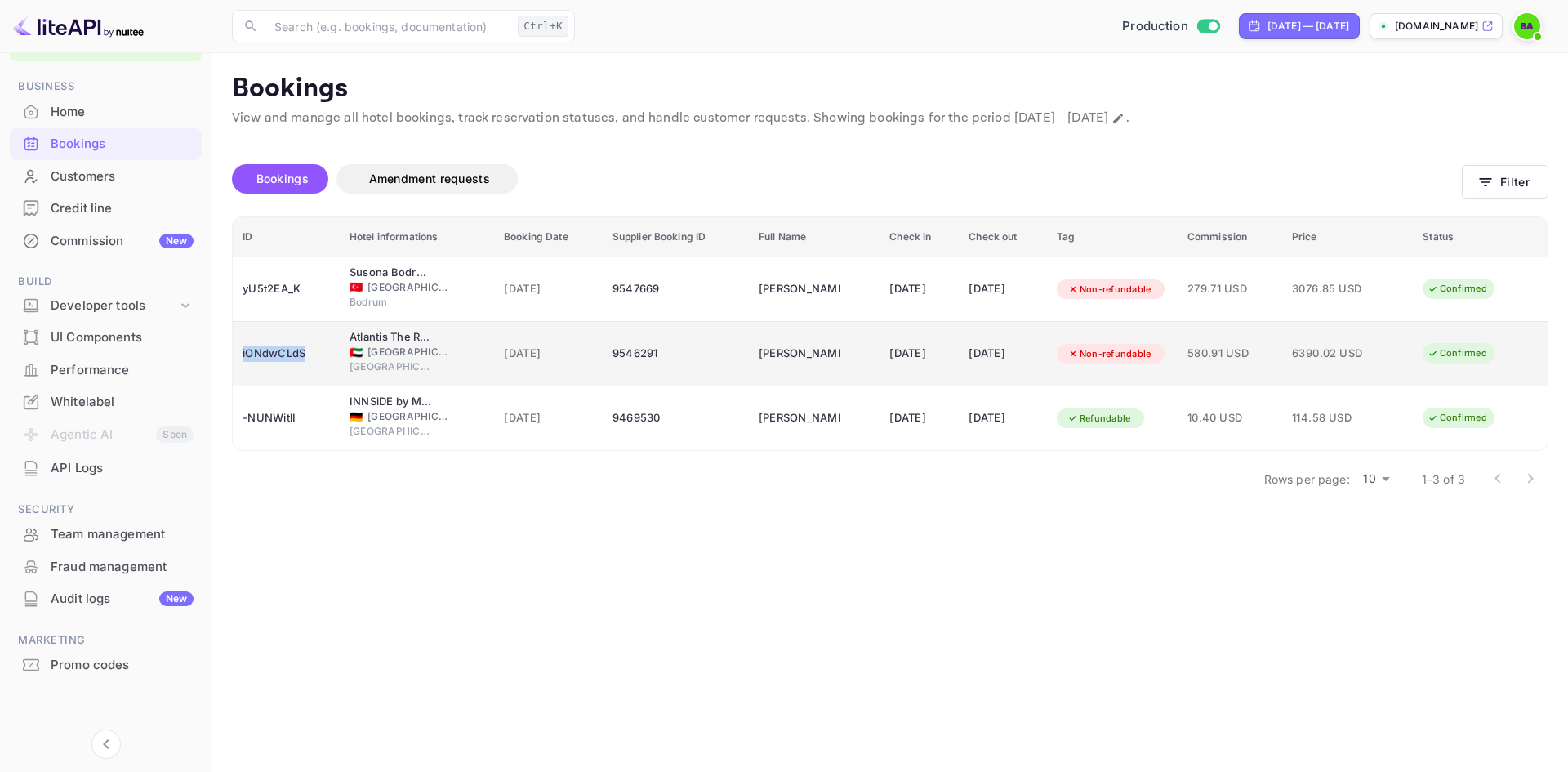
copy div "iONdwCLdS"
drag, startPoint x: 318, startPoint y: 356, endPoint x: 241, endPoint y: 356, distance: 77.0
click at [241, 356] on td "iONdwCLdS" at bounding box center [286, 354] width 107 height 64
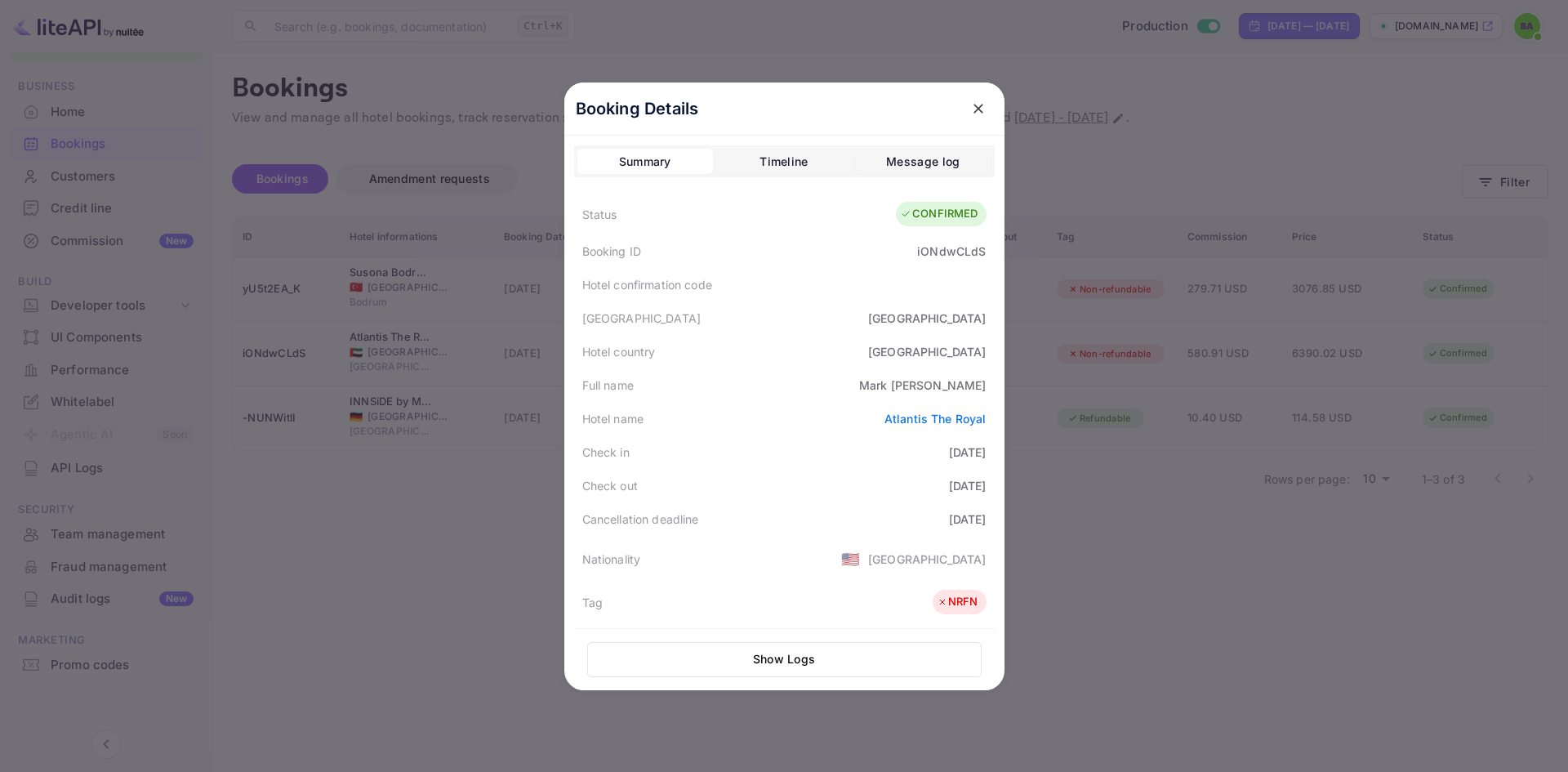
click at [152, 464] on div at bounding box center [784, 386] width 1568 height 772
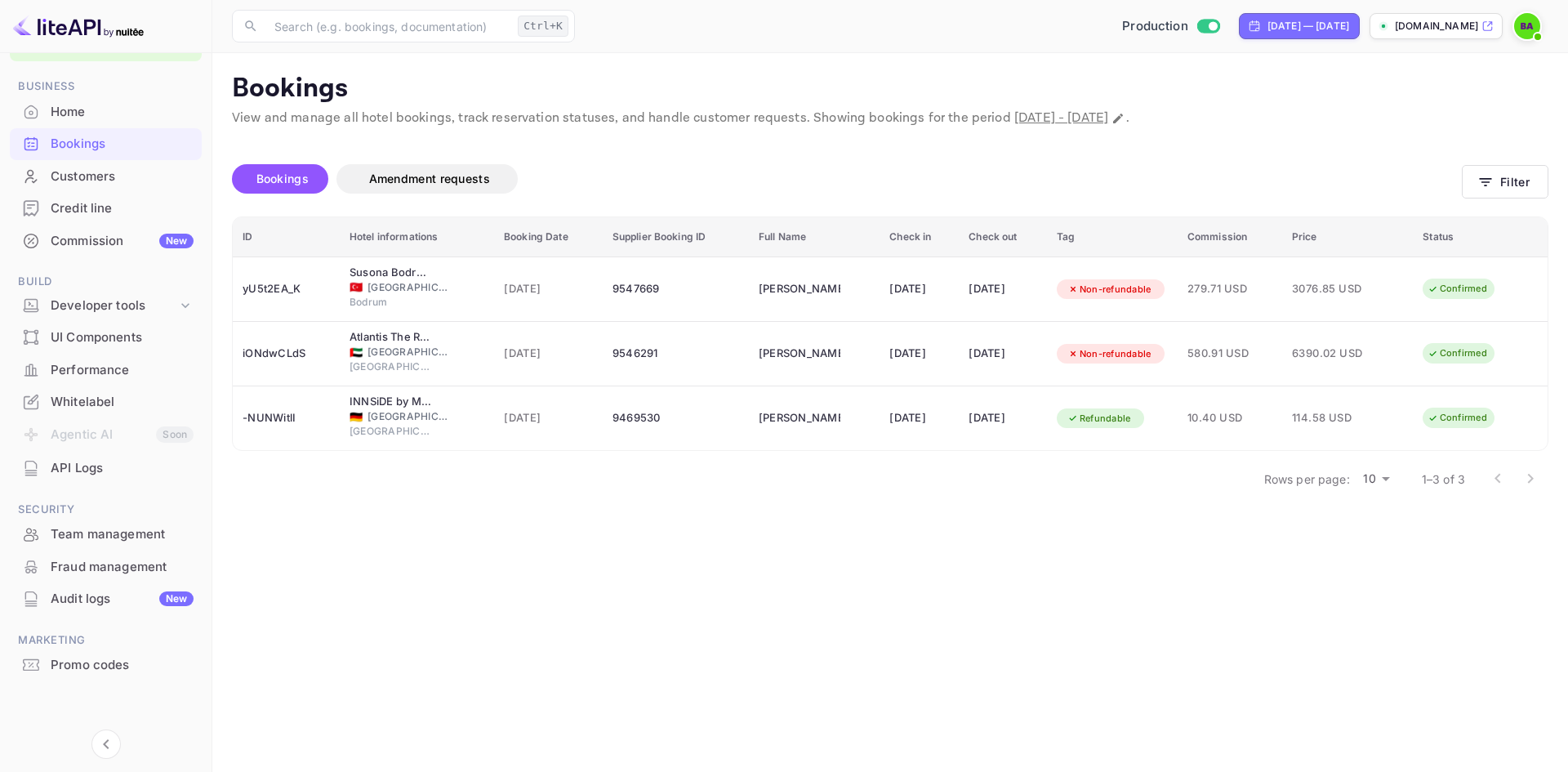
drag, startPoint x: 154, startPoint y: 26, endPoint x: -4, endPoint y: 18, distance: 158.2
click at [0, 18] on html "Getting started Business Home Bookings Customers Credit line Commission New Bui…" at bounding box center [784, 386] width 1568 height 772
click at [578, 90] on p "Bookings" at bounding box center [890, 88] width 1317 height 33
